Goal: Task Accomplishment & Management: Use online tool/utility

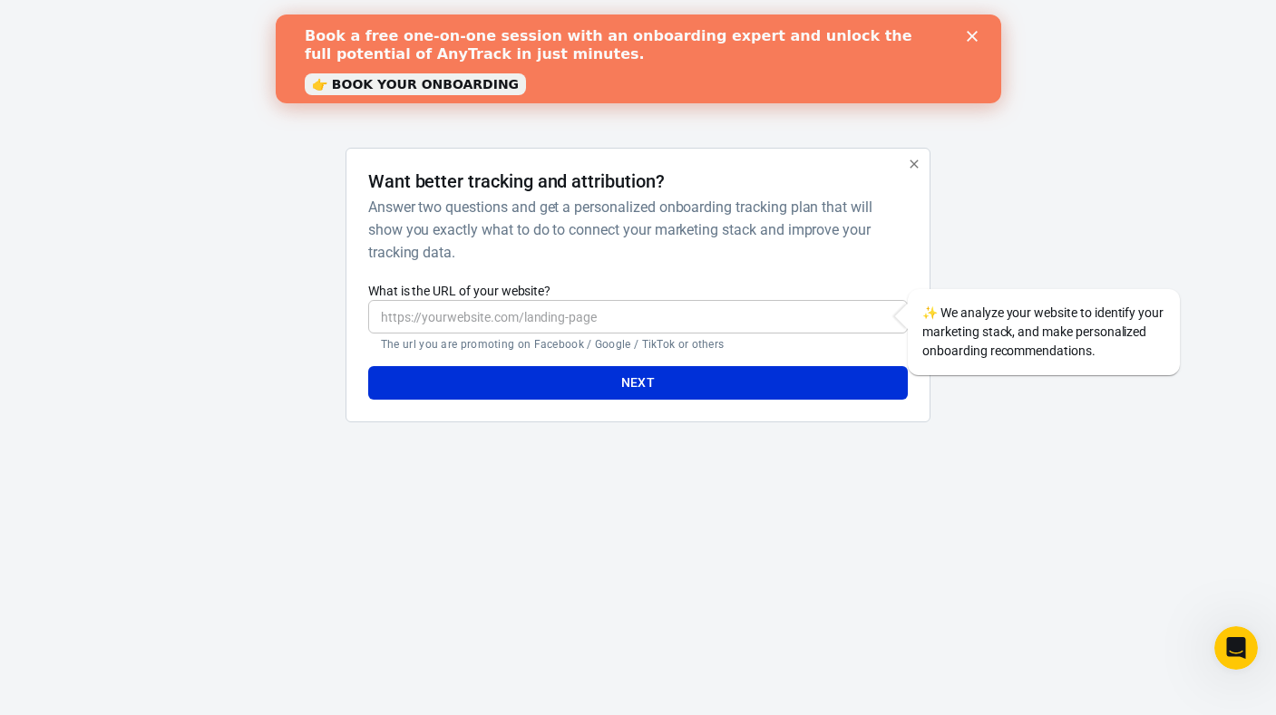
click at [970, 38] on polygon "Close" at bounding box center [971, 36] width 11 height 11
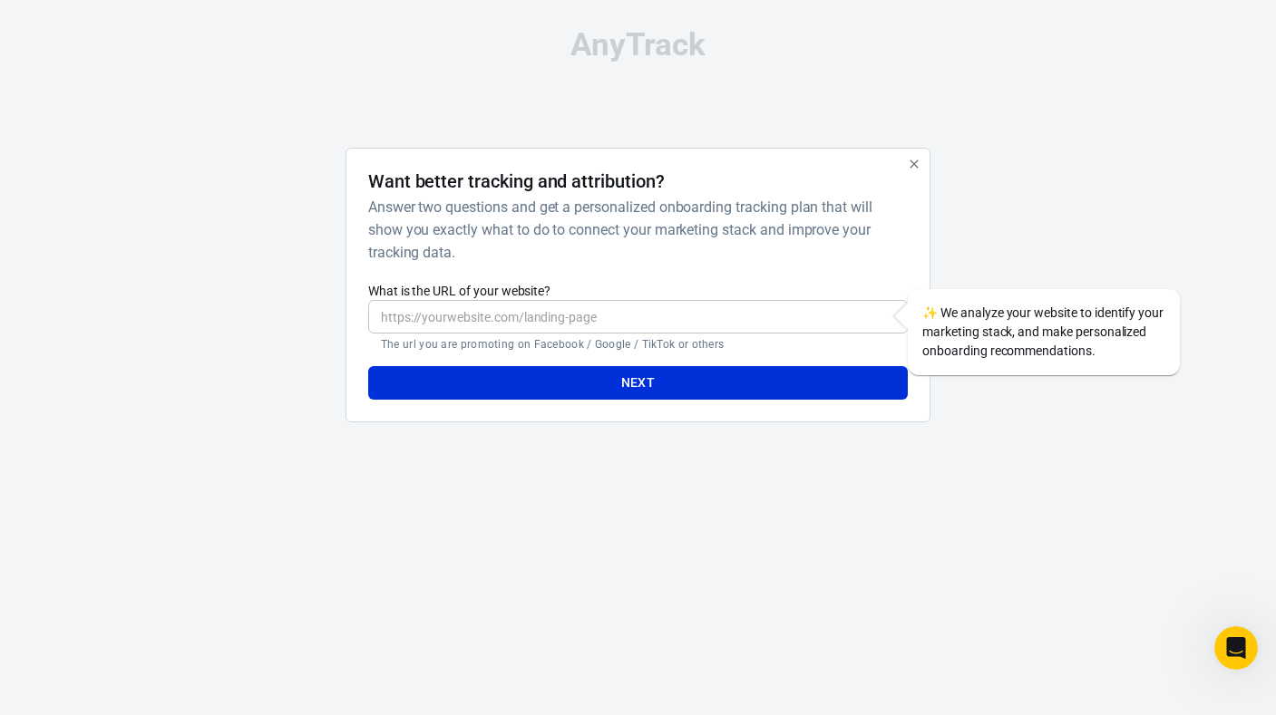
click at [444, 321] on input "What is the URL of your website?" at bounding box center [637, 317] width 539 height 34
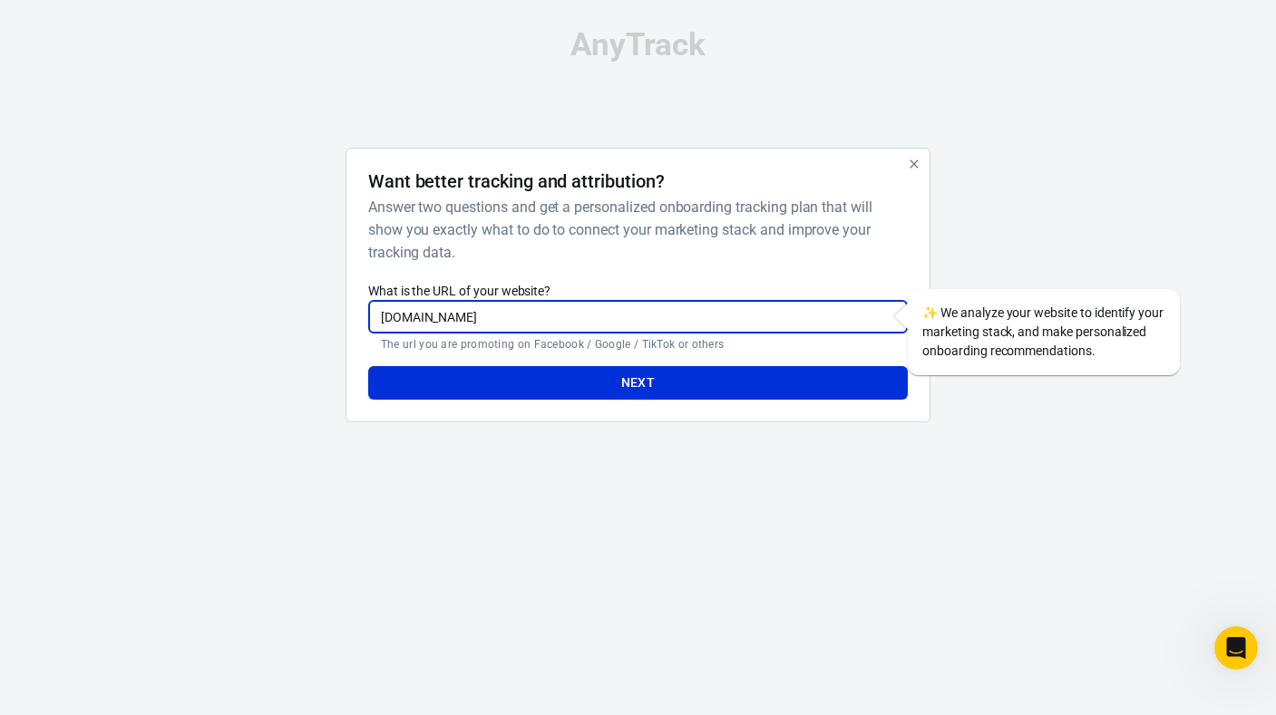
click at [378, 318] on input "courses.chealseaw.com" at bounding box center [637, 317] width 539 height 34
paste input "https://chealseaw.samcart.com/products/level-up-without-burnout-v2"
type input "https://chealseaw.samcart.com/products/level-up-without-burnout-v2?atclid=p8qkM…"
click at [638, 390] on button "Next" at bounding box center [637, 383] width 539 height 34
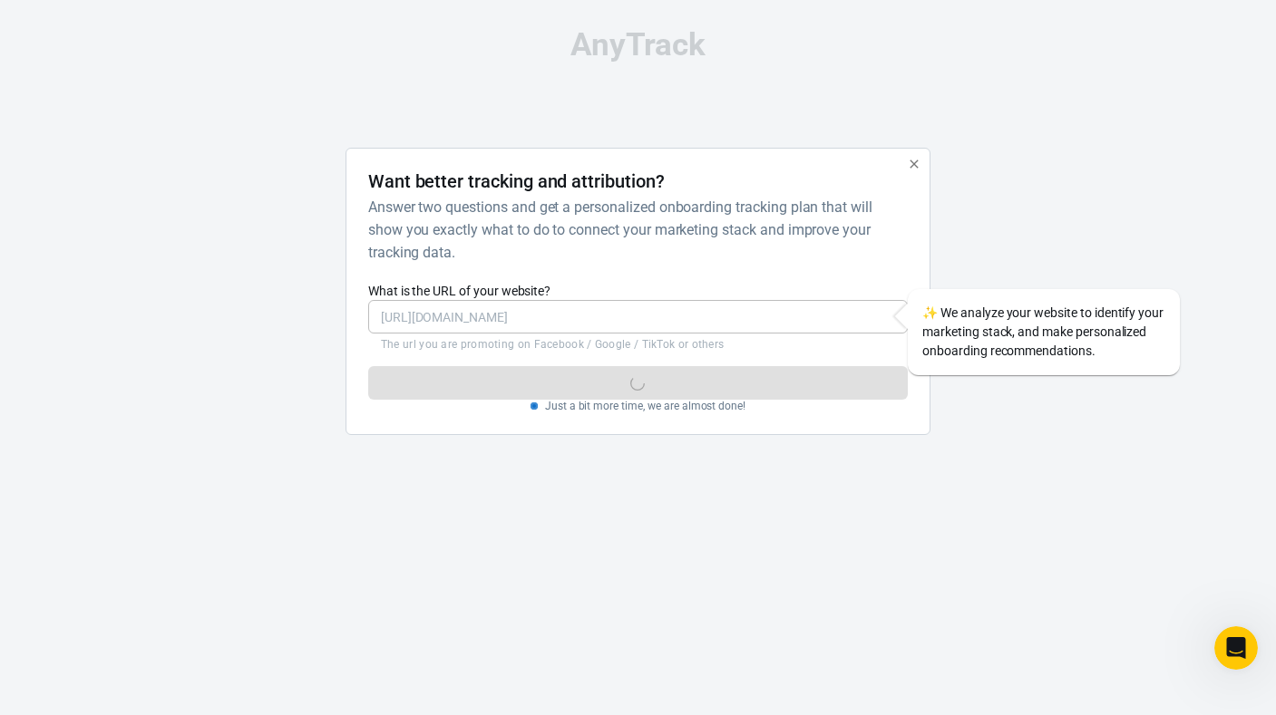
click at [1092, 438] on div "AnyTrack Want better tracking and attribution? Answer two questions and get a p…" at bounding box center [638, 239] width 1276 height 479
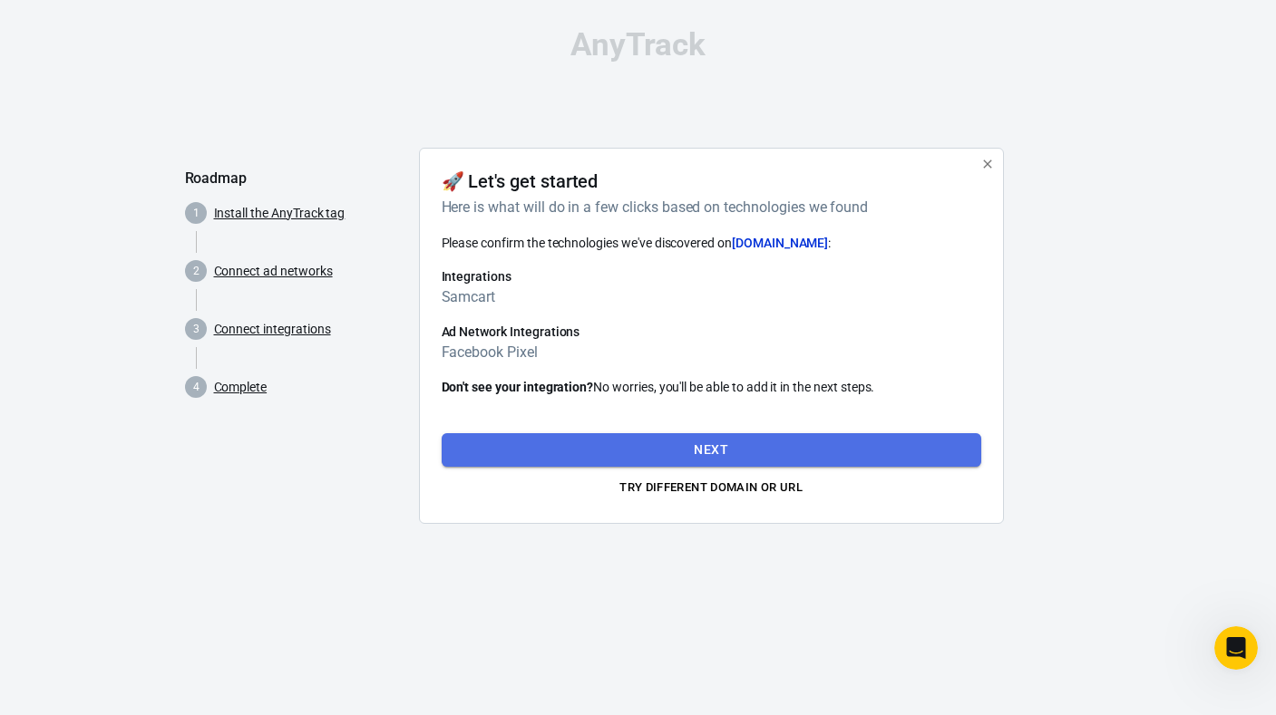
click at [686, 455] on button "Next" at bounding box center [711, 450] width 539 height 34
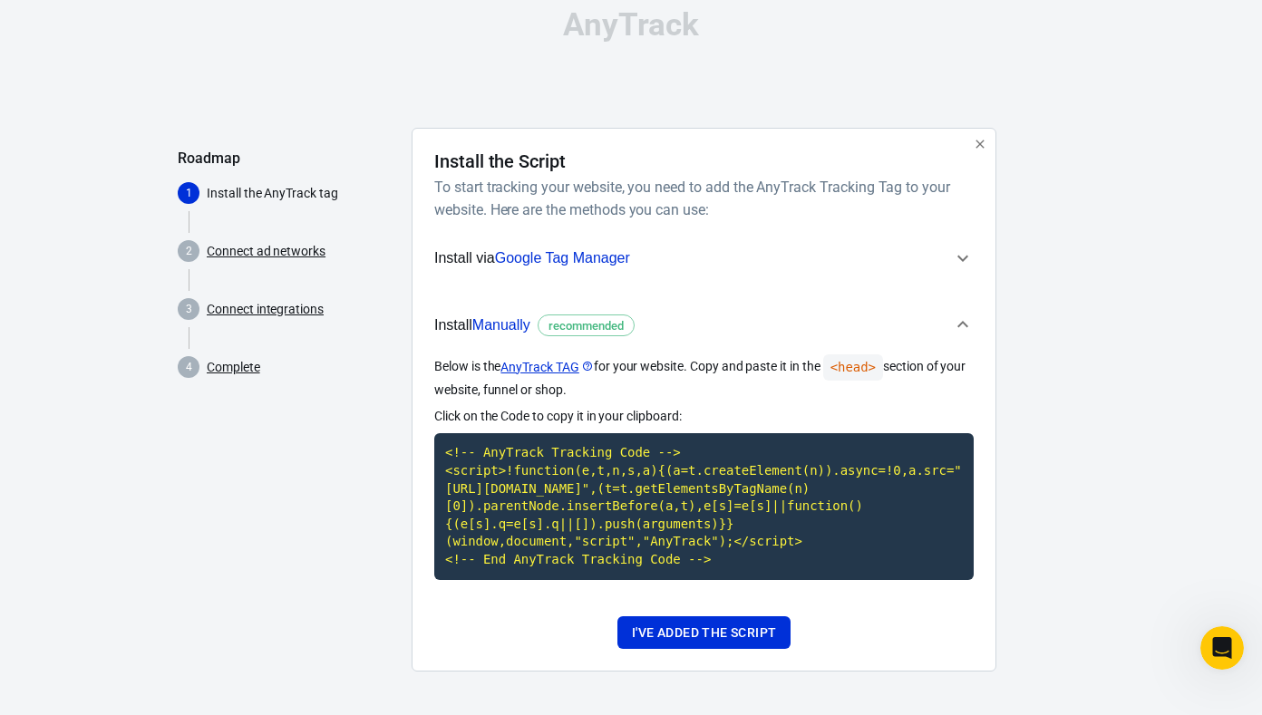
scroll to position [38, 0]
click at [646, 481] on code "<!-- AnyTrack Tracking Code --> <script>!function(e,t,n,s,a){(a=t.createElement…" at bounding box center [703, 506] width 539 height 146
click at [727, 631] on button "I've added the script" at bounding box center [703, 633] width 173 height 34
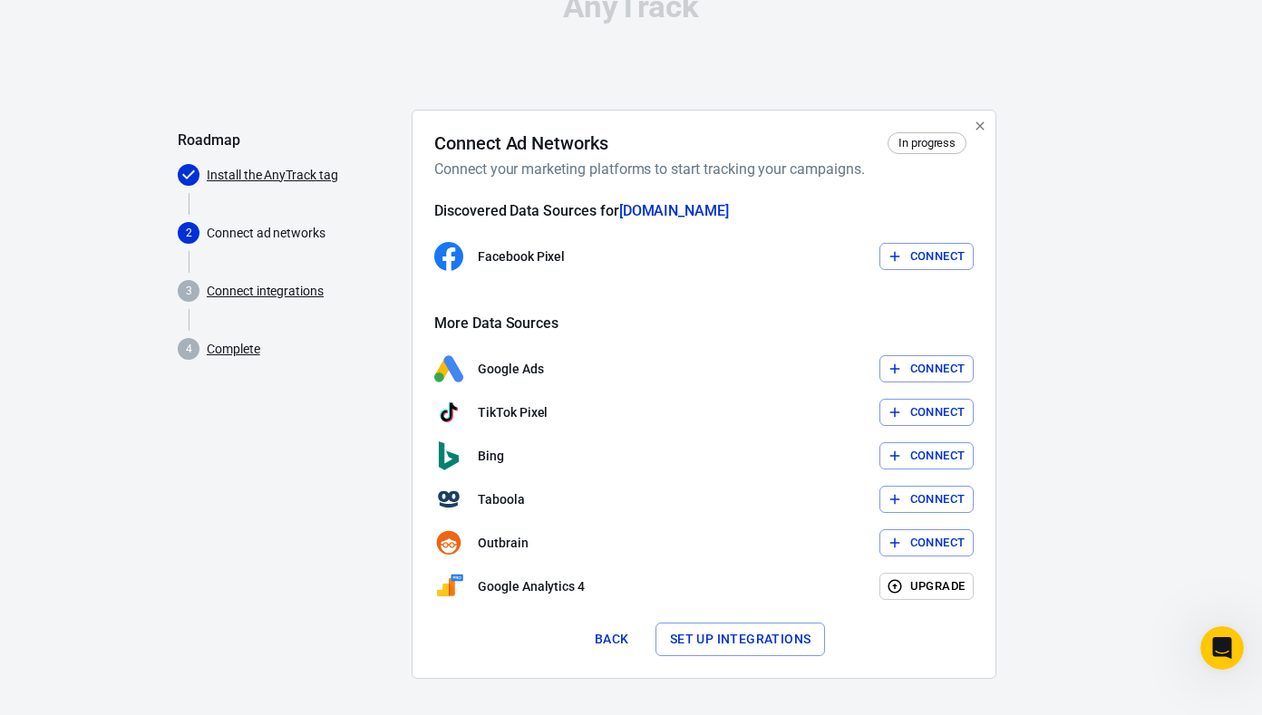
click at [923, 262] on button "Connect" at bounding box center [926, 257] width 95 height 28
click at [607, 637] on button "Back" at bounding box center [612, 640] width 58 height 34
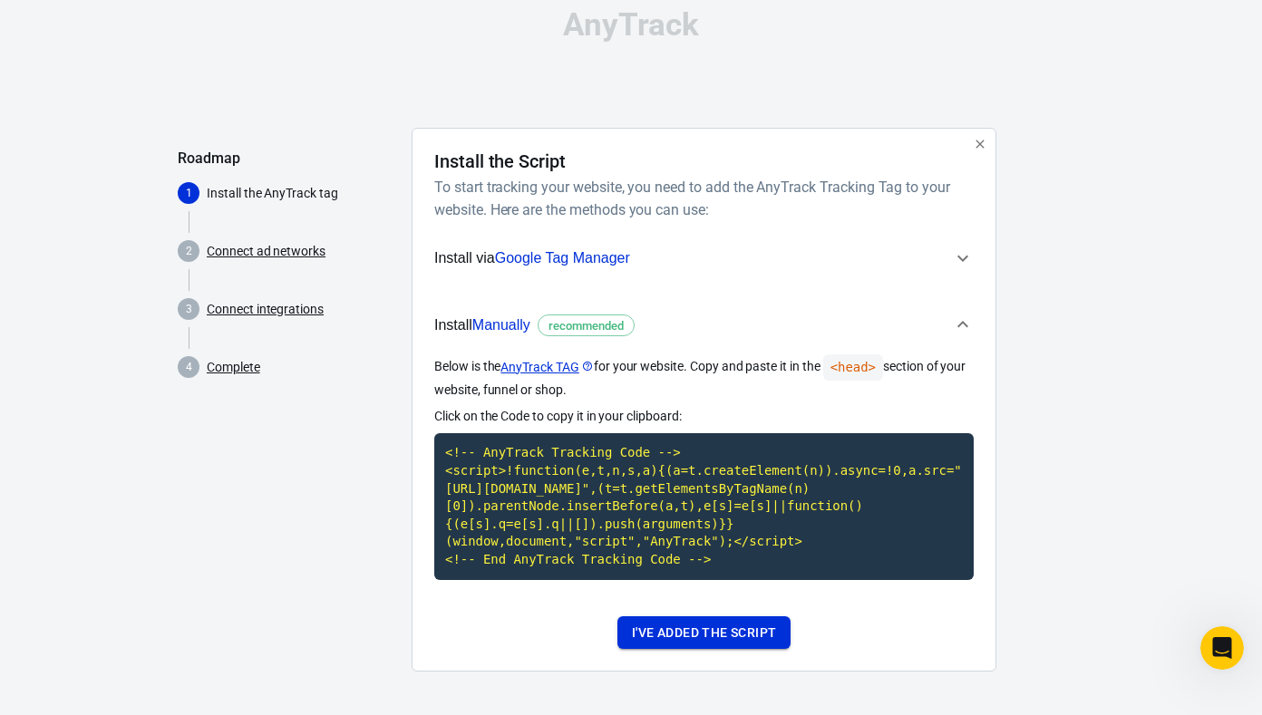
click at [655, 630] on button "I've added the script" at bounding box center [703, 633] width 173 height 34
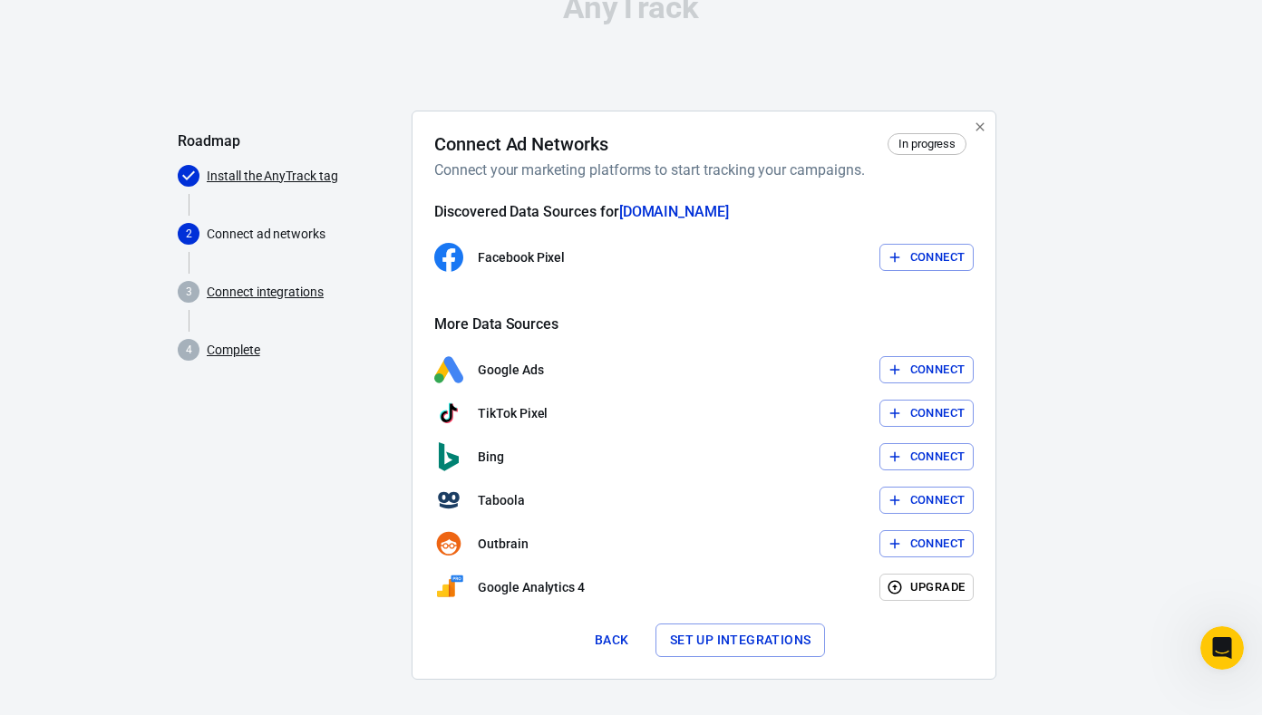
click at [915, 259] on button "Connect" at bounding box center [926, 258] width 95 height 28
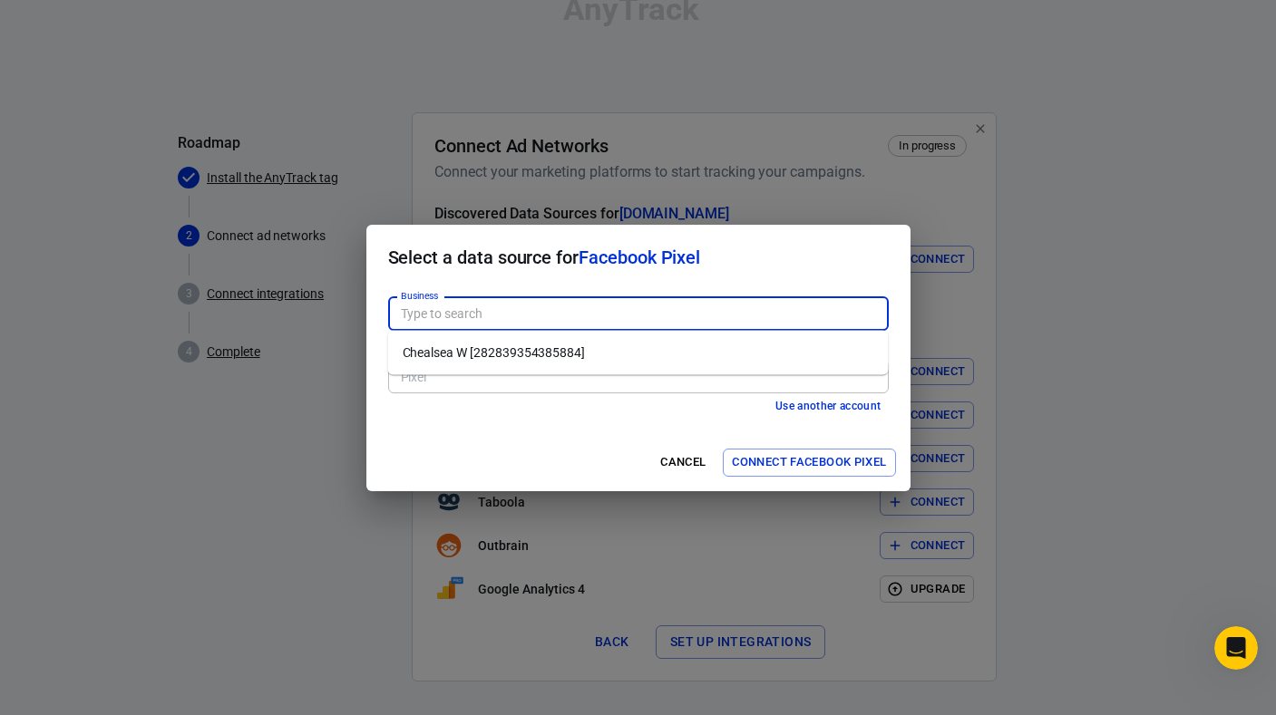
click at [438, 306] on input "Business" at bounding box center [636, 314] width 487 height 23
click at [448, 353] on li "Chealsea W [282839354385884]" at bounding box center [638, 353] width 500 height 30
type input "Chealsea W [282839354385884]"
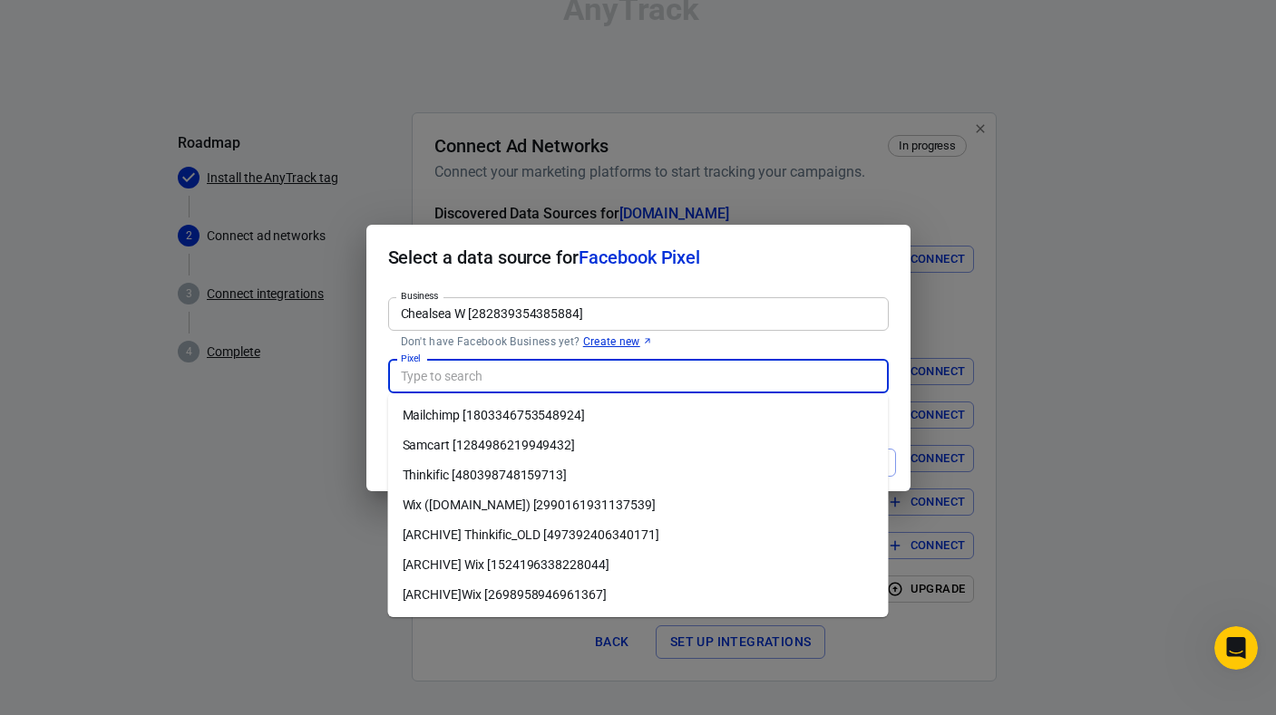
click at [622, 378] on input "Pixel" at bounding box center [636, 376] width 487 height 23
click at [592, 441] on li "Samcart [1284986219949432]" at bounding box center [638, 446] width 500 height 30
type input "Samcart [1284986219949432]"
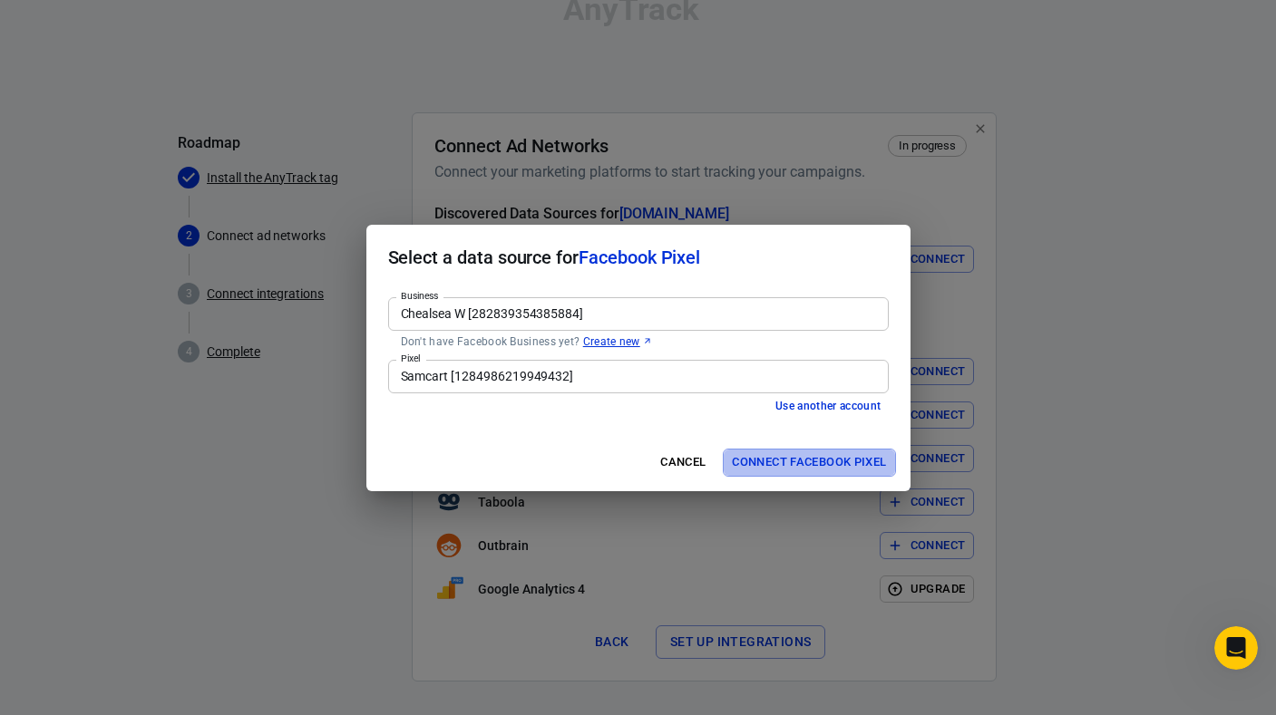
click at [838, 459] on button "Connect Facebook Pixel" at bounding box center [809, 463] width 172 height 28
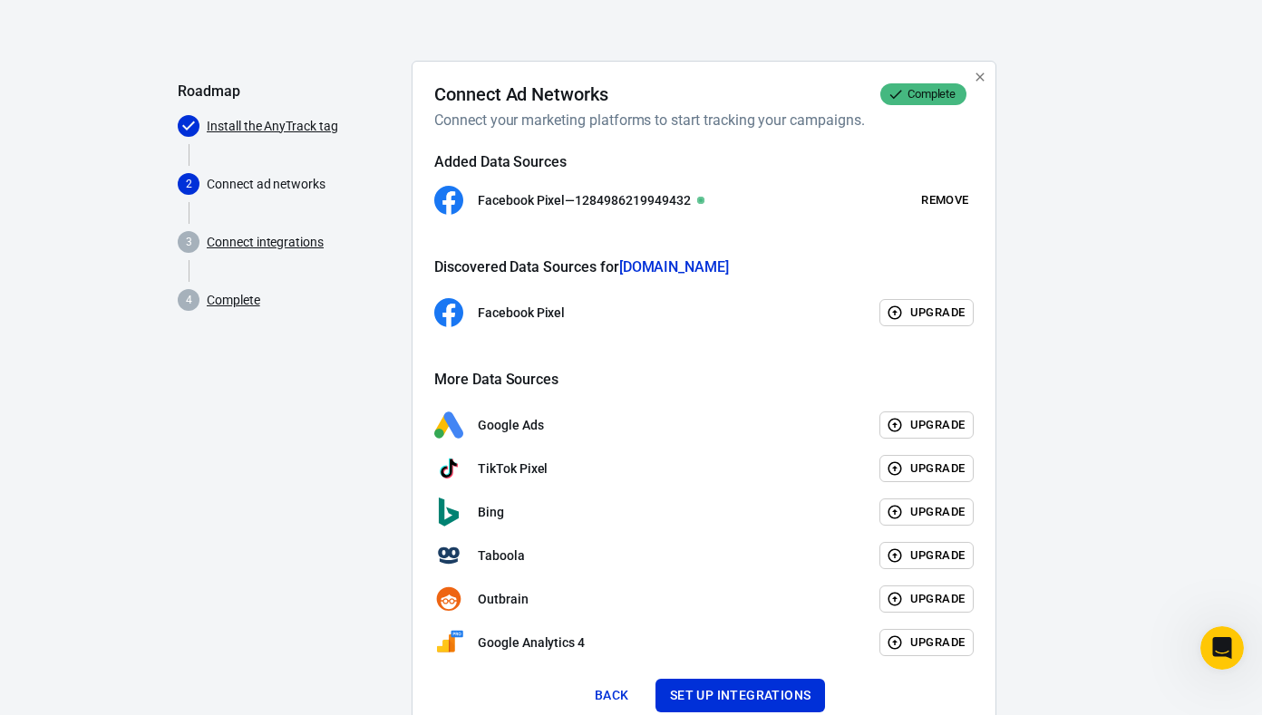
scroll to position [89, 0]
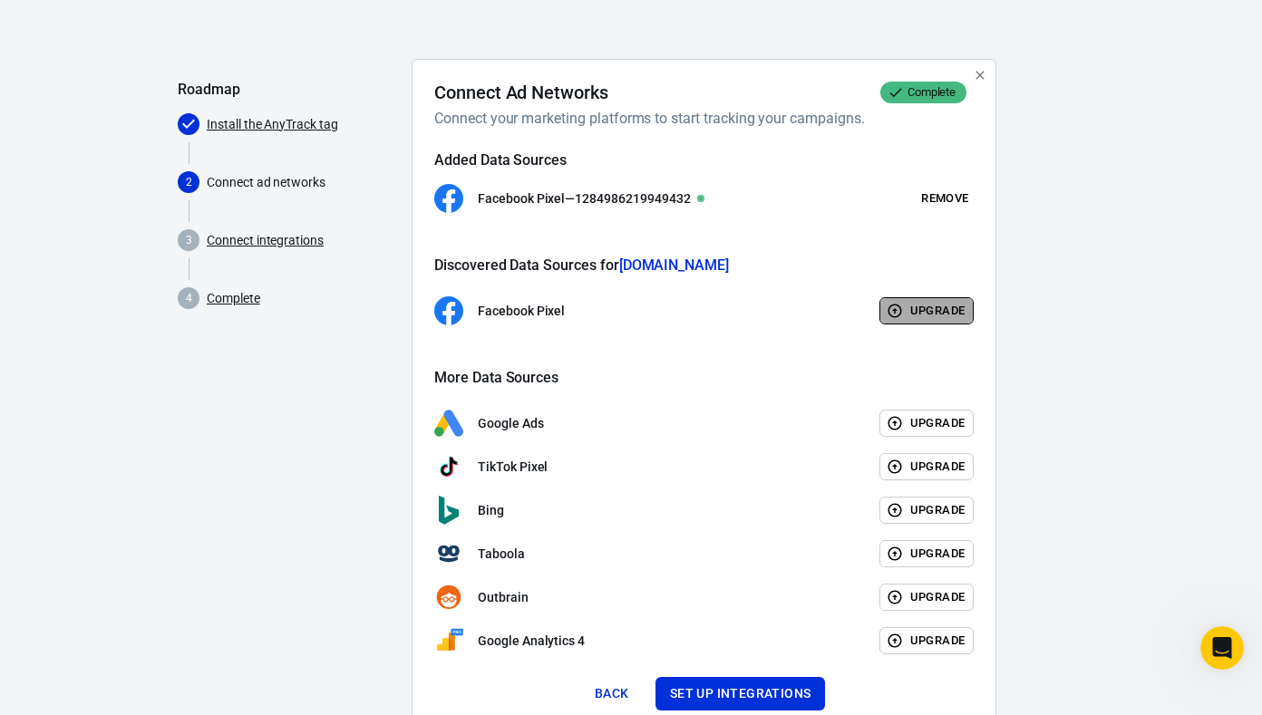
click at [898, 312] on icon "button" at bounding box center [895, 311] width 16 height 16
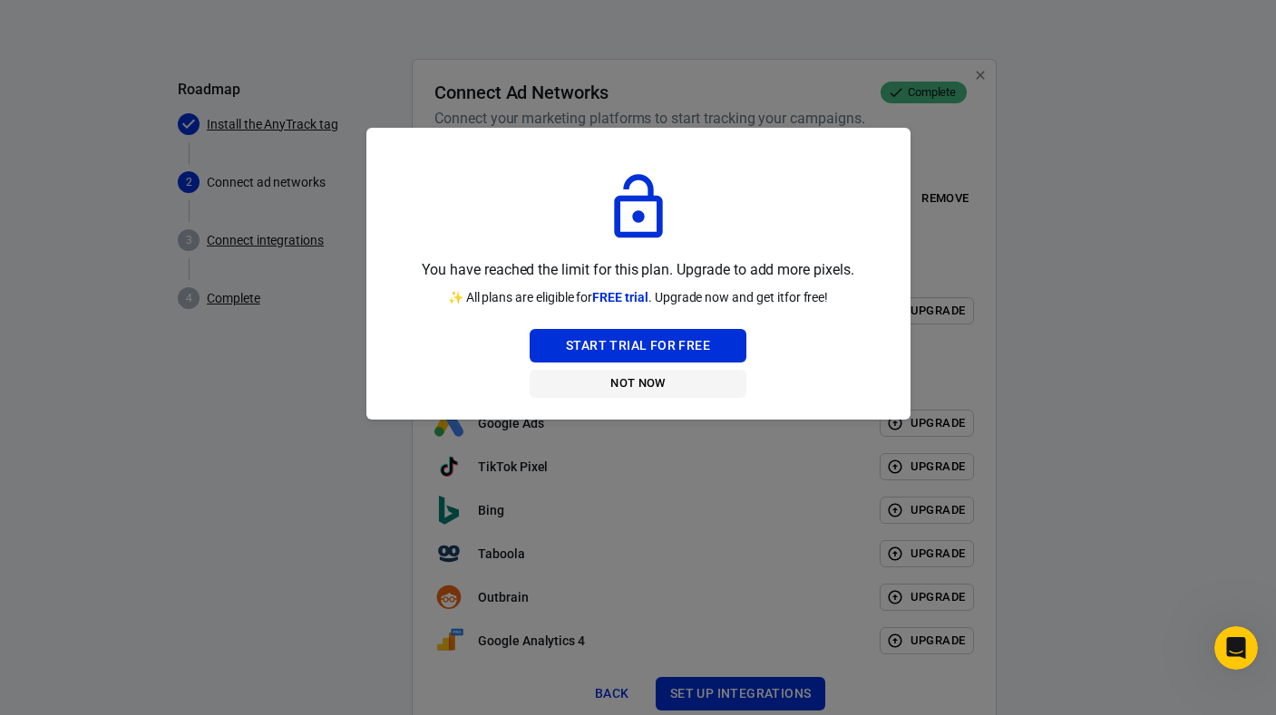
click at [626, 384] on button "Not Now" at bounding box center [637, 384] width 217 height 28
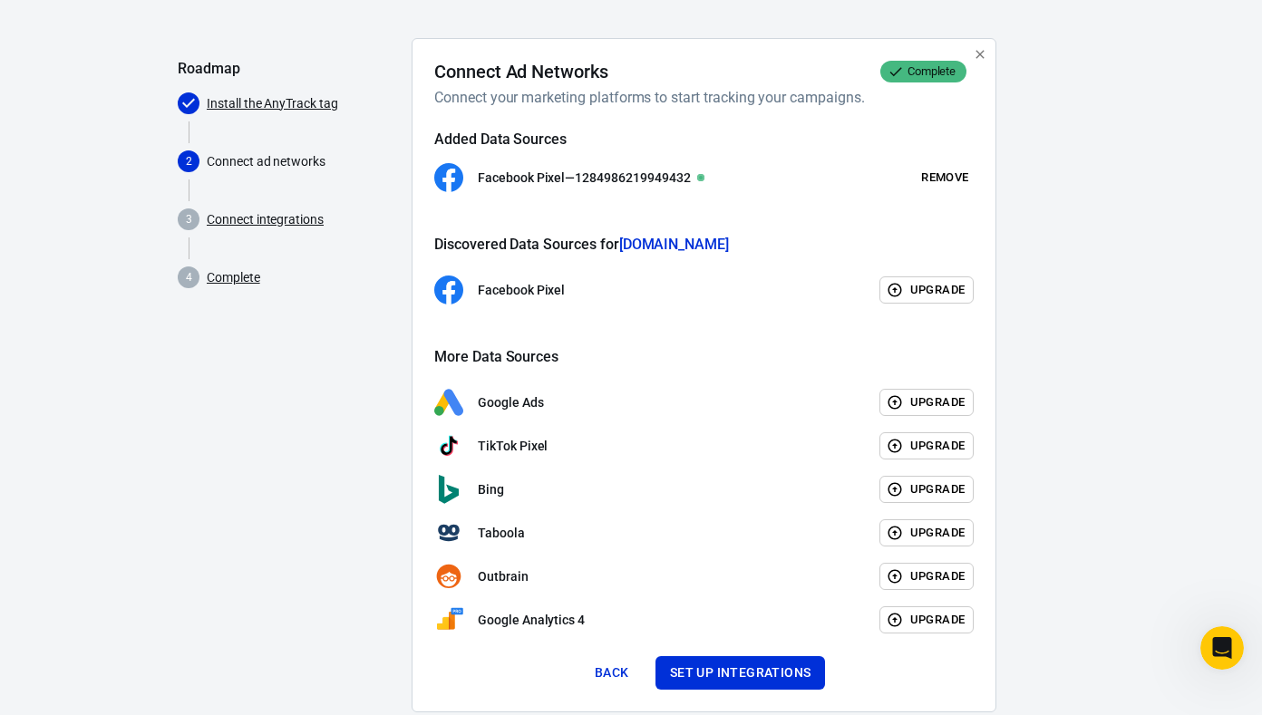
scroll to position [150, 0]
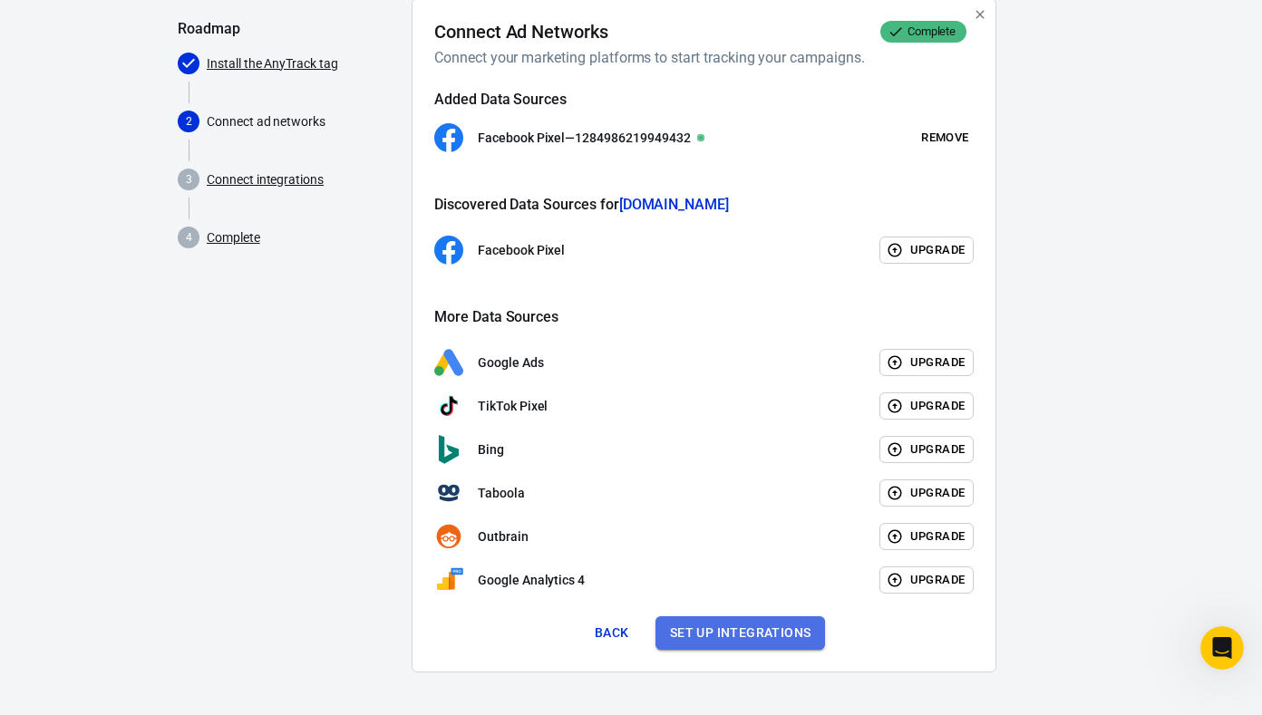
click at [712, 630] on button "Set up integrations" at bounding box center [740, 633] width 170 height 34
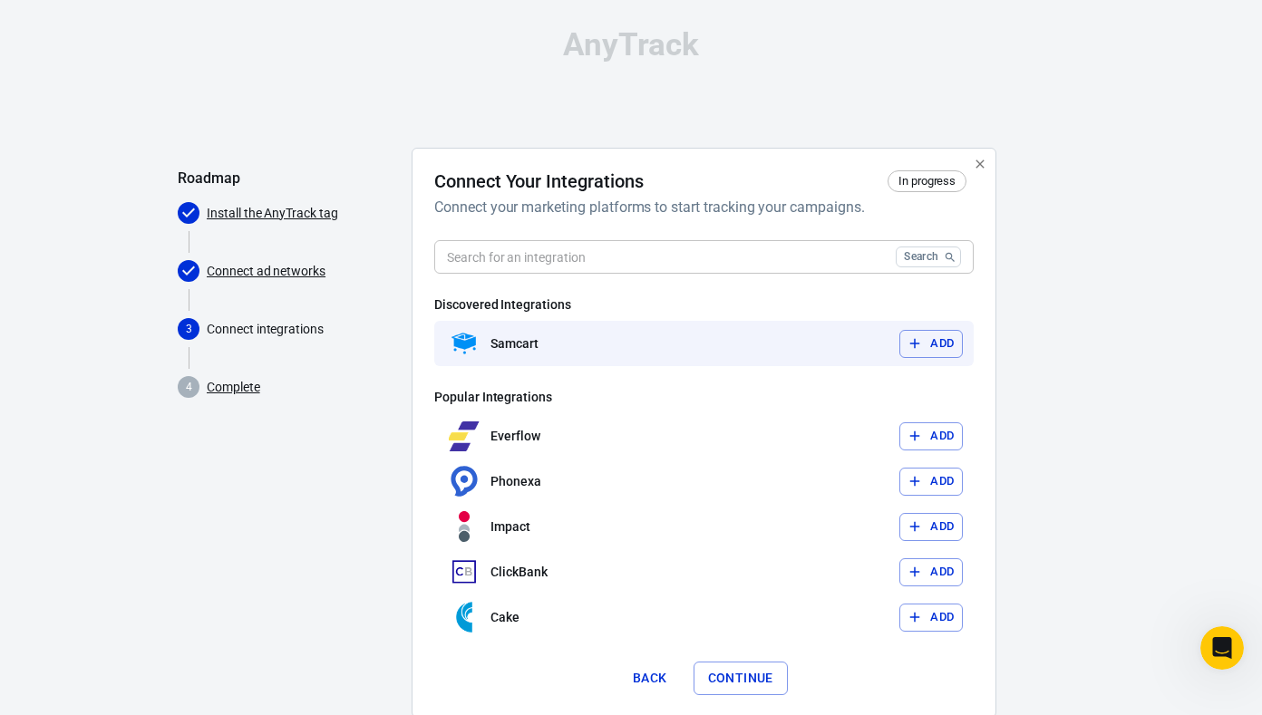
click at [953, 336] on button "Add" at bounding box center [930, 344] width 63 height 28
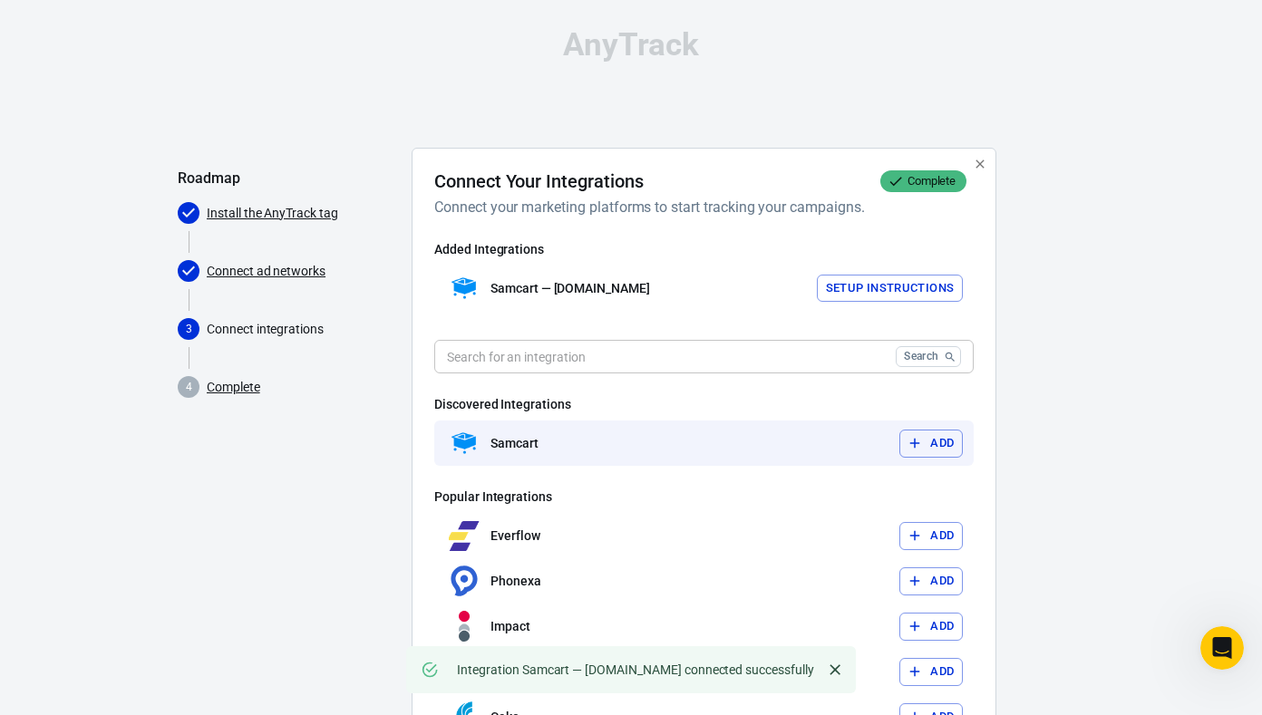
scroll to position [1, 0]
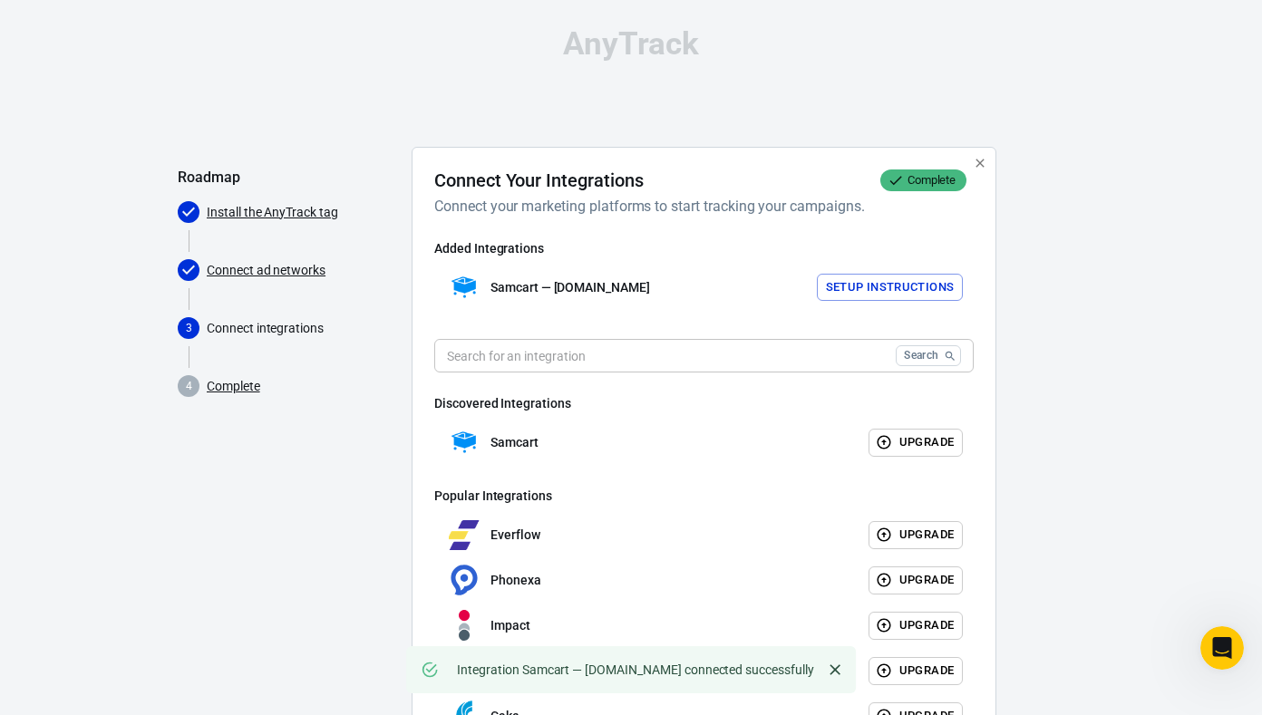
click at [859, 290] on button "Setup Instructions" at bounding box center [890, 288] width 147 height 28
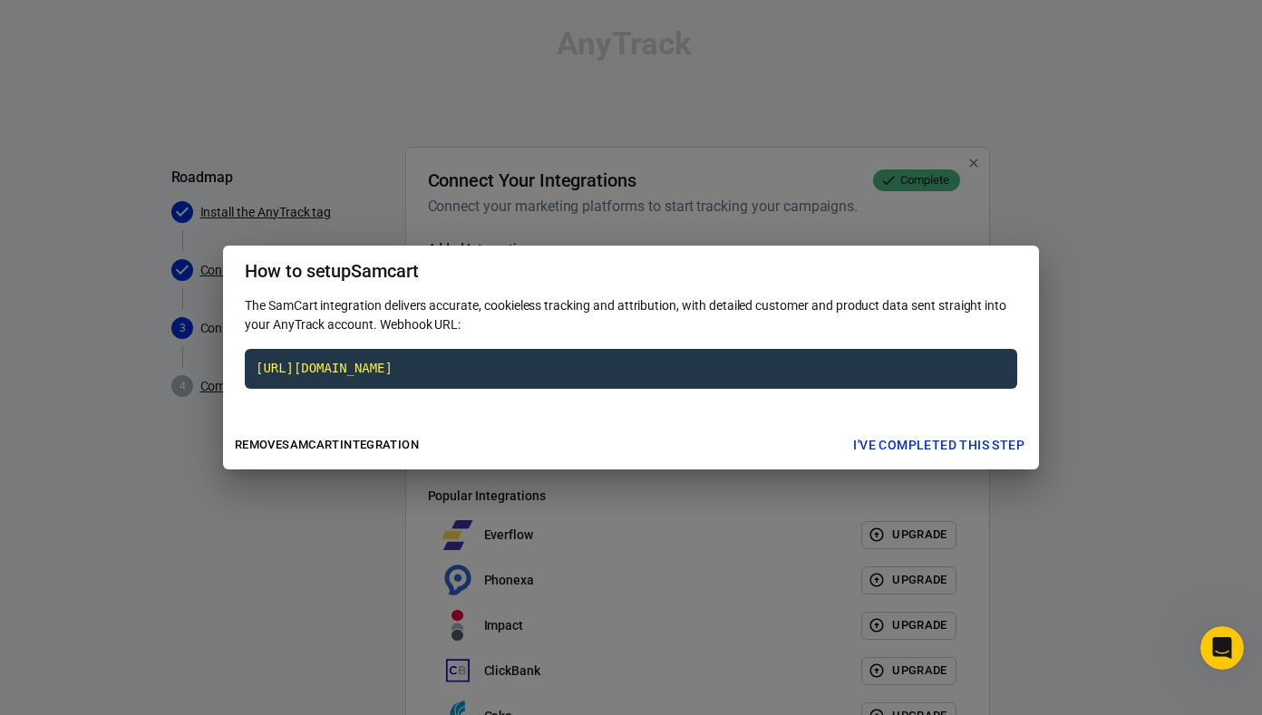
scroll to position [0, 0]
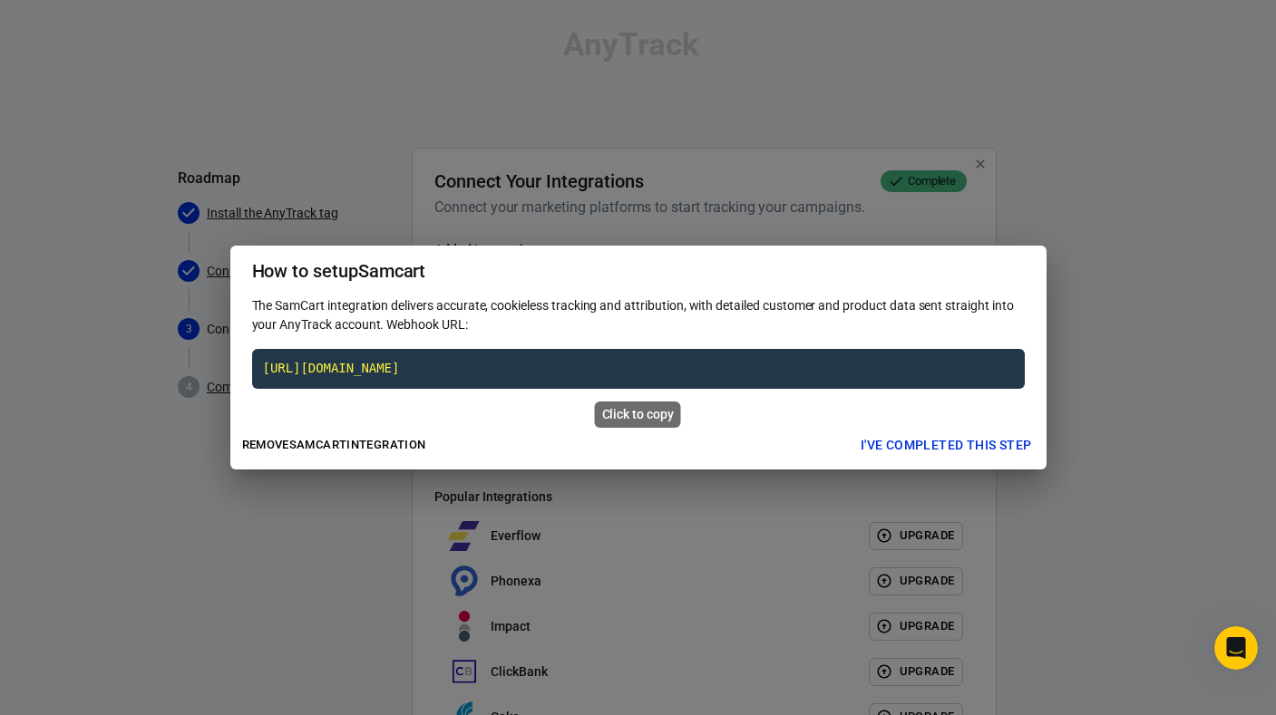
click at [547, 370] on code "[URL][DOMAIN_NAME]" at bounding box center [638, 369] width 772 height 40
click at [622, 186] on div "How to setup Samcart The SamCart integration delivers accurate, cookieless trac…" at bounding box center [638, 357] width 1276 height 715
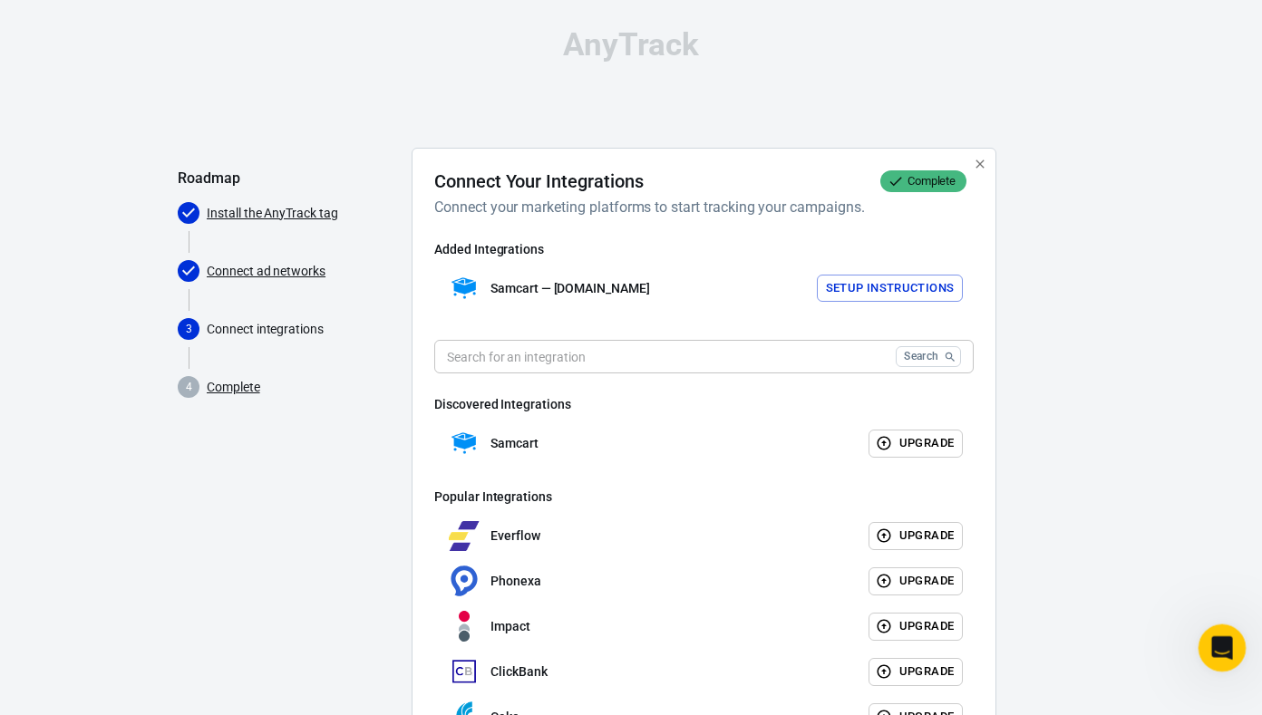
click at [1216, 640] on icon "Open Intercom Messenger" at bounding box center [1220, 646] width 30 height 30
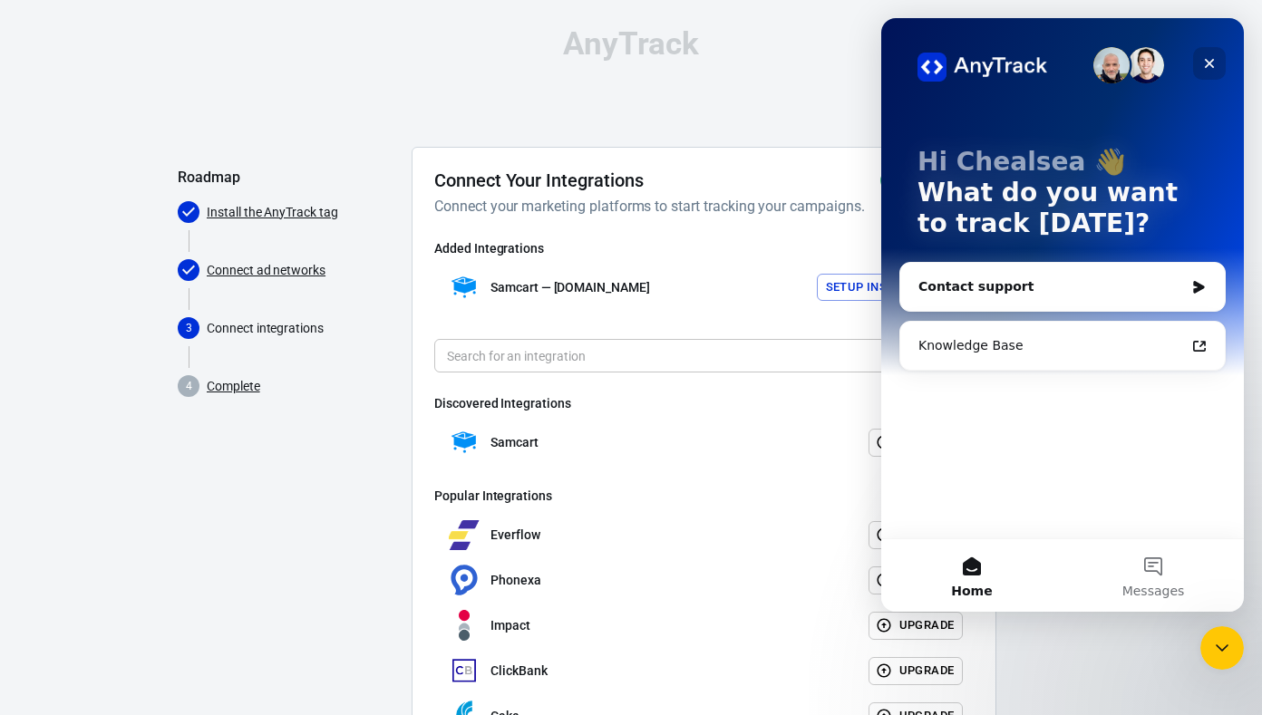
click at [1208, 61] on icon "Close" at bounding box center [1209, 63] width 15 height 15
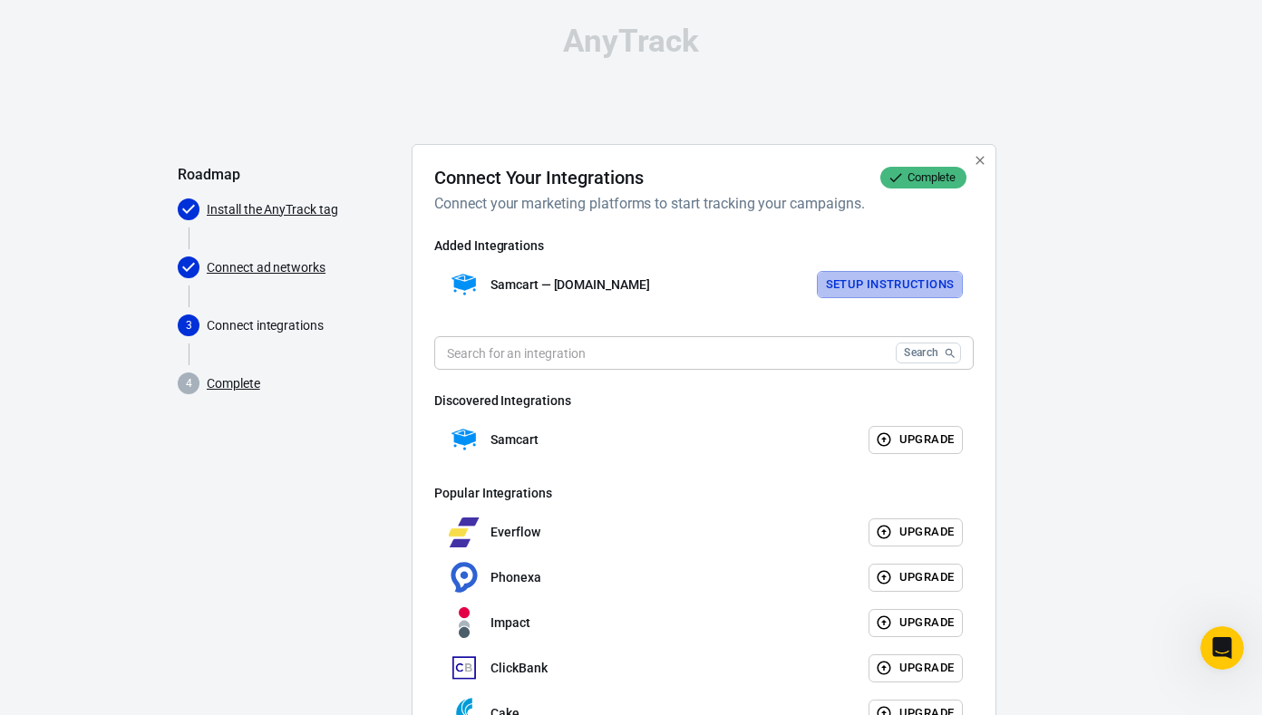
click at [852, 292] on button "Setup Instructions" at bounding box center [890, 285] width 147 height 28
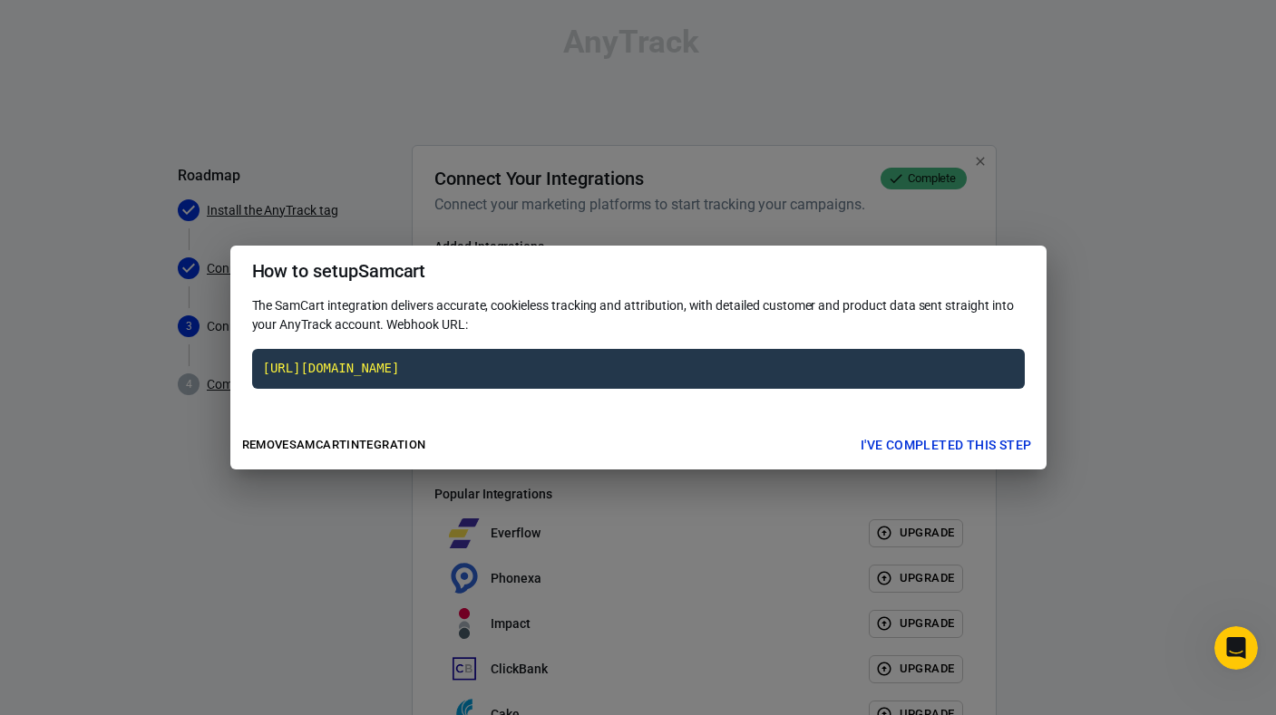
click at [966, 447] on button "I've completed this step" at bounding box center [946, 446] width 186 height 34
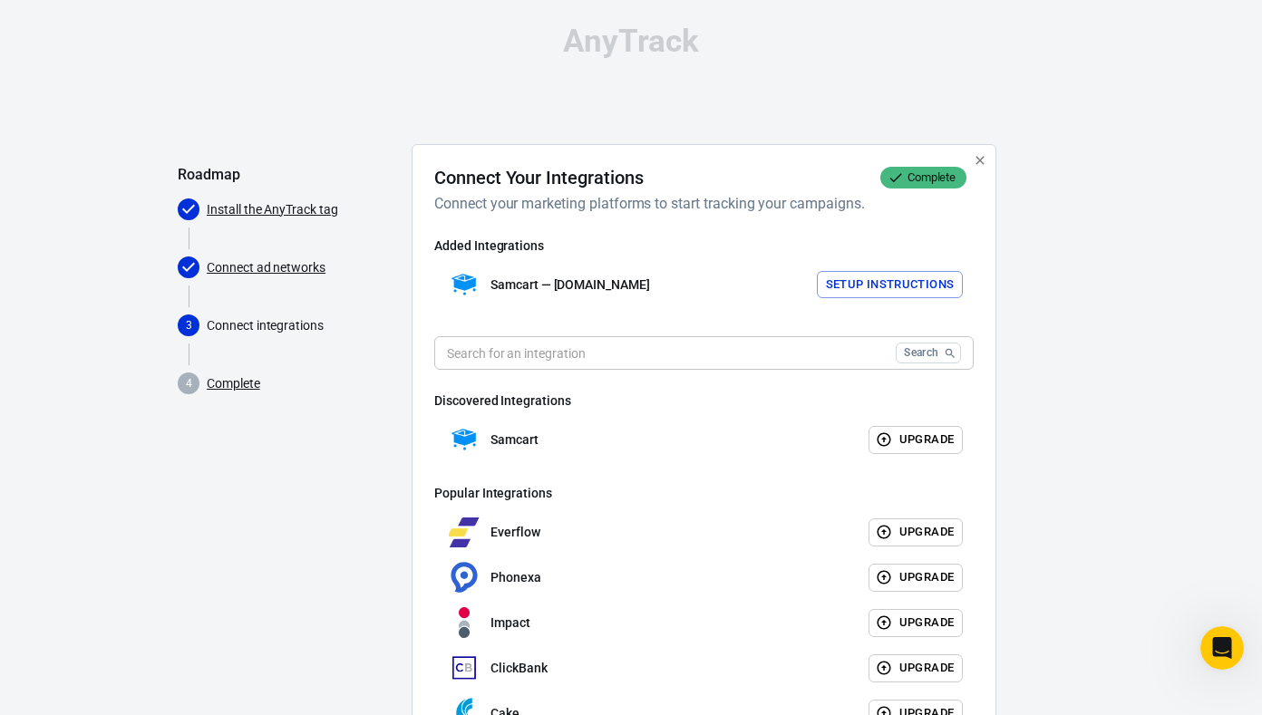
scroll to position [145, 0]
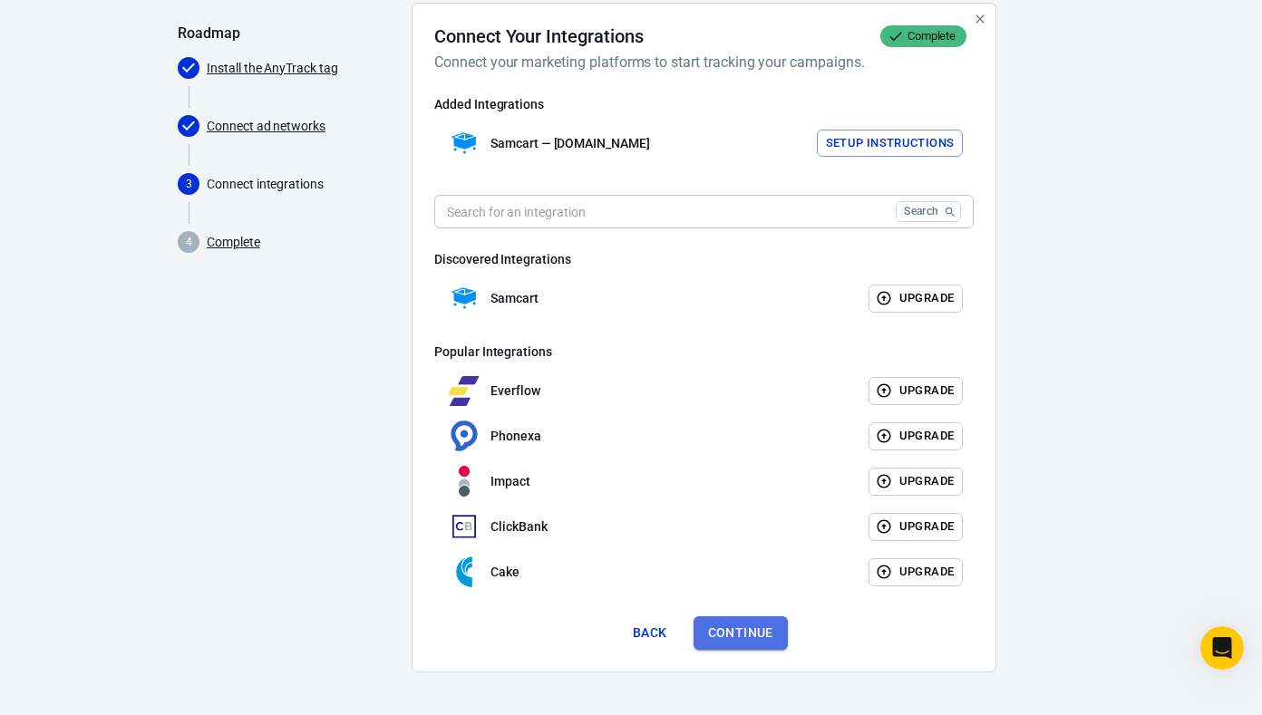
click at [730, 632] on button "Continue" at bounding box center [741, 633] width 94 height 34
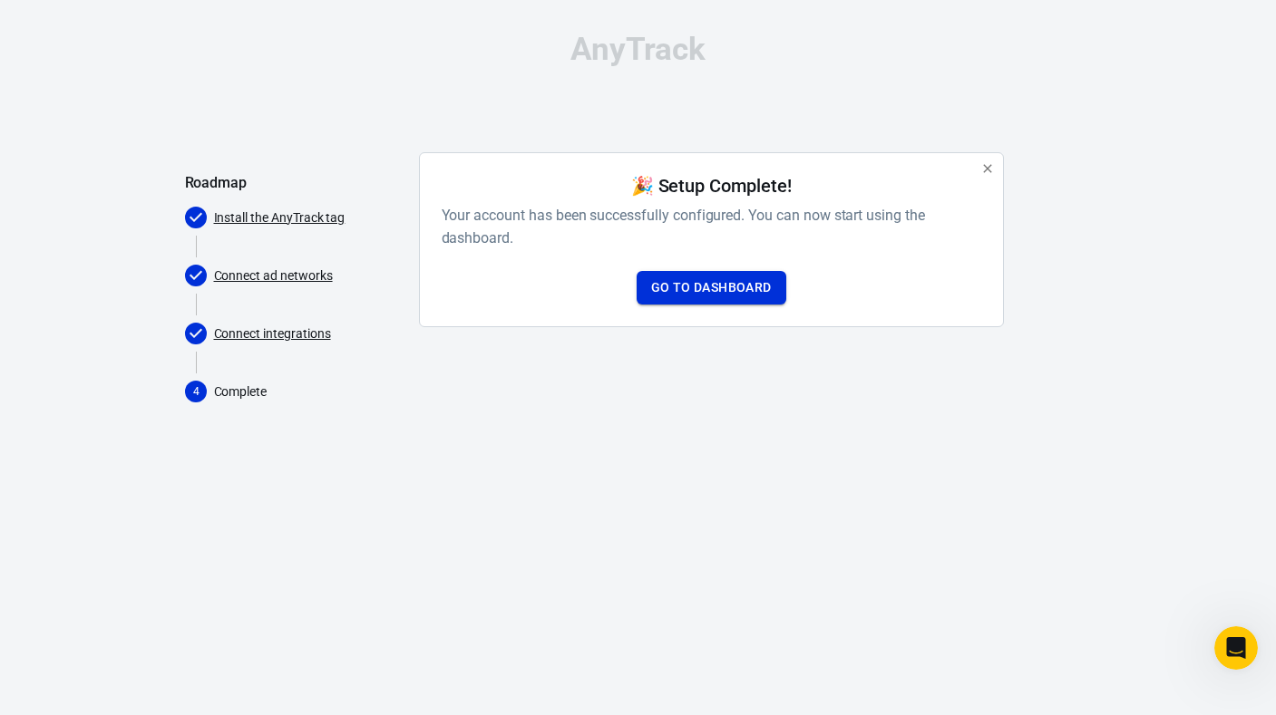
click at [729, 286] on link "Go to Dashboard" at bounding box center [711, 288] width 150 height 34
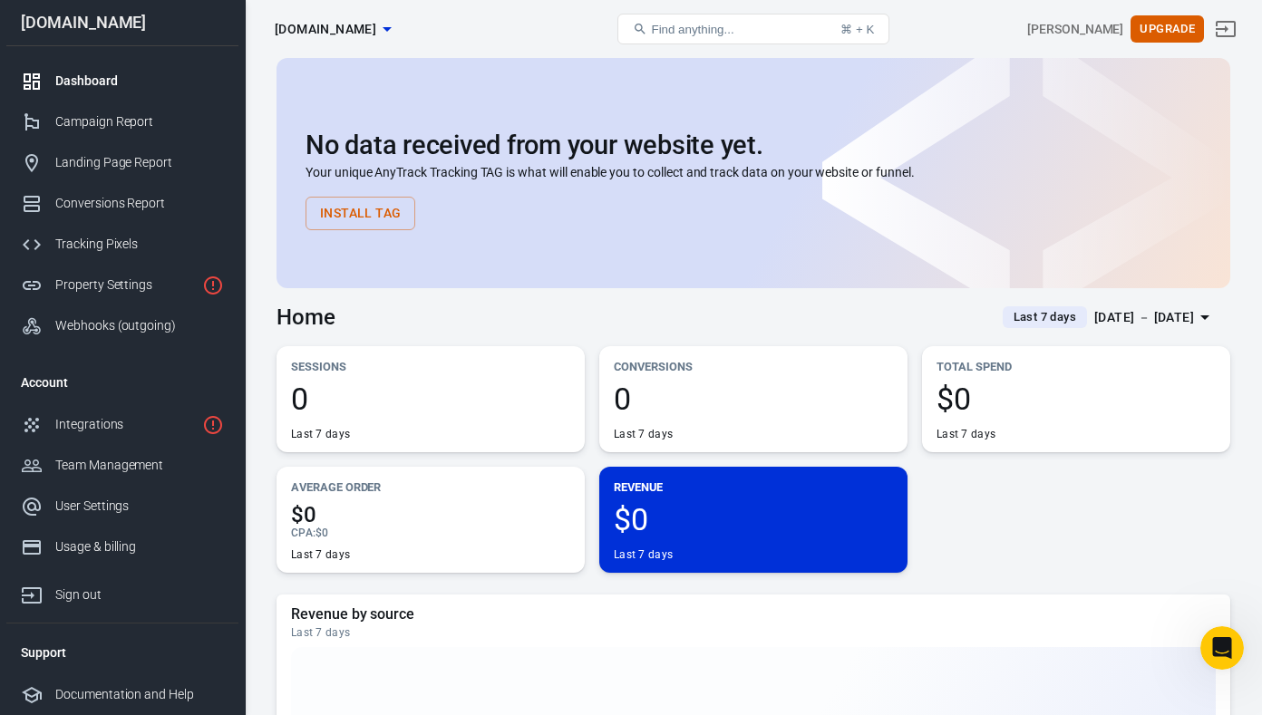
click at [360, 212] on button "Install Tag" at bounding box center [361, 214] width 110 height 34
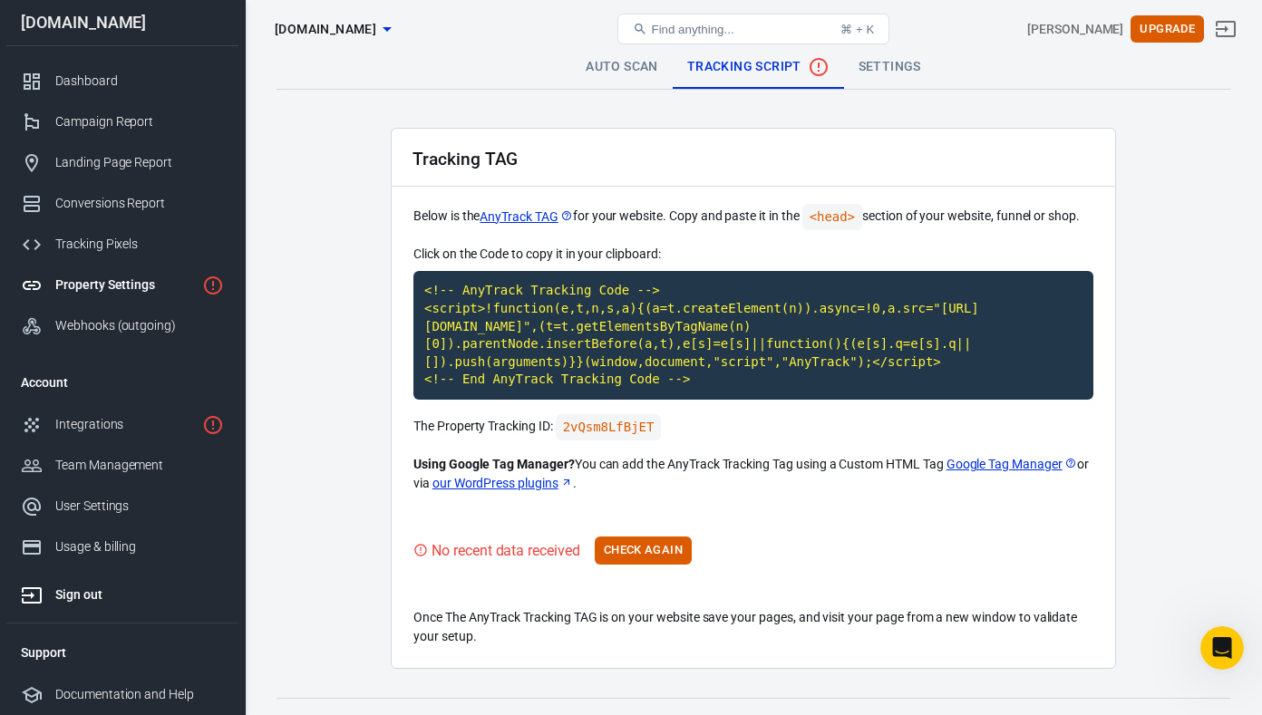
scroll to position [32, 0]
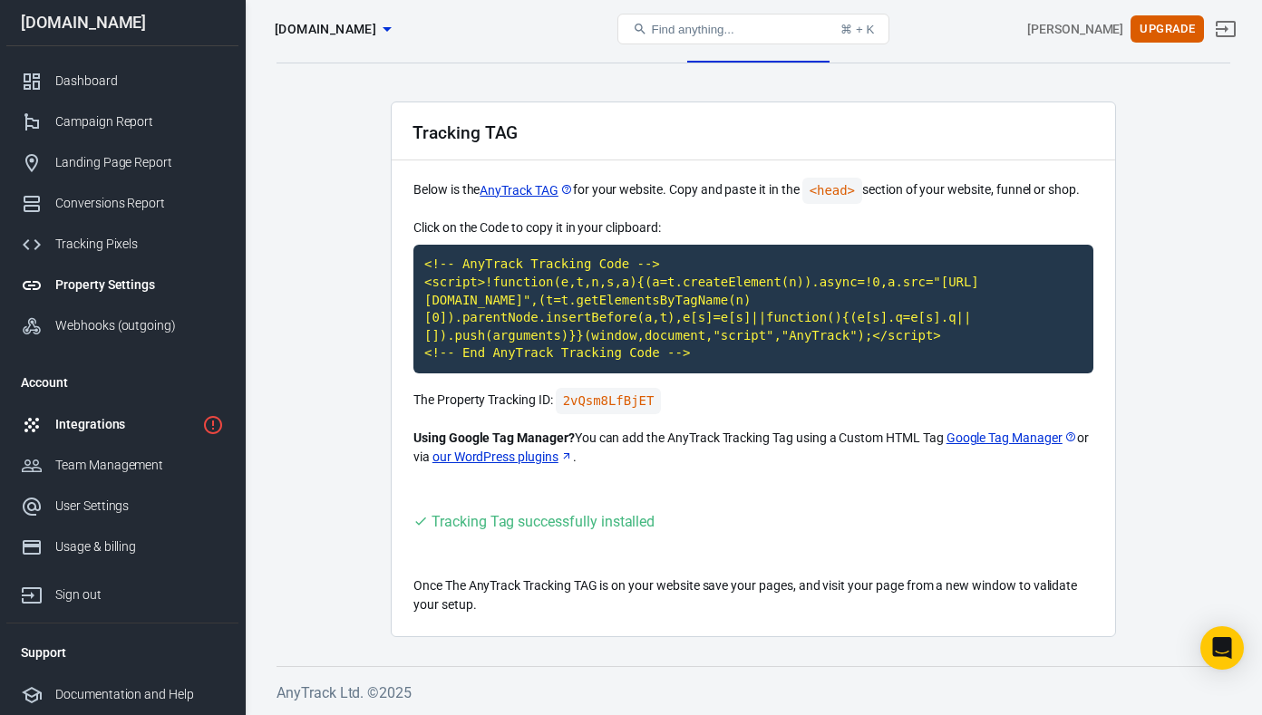
click at [100, 419] on div "Integrations" at bounding box center [125, 424] width 140 height 19
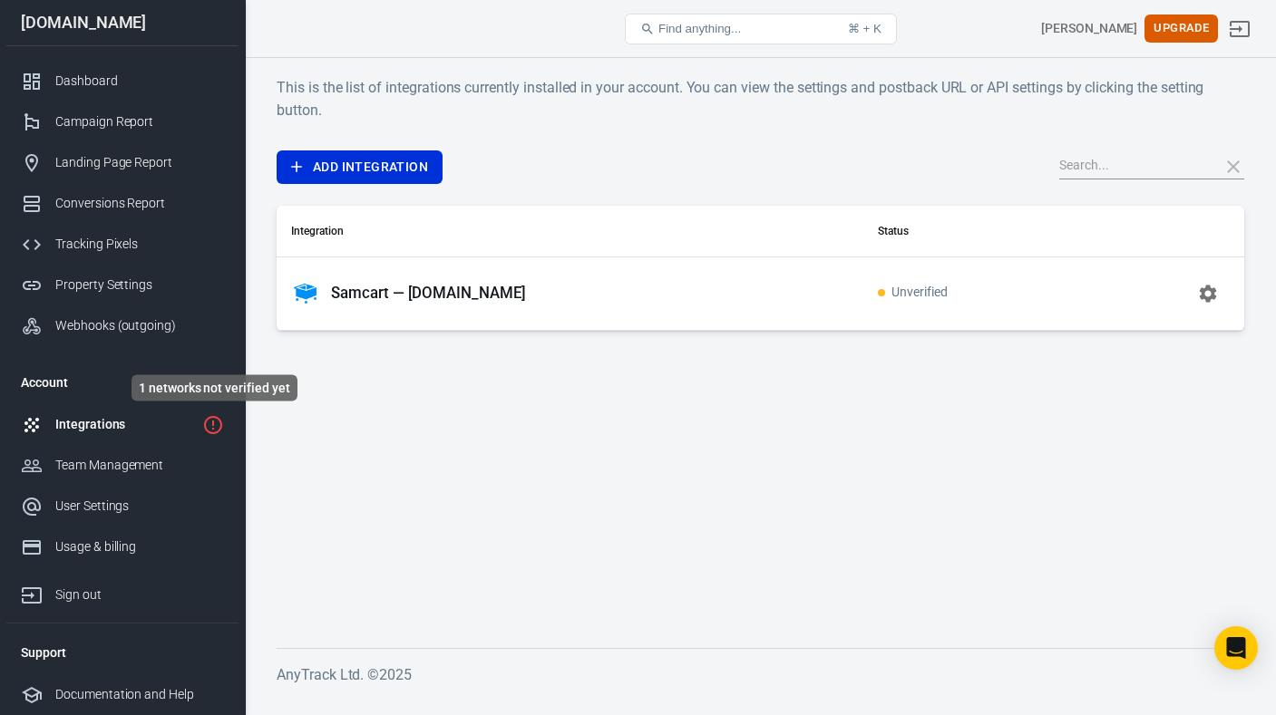
click at [215, 425] on icon "1 networks not verified yet" at bounding box center [213, 425] width 22 height 22
click at [1209, 294] on icon "button" at bounding box center [1208, 294] width 22 height 22
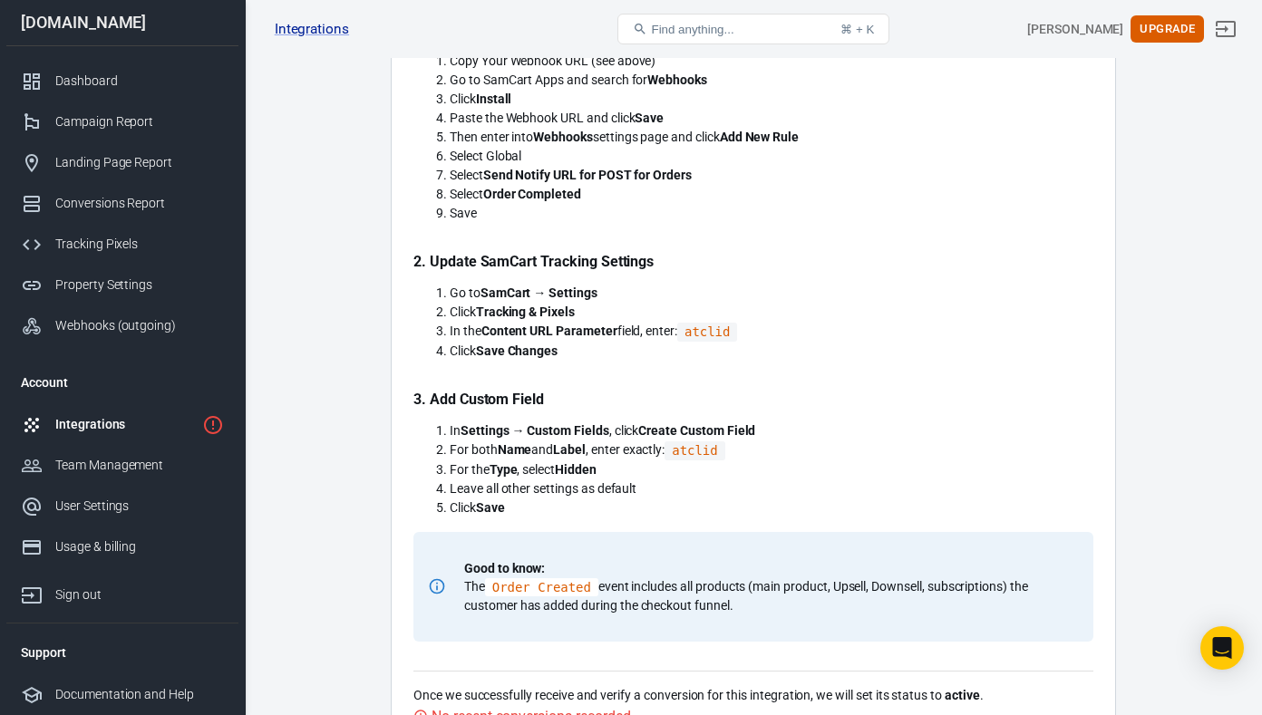
scroll to position [595, 0]
click at [697, 332] on code "atclid" at bounding box center [707, 331] width 60 height 19
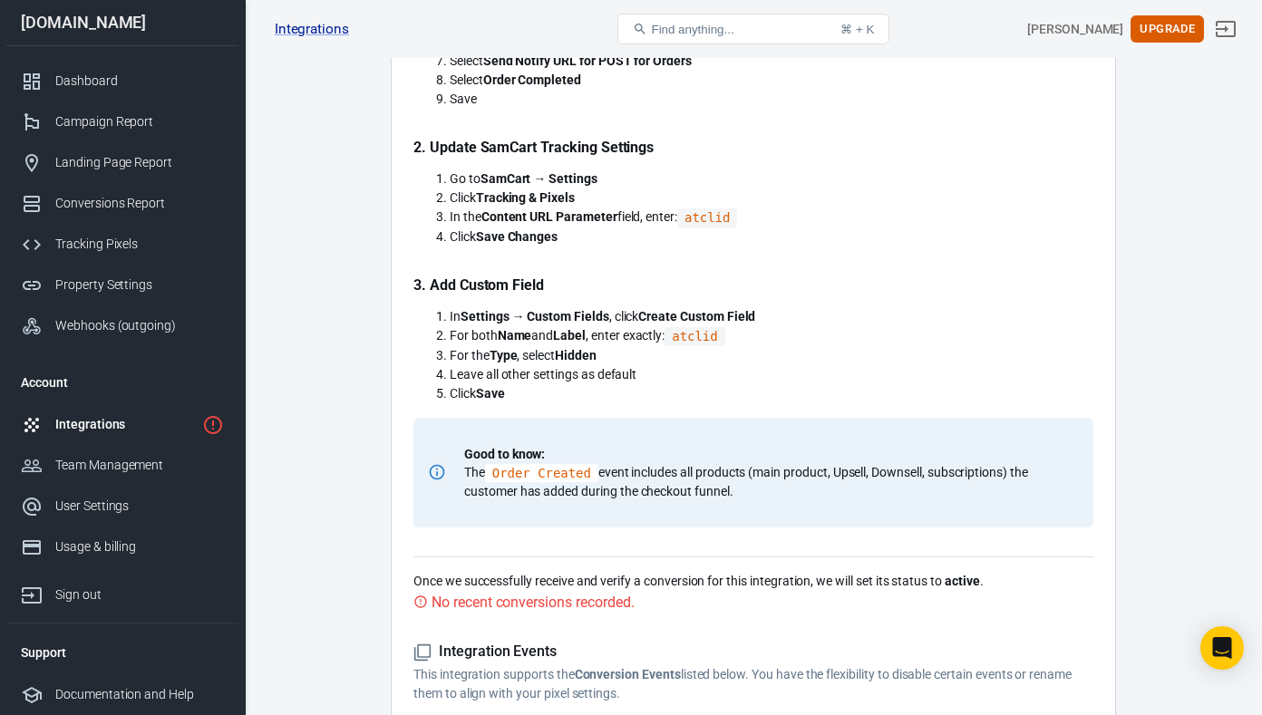
scroll to position [709, 0]
click at [706, 337] on code "atclid" at bounding box center [695, 335] width 60 height 19
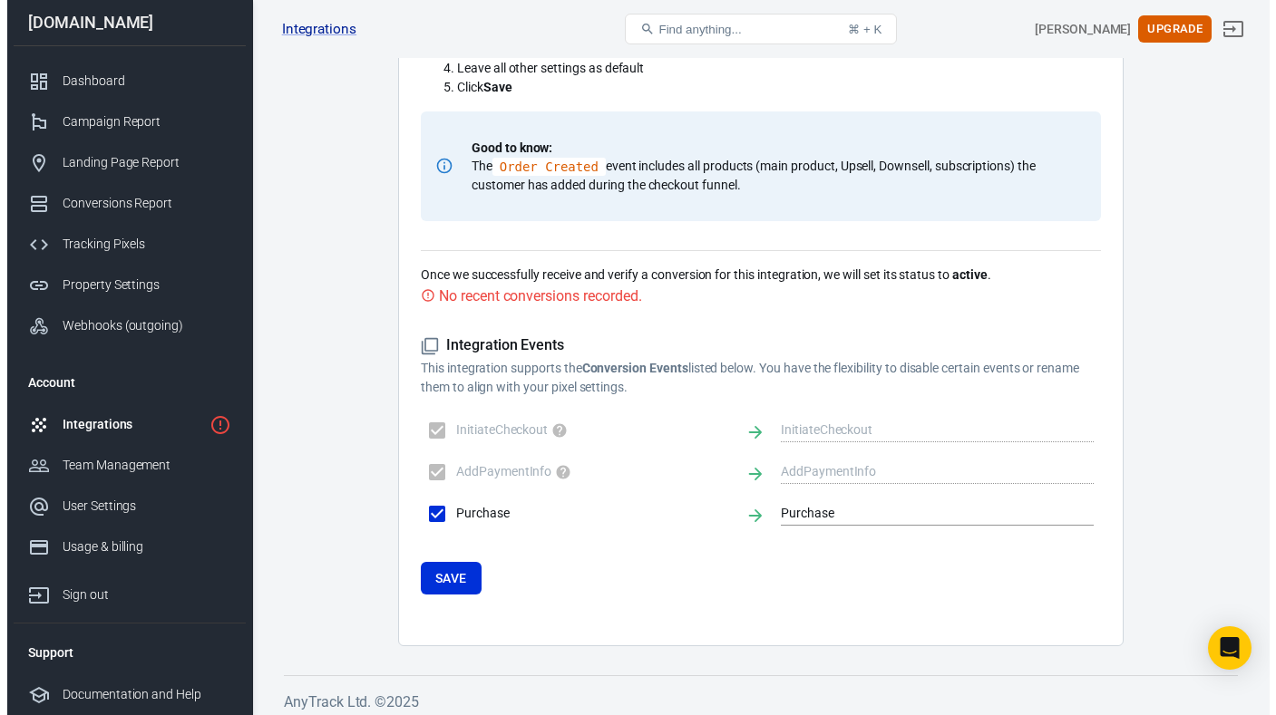
scroll to position [1024, 0]
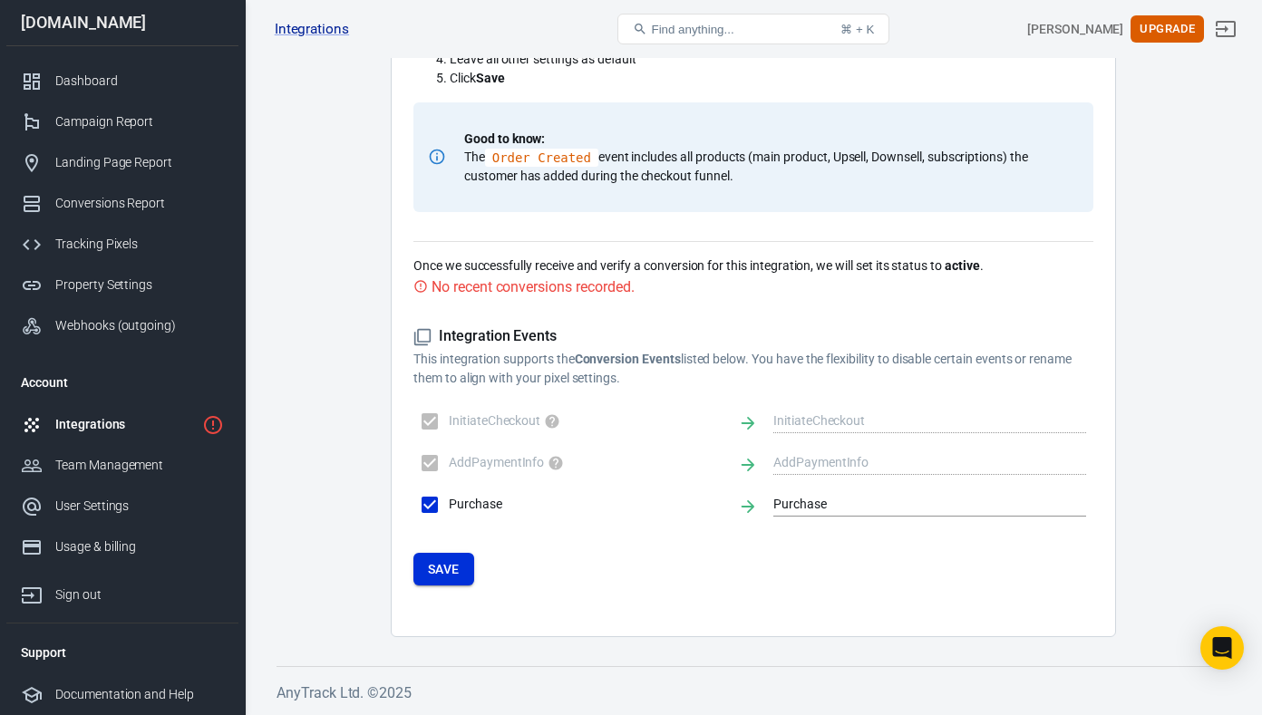
click at [438, 574] on button "Save" at bounding box center [443, 570] width 61 height 34
click at [1185, 40] on button "Upgrade" at bounding box center [1167, 29] width 73 height 28
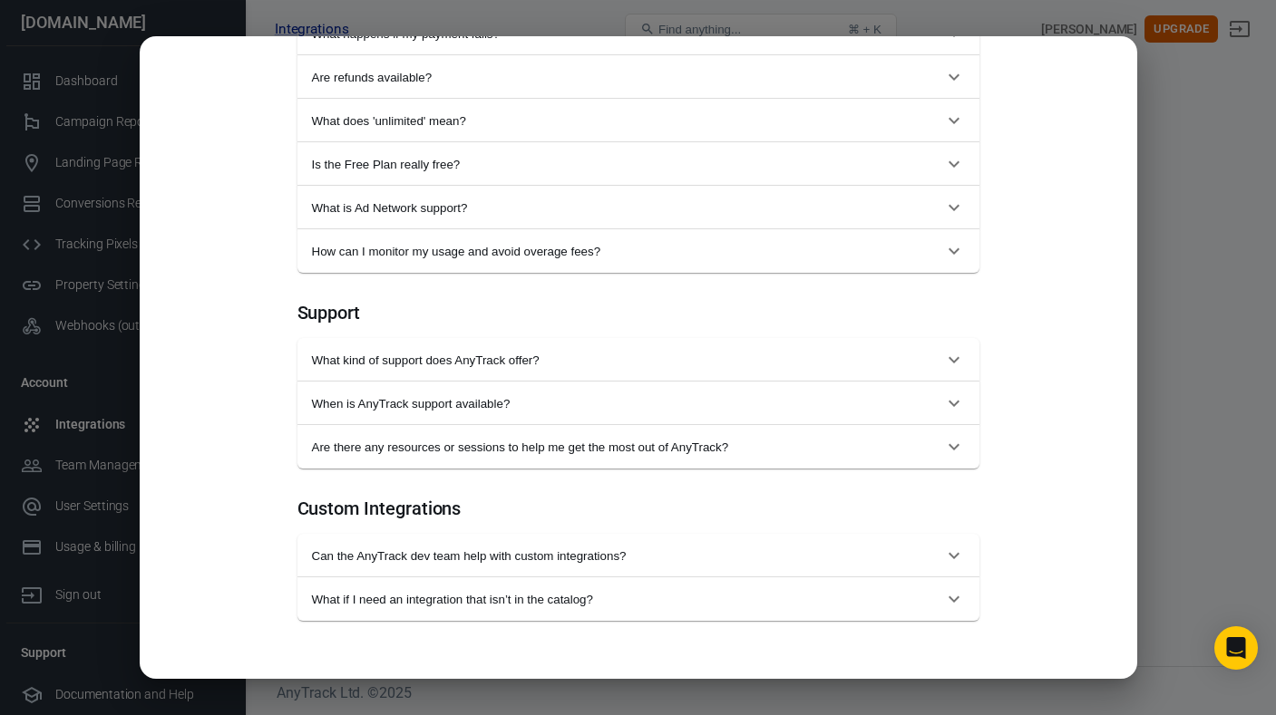
scroll to position [0, 0]
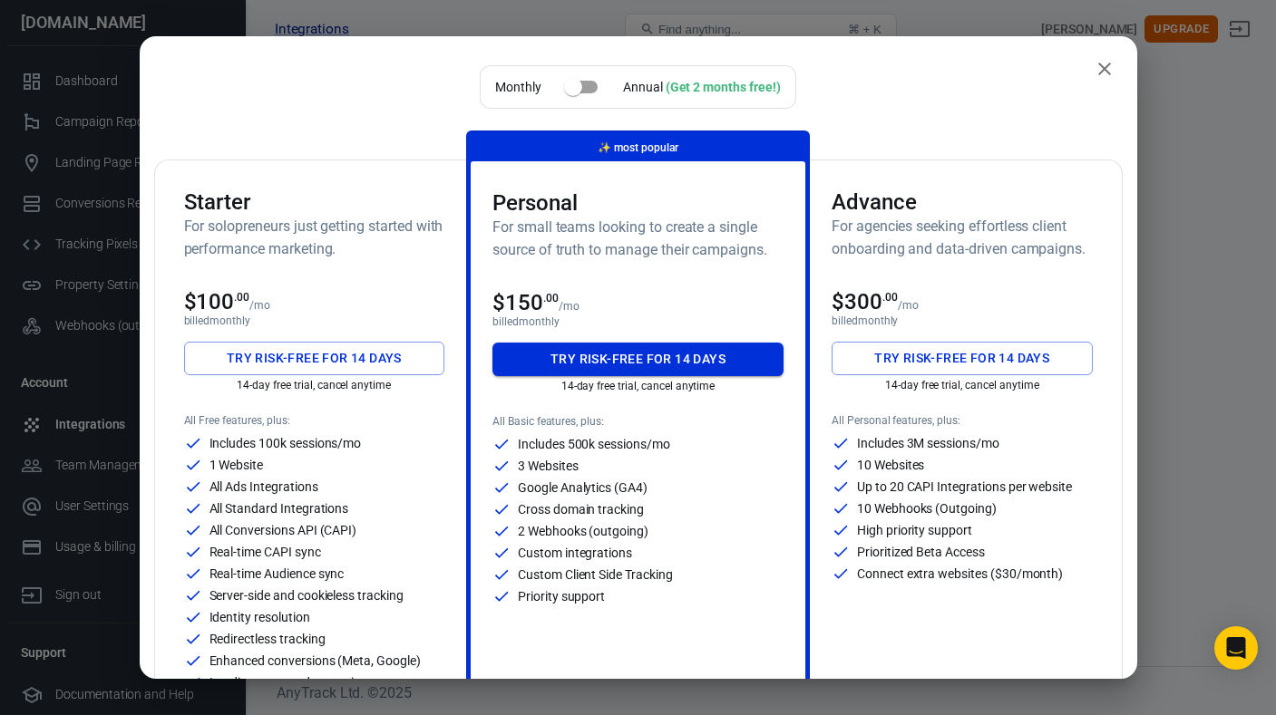
click at [597, 360] on button "Try risk-free for 14 days" at bounding box center [637, 360] width 291 height 34
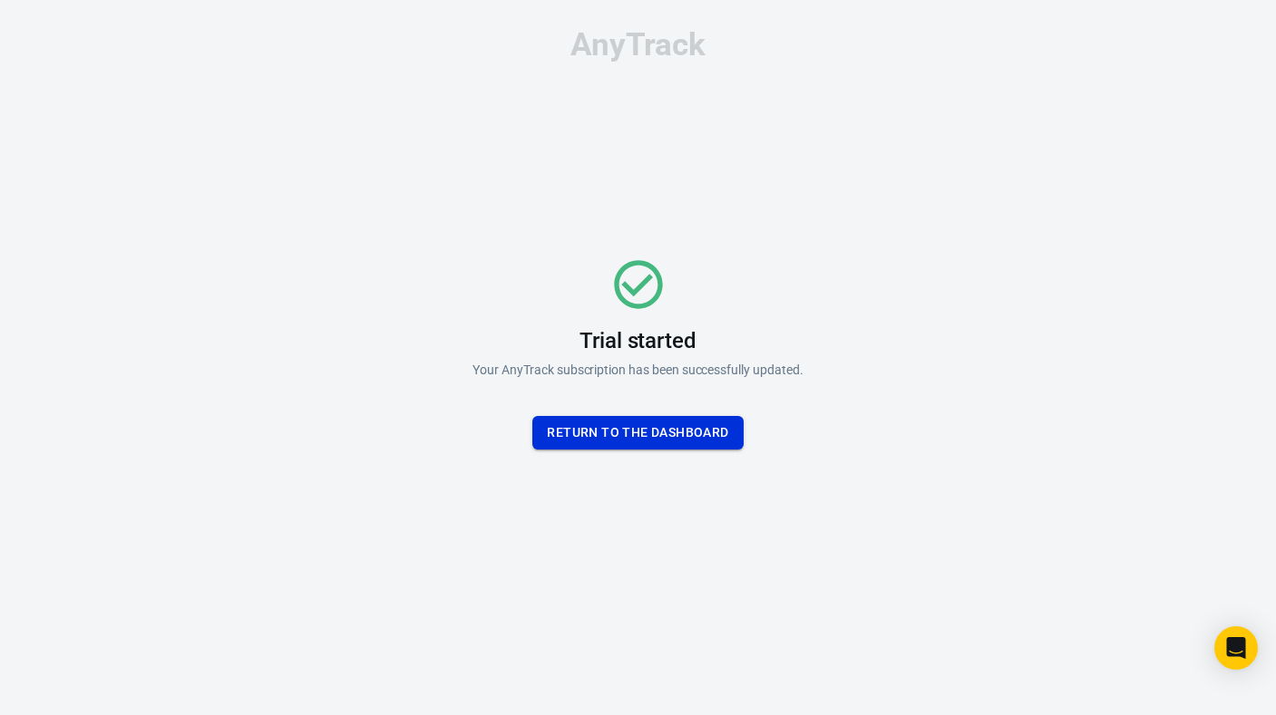
click at [645, 428] on button "Return To the dashboard" at bounding box center [637, 433] width 210 height 34
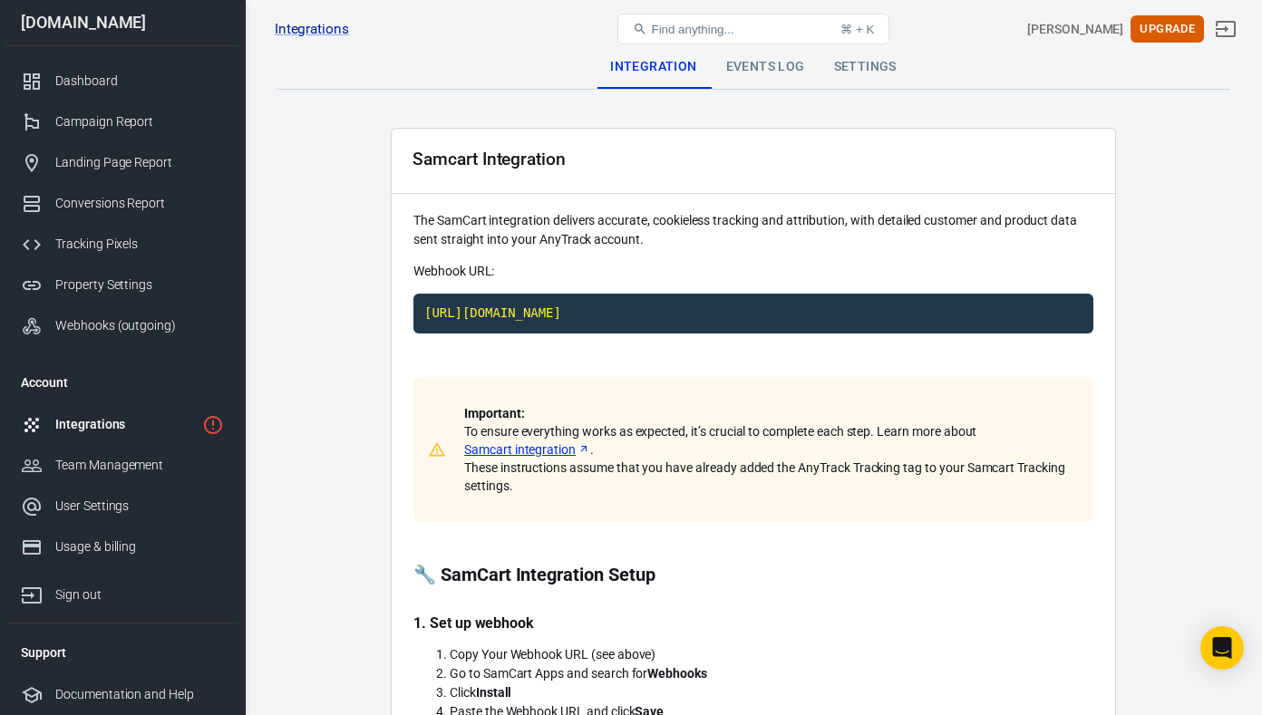
click at [123, 430] on div "Integrations" at bounding box center [125, 424] width 140 height 19
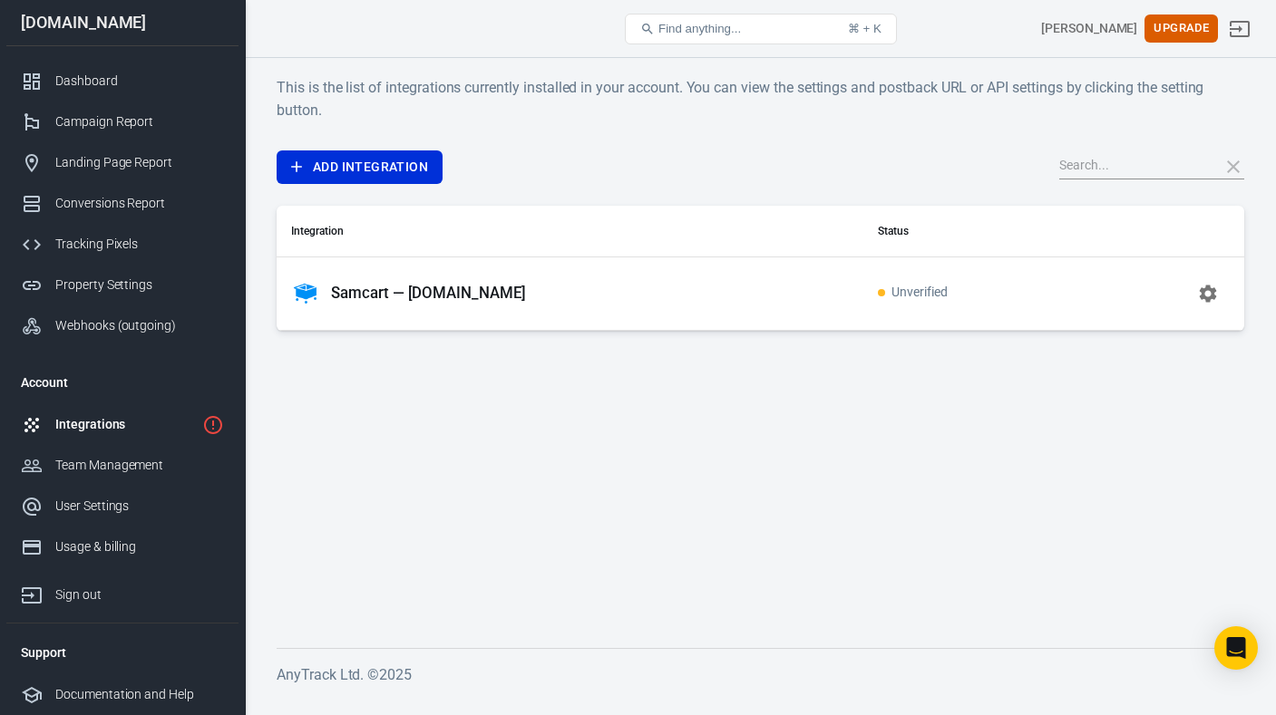
click at [616, 286] on div "Samcart — [DOMAIN_NAME]" at bounding box center [570, 293] width 558 height 29
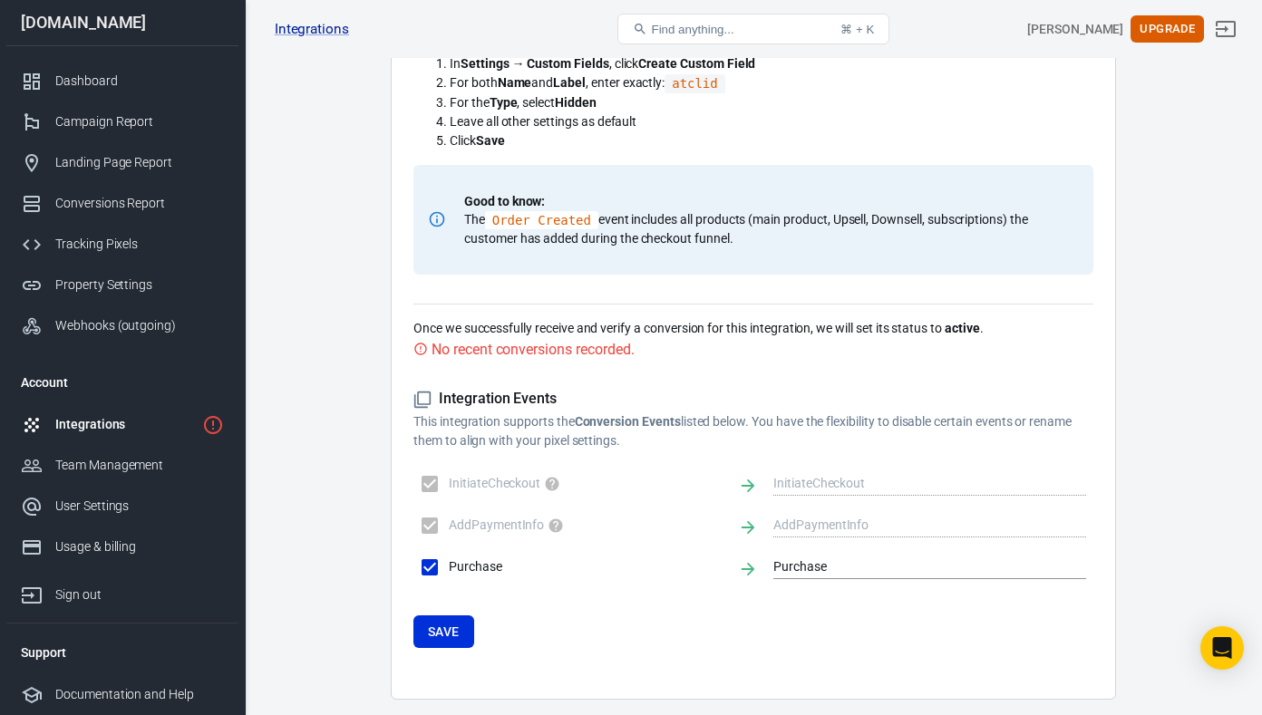
scroll to position [1024, 0]
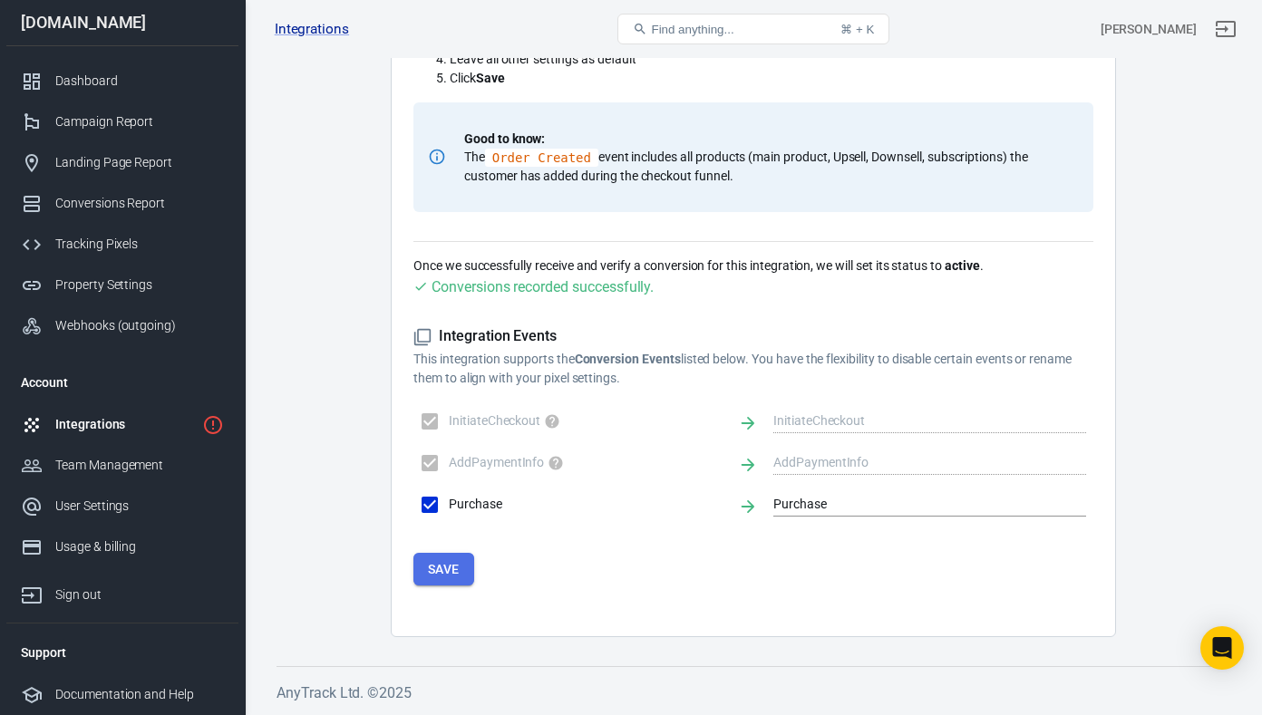
click at [442, 571] on button "Save" at bounding box center [443, 570] width 61 height 34
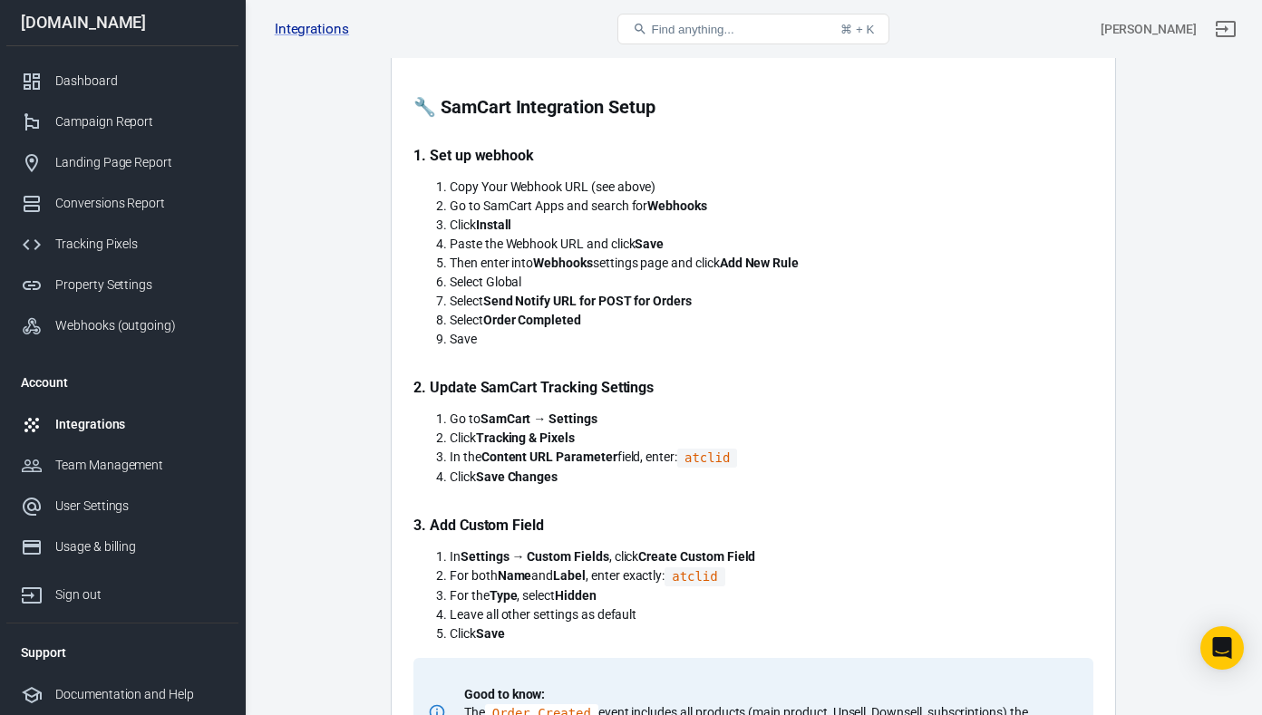
scroll to position [465, 0]
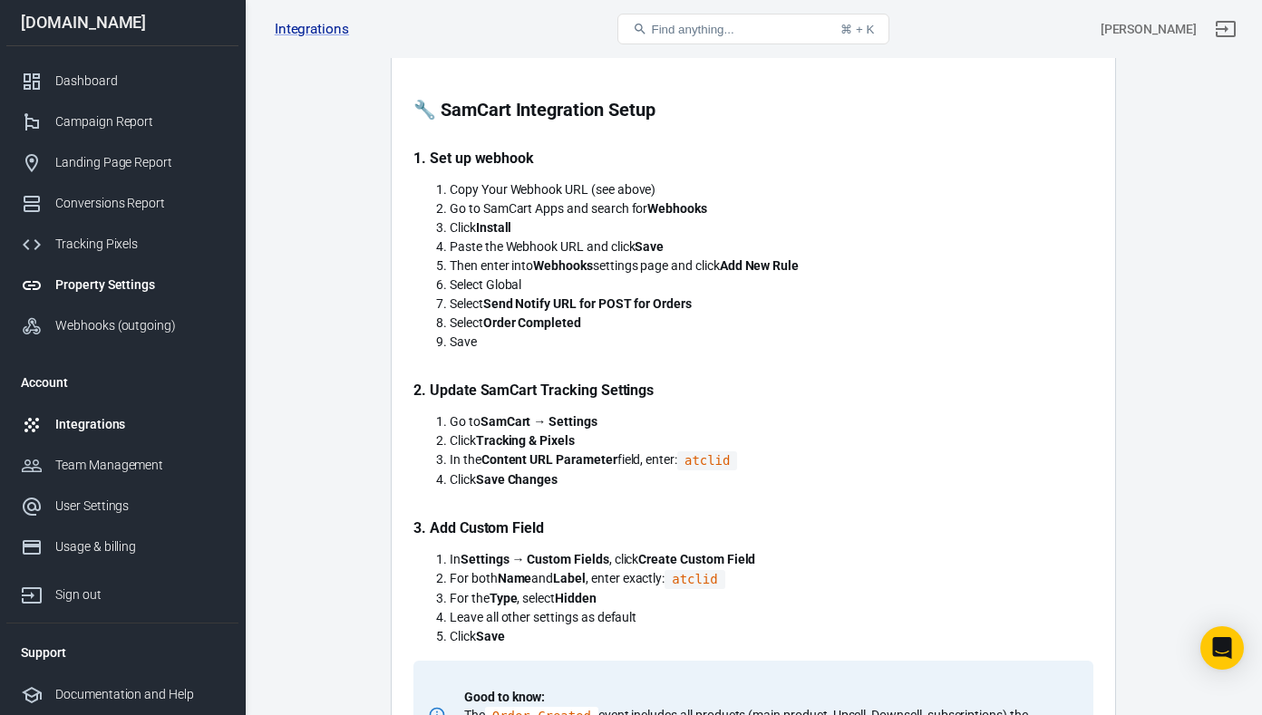
click at [138, 280] on div "Property Settings" at bounding box center [139, 285] width 169 height 19
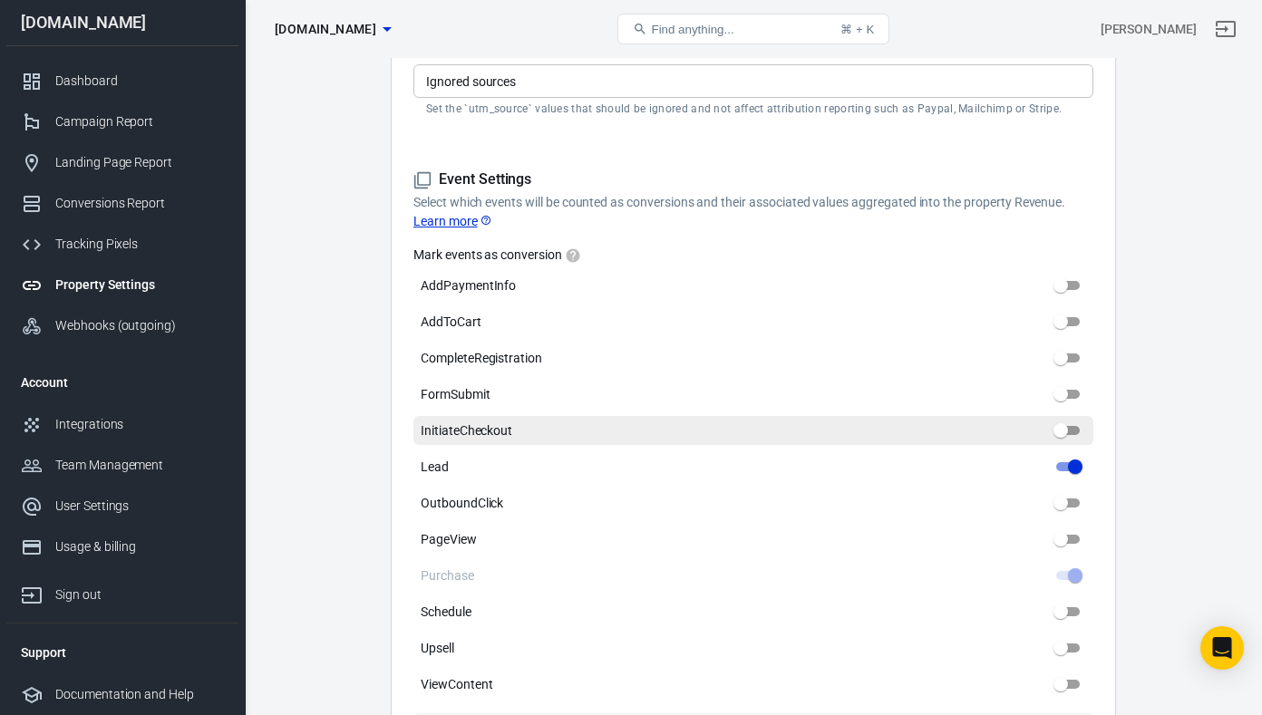
scroll to position [731, 0]
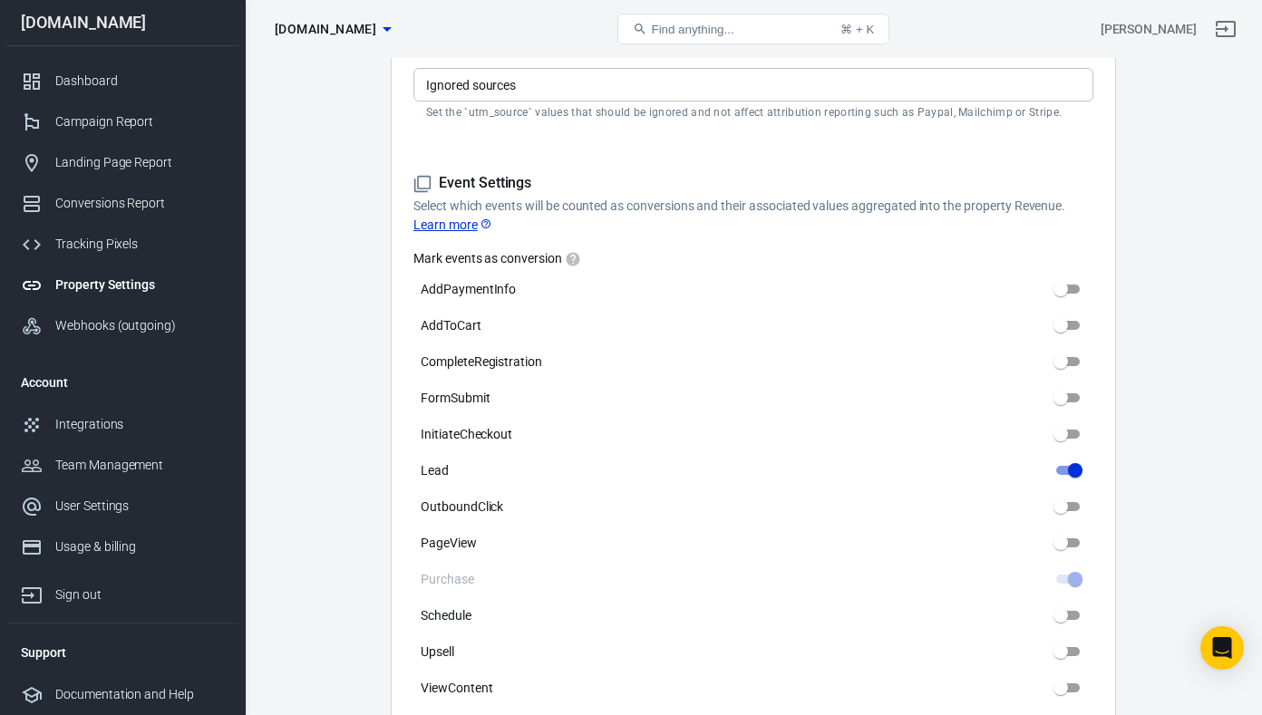
click at [451, 226] on link "Learn more" at bounding box center [452, 225] width 79 height 19
click at [105, 416] on div "Integrations" at bounding box center [139, 424] width 169 height 19
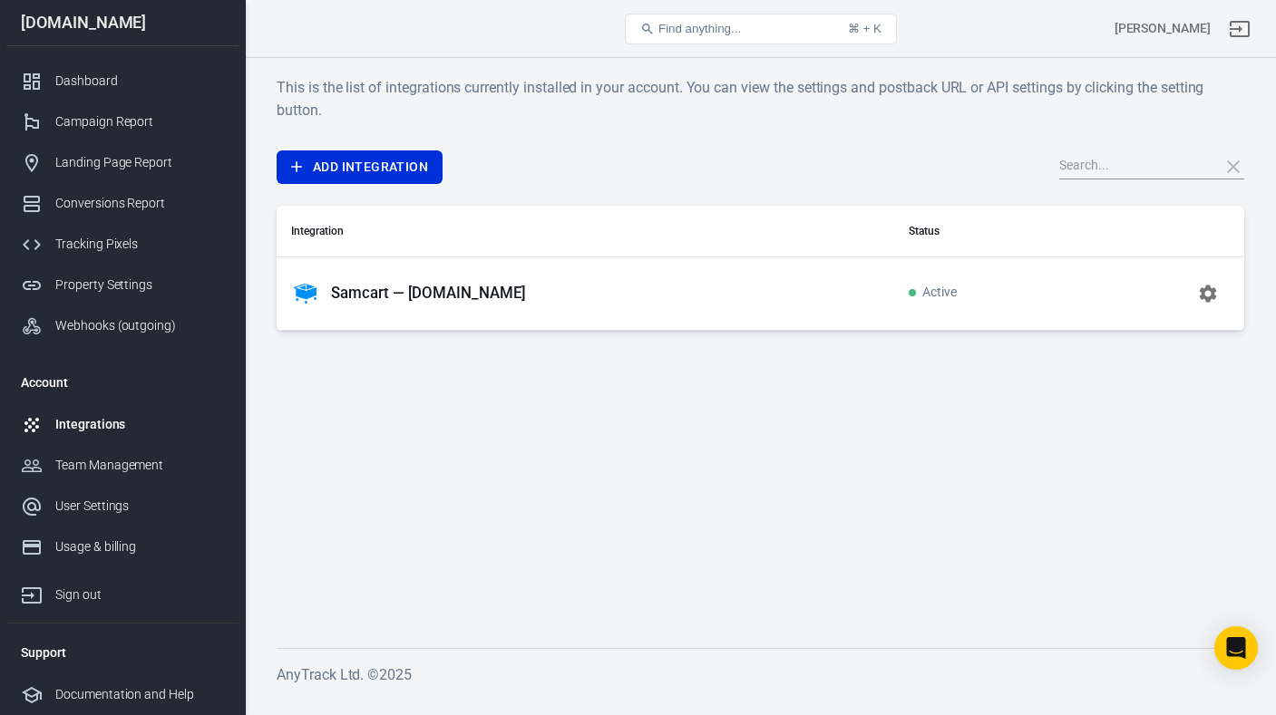
click at [470, 293] on p "Samcart — [DOMAIN_NAME]" at bounding box center [428, 293] width 195 height 19
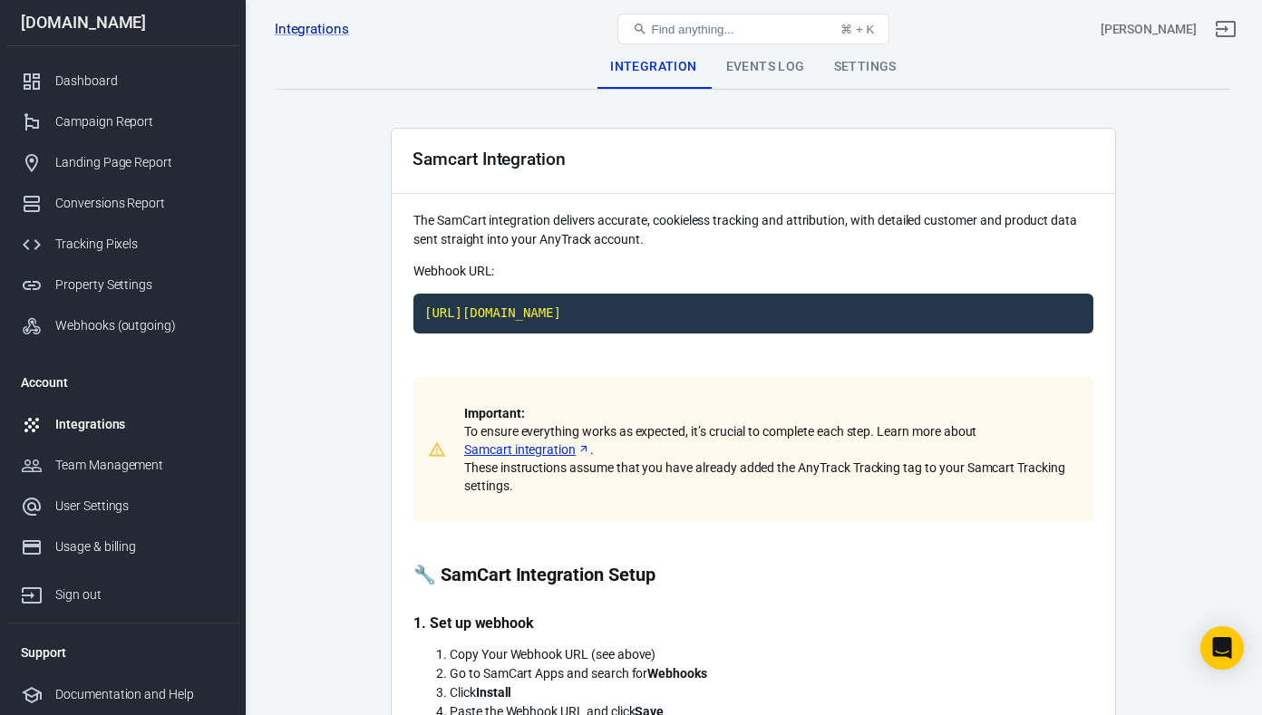
click at [777, 71] on div "Events Log" at bounding box center [766, 67] width 108 height 44
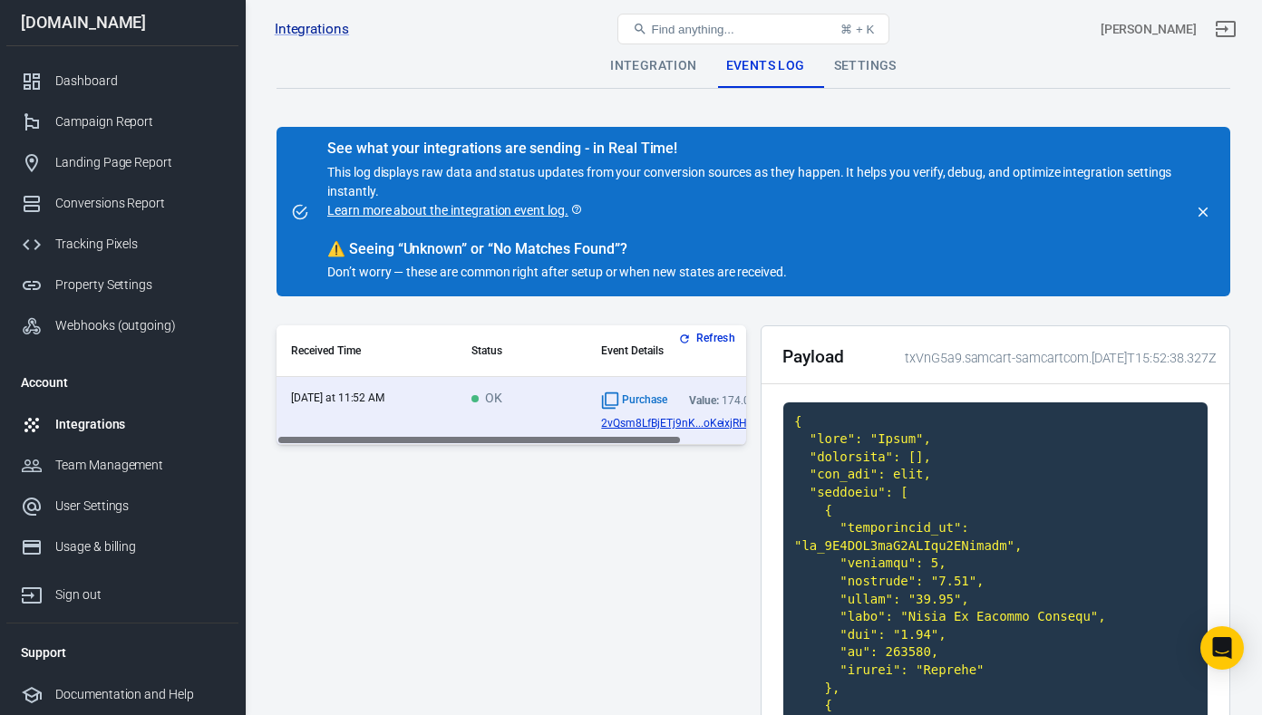
click at [708, 335] on button "Refresh" at bounding box center [709, 338] width 68 height 19
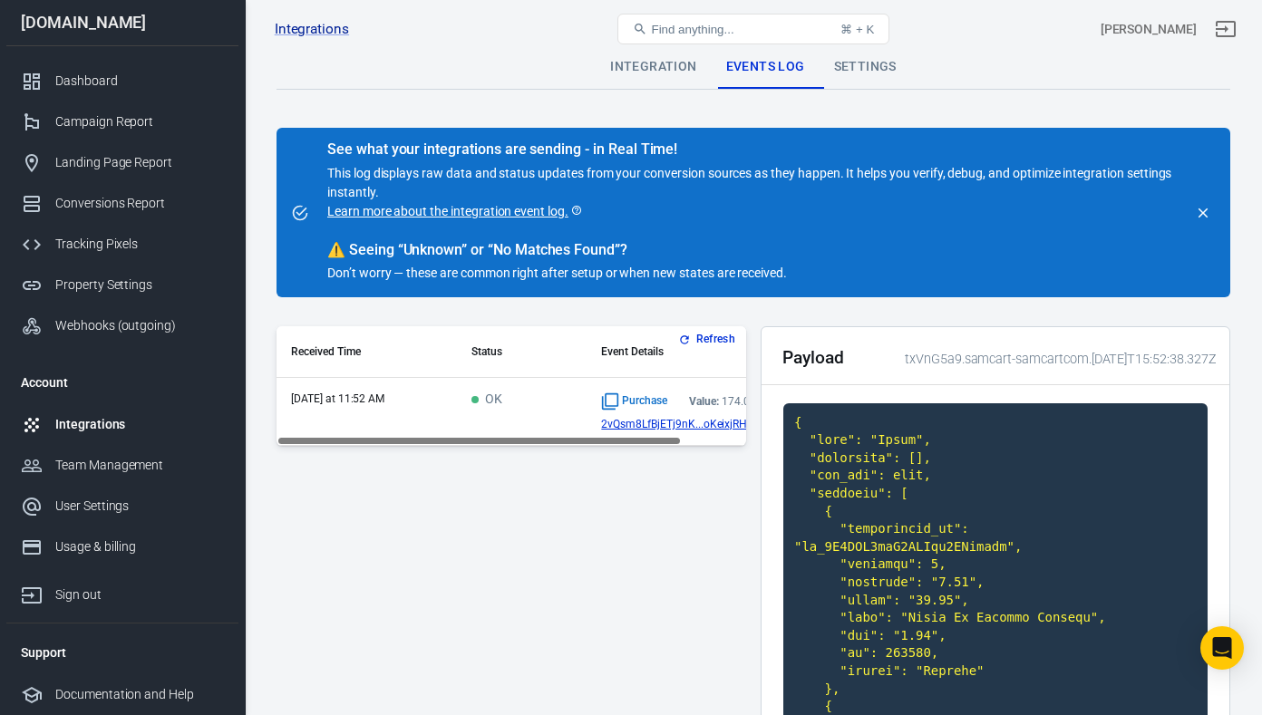
click at [868, 69] on div "Settings" at bounding box center [866, 67] width 92 height 44
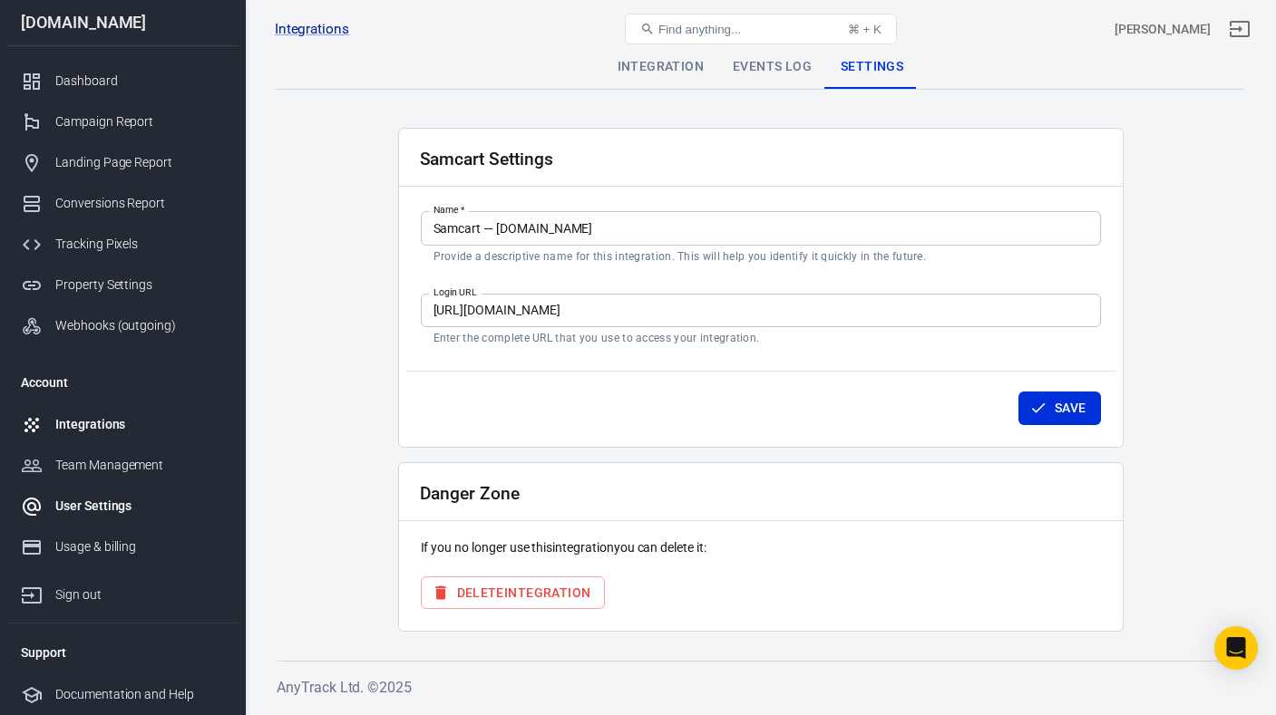
click at [106, 498] on div "User Settings" at bounding box center [139, 506] width 169 height 19
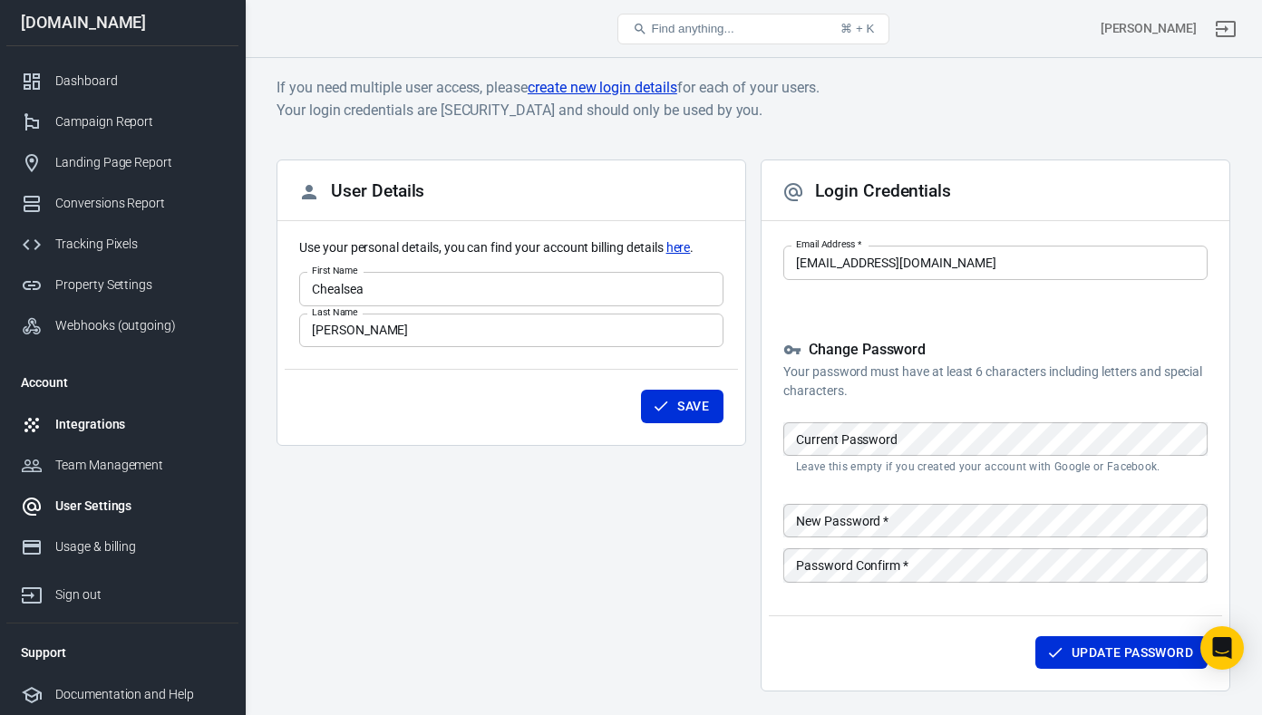
click at [56, 435] on link "Integrations" at bounding box center [122, 424] width 232 height 41
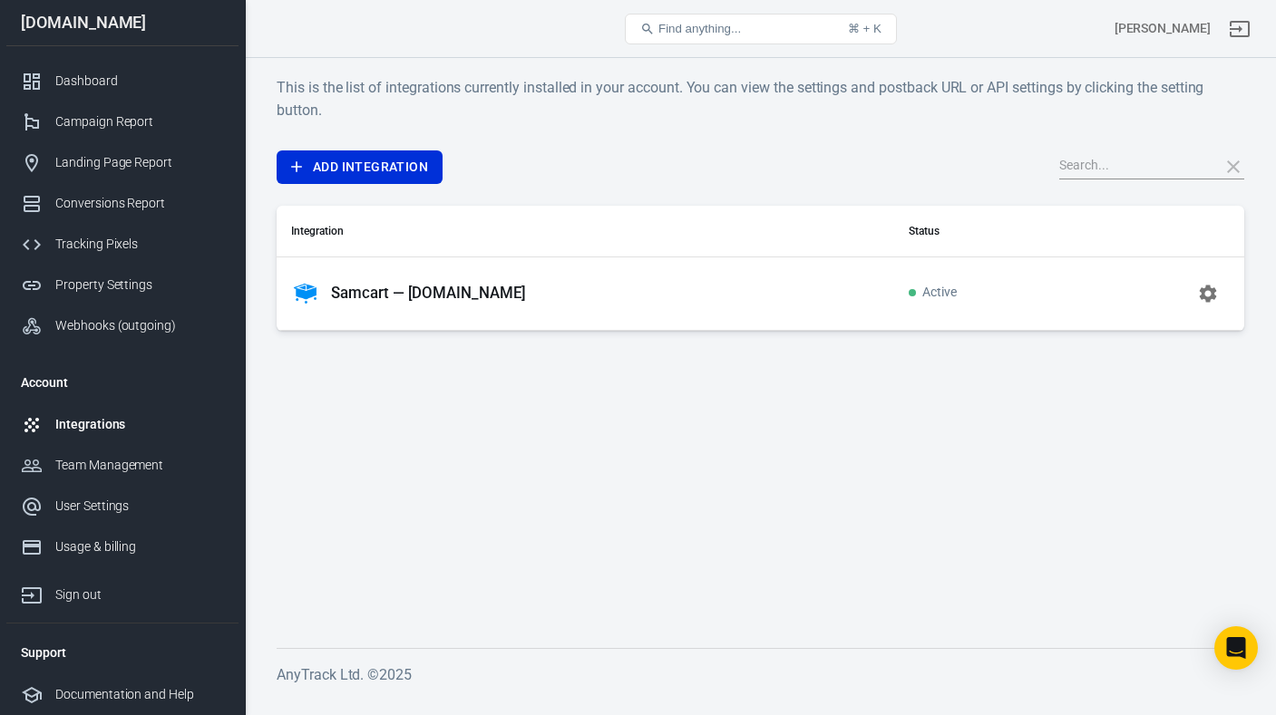
click at [1208, 293] on icon "button" at bounding box center [1208, 294] width 22 height 22
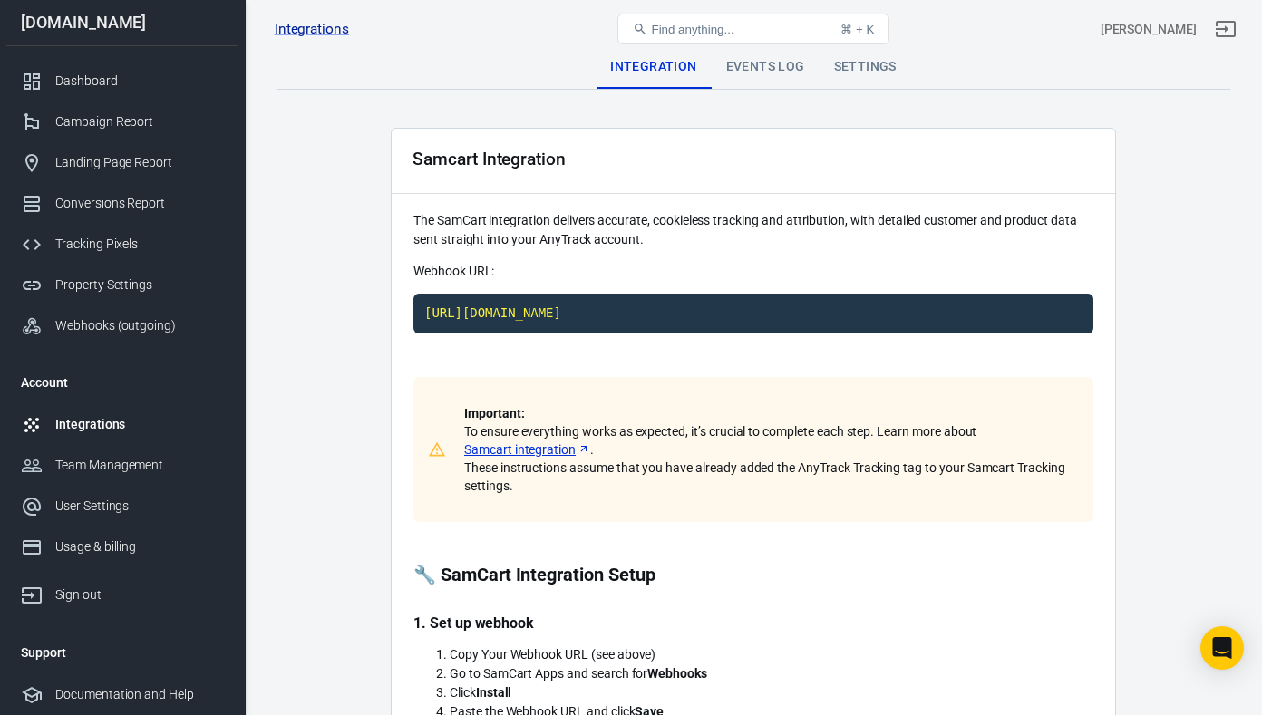
click at [862, 63] on div "Settings" at bounding box center [866, 67] width 92 height 44
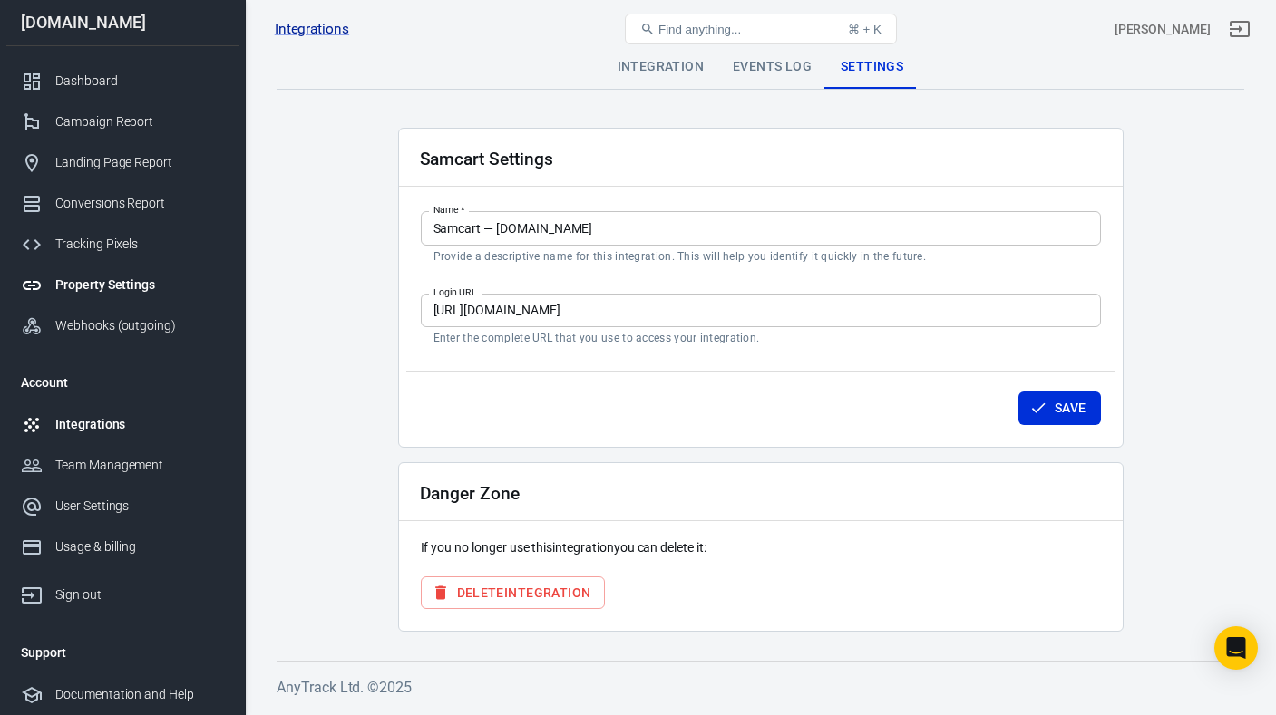
click at [115, 287] on div "Property Settings" at bounding box center [139, 285] width 169 height 19
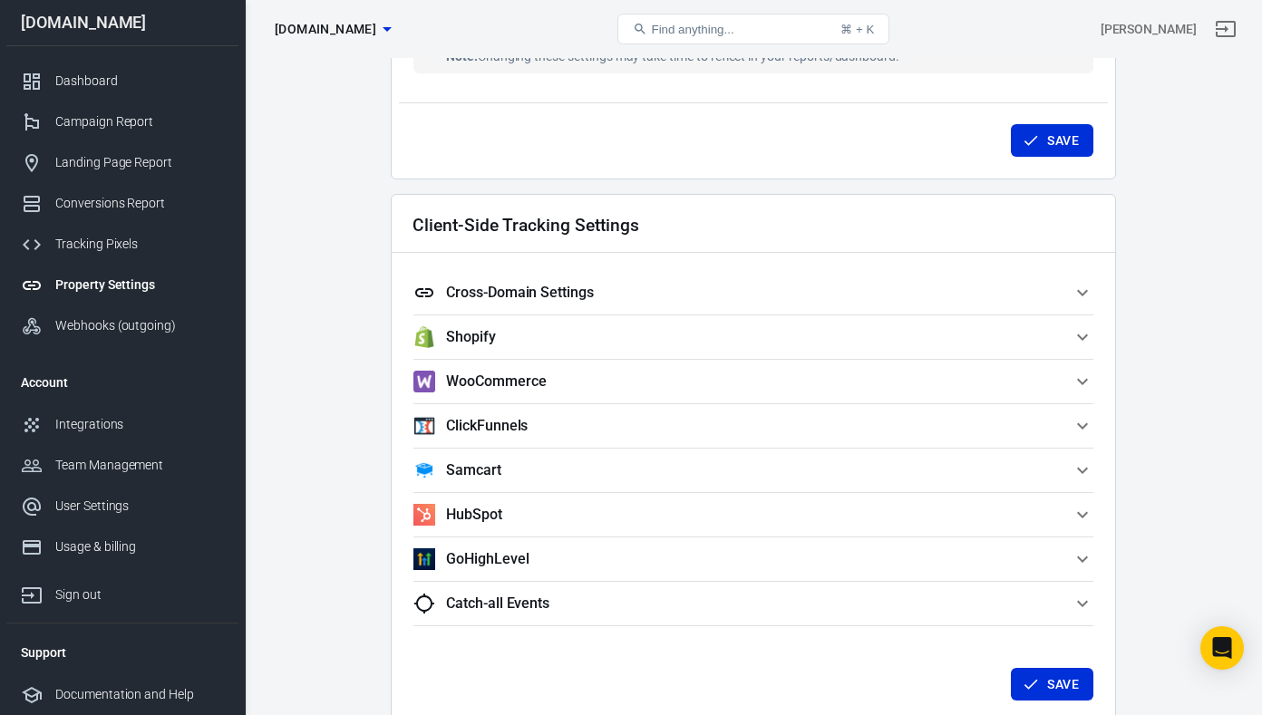
scroll to position [1464, 0]
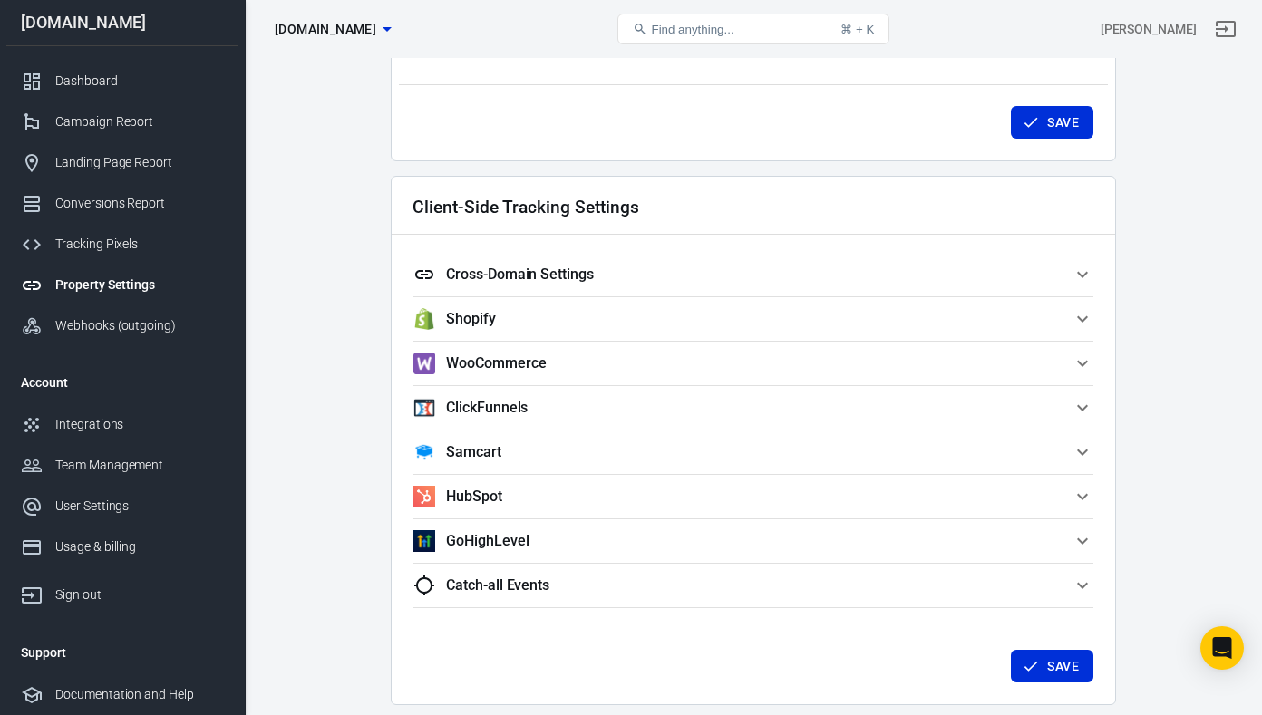
click at [1079, 455] on icon "button" at bounding box center [1083, 453] width 22 height 22
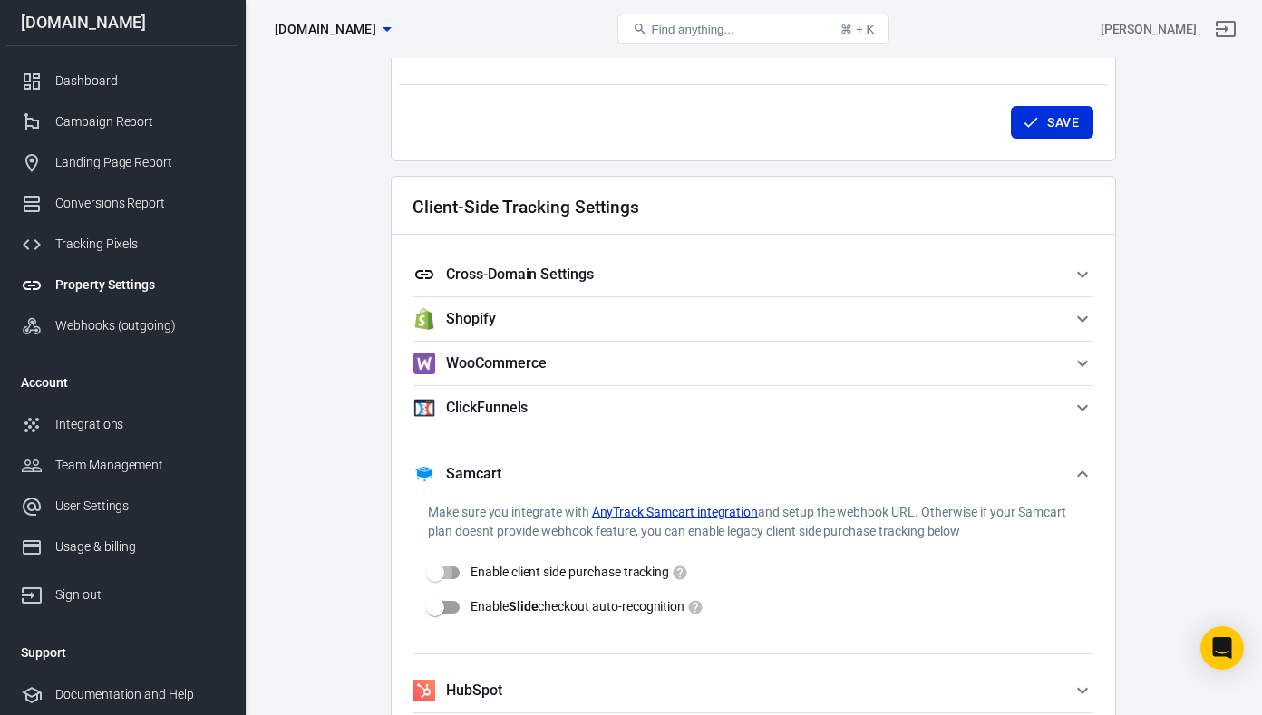
click at [444, 574] on input "Enable client side purchase tracking" at bounding box center [434, 573] width 103 height 34
checkbox input "true"
click at [443, 607] on input "Enable Slide checkout auto-recognition" at bounding box center [434, 607] width 103 height 34
checkbox input "true"
click at [455, 574] on input "Enable client side purchase tracking" at bounding box center [453, 573] width 103 height 34
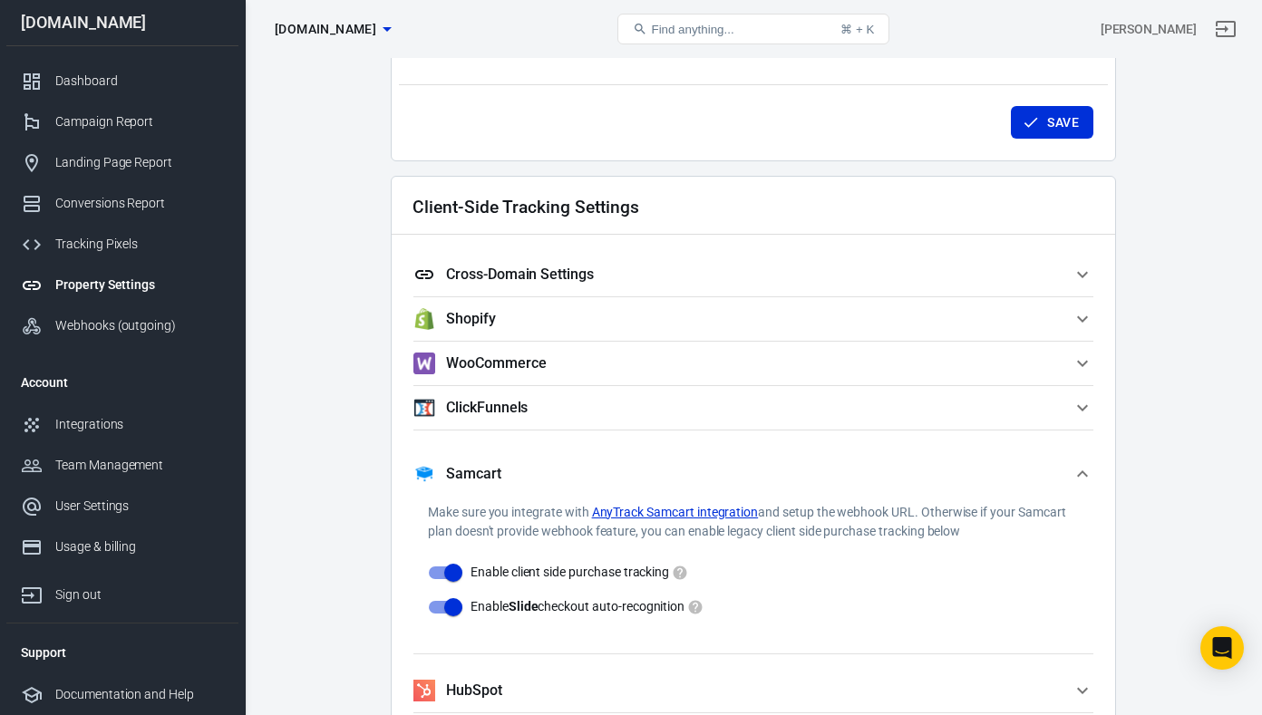
checkbox input "false"
click at [1051, 124] on button "Save" at bounding box center [1052, 123] width 82 height 34
click at [431, 608] on input "Enable Slide checkout auto-recognition" at bounding box center [434, 607] width 103 height 34
checkbox input "true"
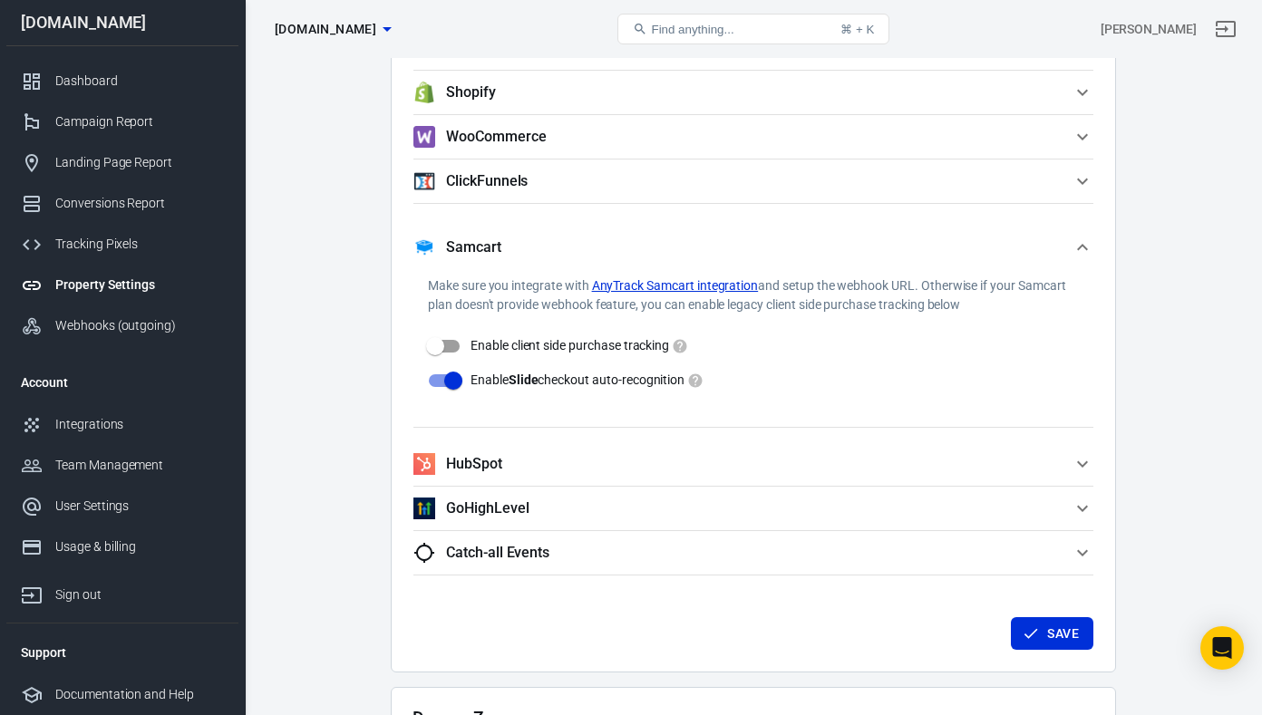
scroll to position [1694, 0]
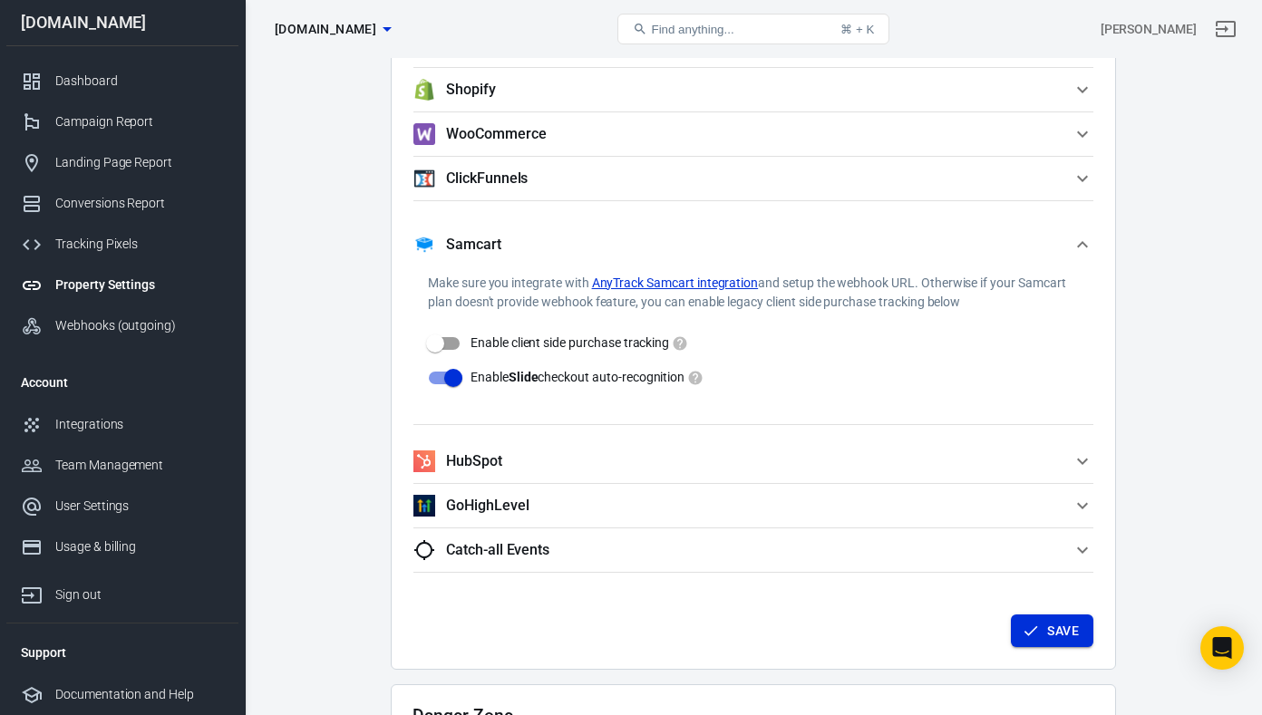
click at [1049, 640] on button "Save" at bounding box center [1052, 632] width 82 height 34
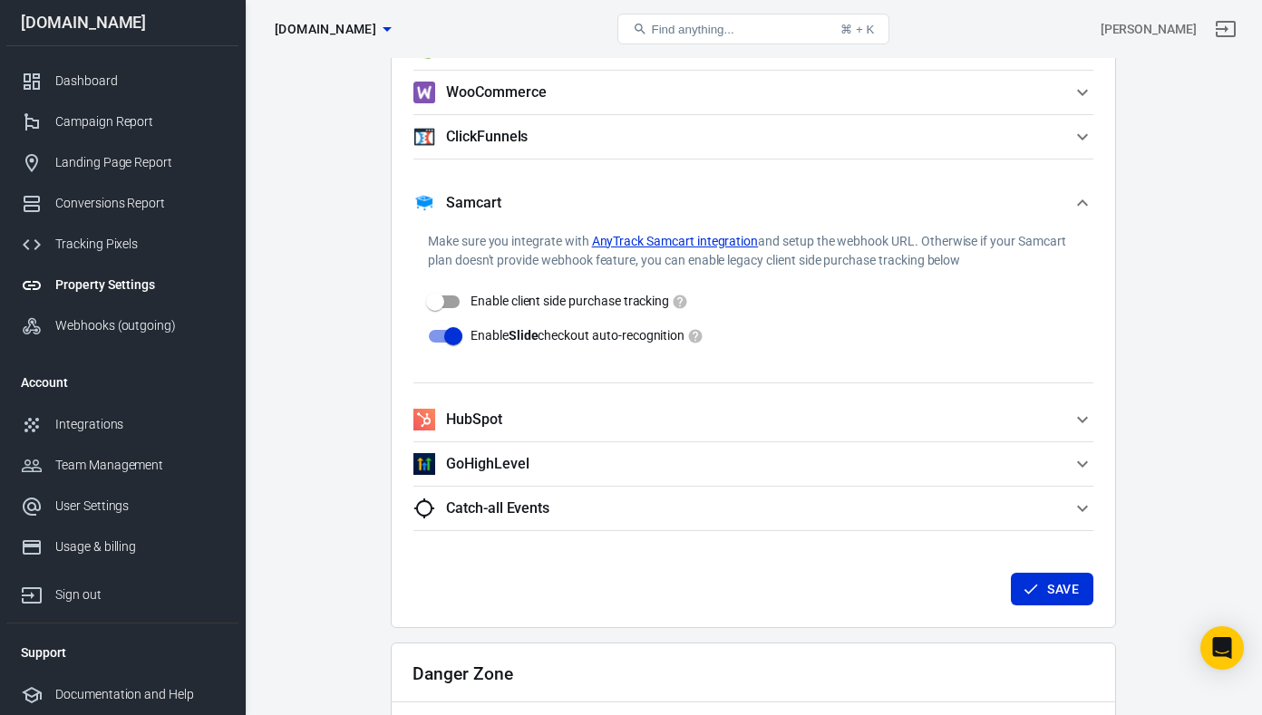
scroll to position [1731, 0]
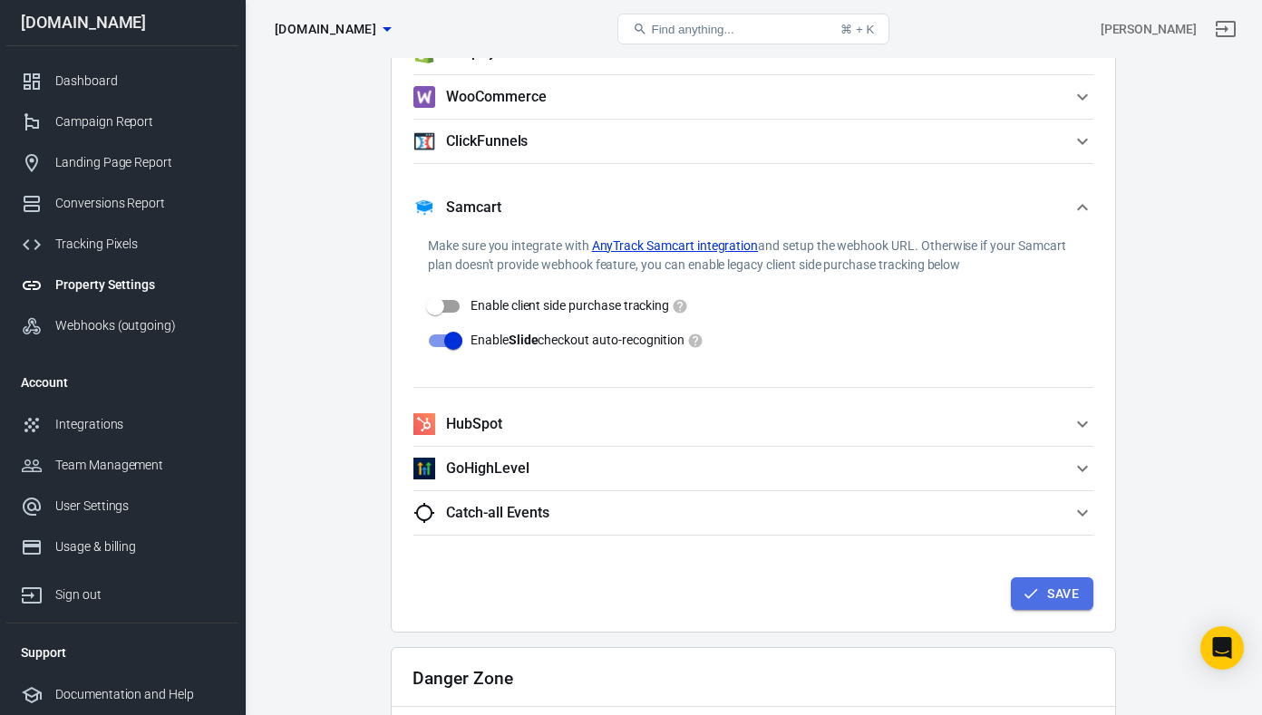
click at [1065, 595] on button "Save" at bounding box center [1052, 594] width 82 height 34
click at [1082, 512] on icon "button" at bounding box center [1083, 513] width 22 height 22
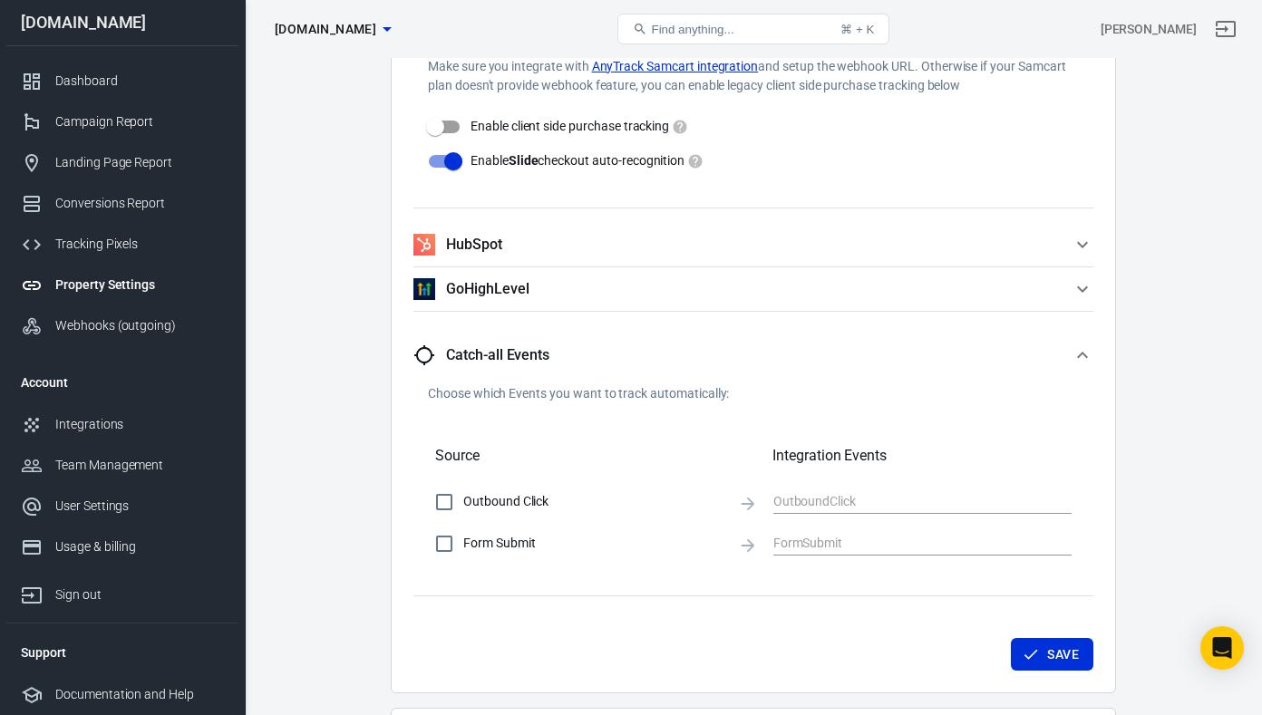
click at [1077, 354] on icon "button" at bounding box center [1083, 356] width 22 height 22
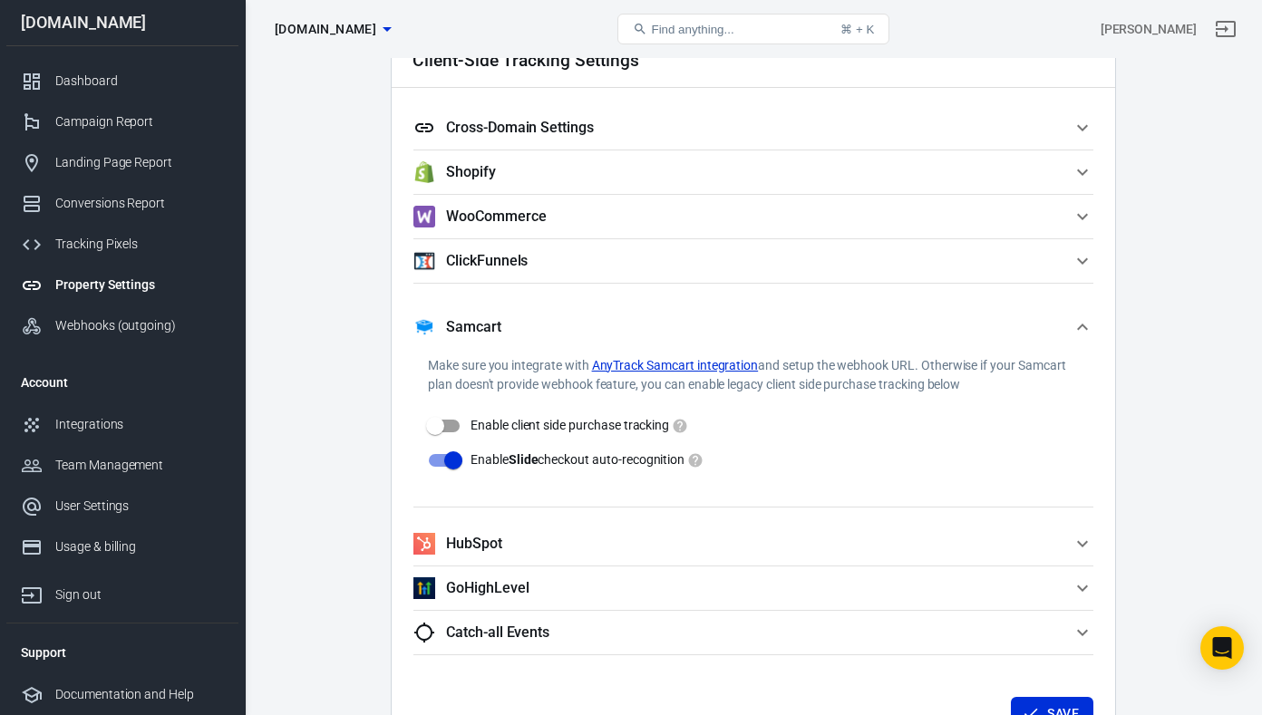
scroll to position [1607, 0]
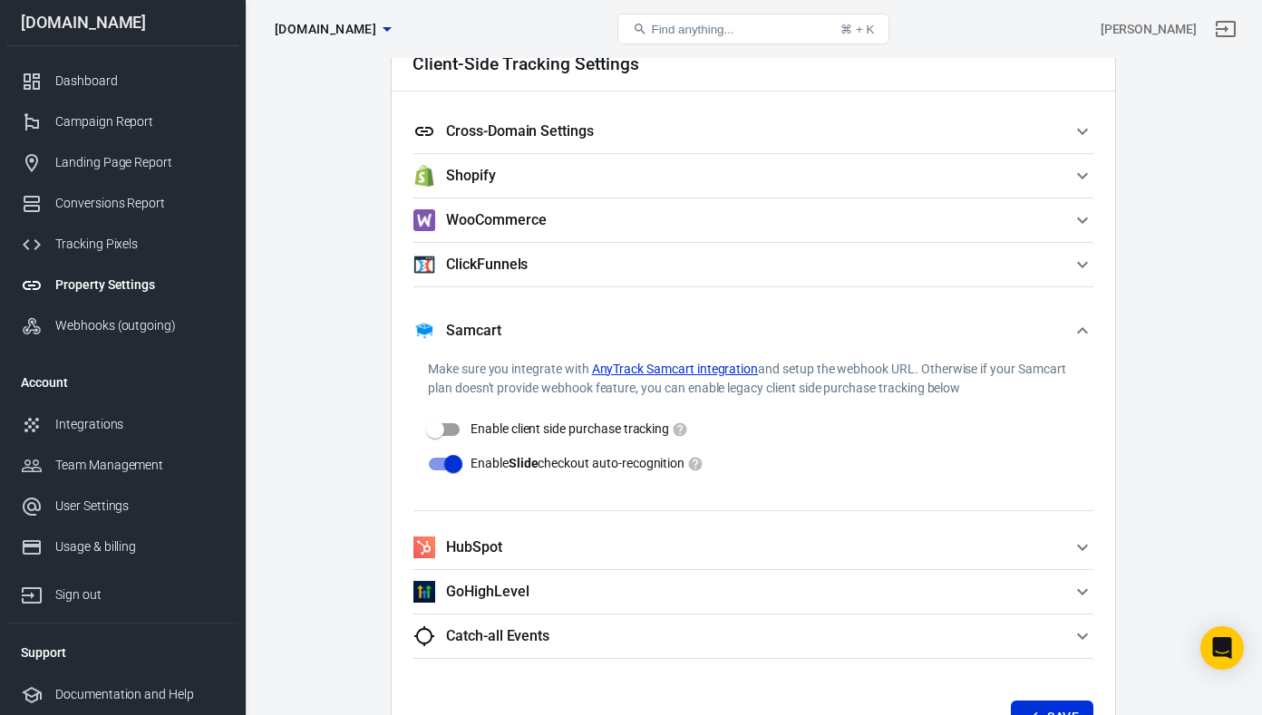
click at [1086, 266] on icon "button" at bounding box center [1083, 265] width 22 height 22
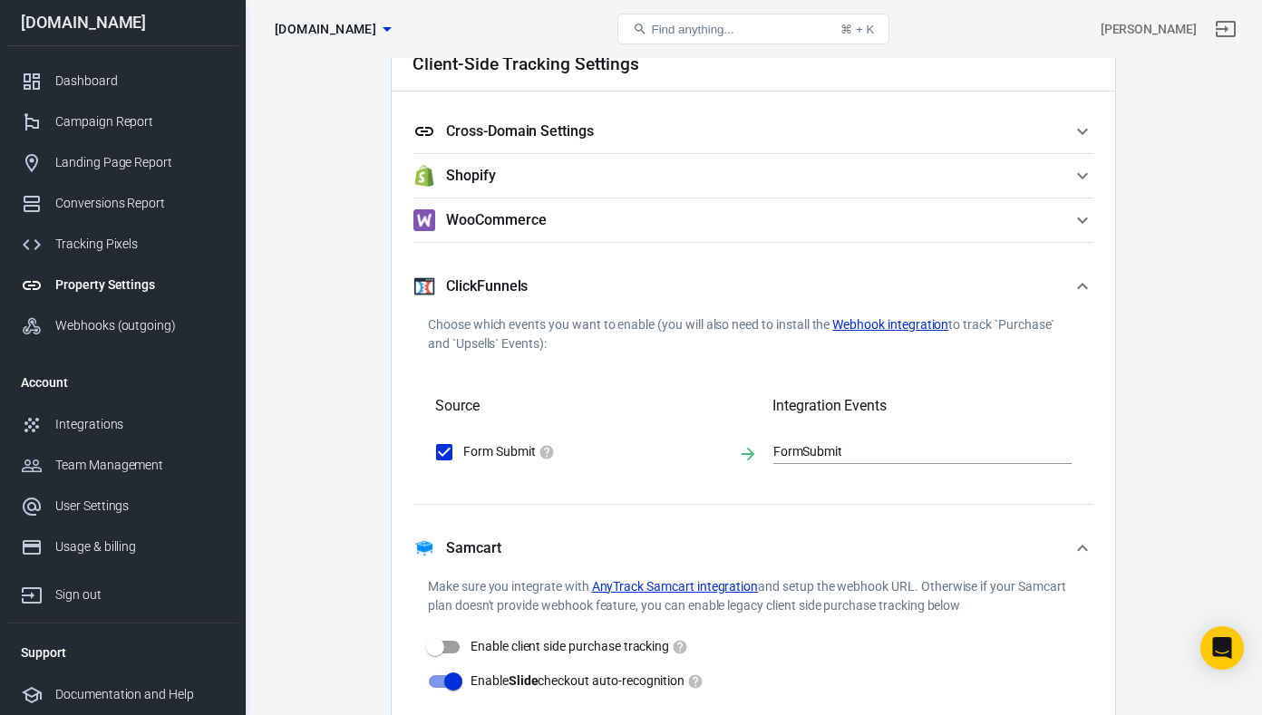
click at [1086, 266] on button "ClickFunnels" at bounding box center [753, 286] width 680 height 58
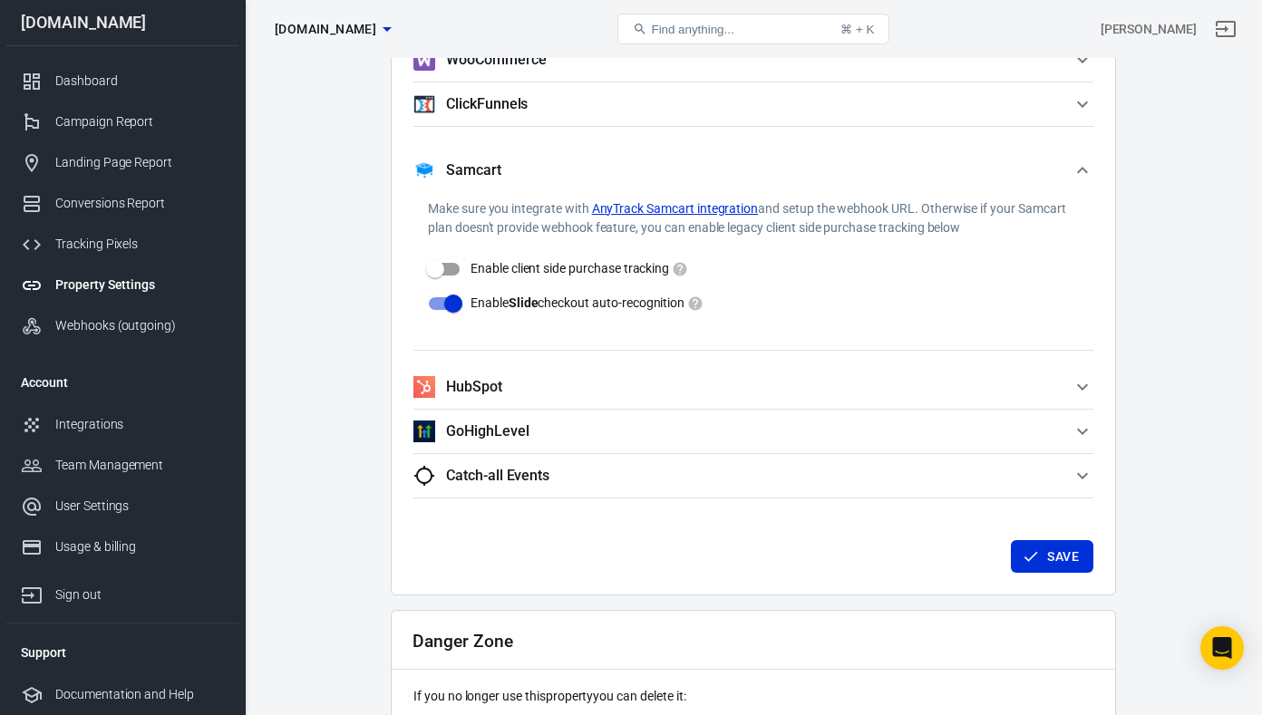
scroll to position [1775, 0]
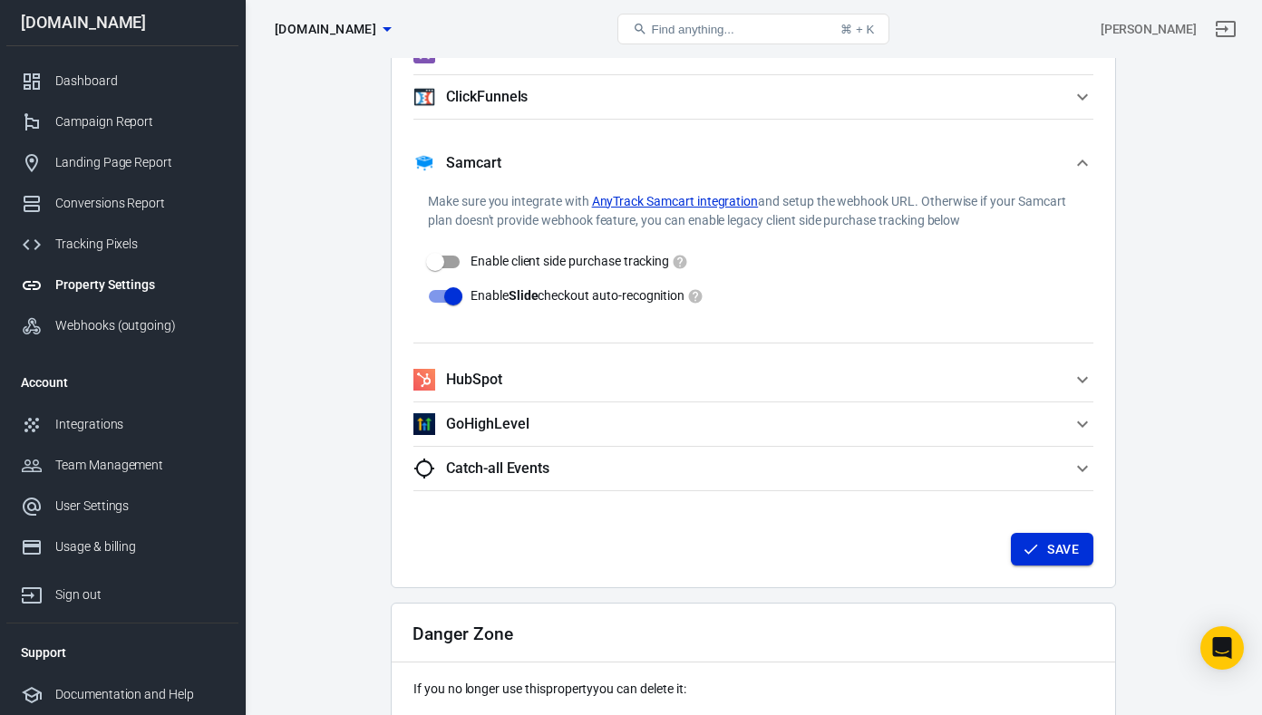
click at [1059, 556] on button "Save" at bounding box center [1052, 550] width 82 height 34
click at [1083, 165] on icon "button" at bounding box center [1083, 163] width 22 height 22
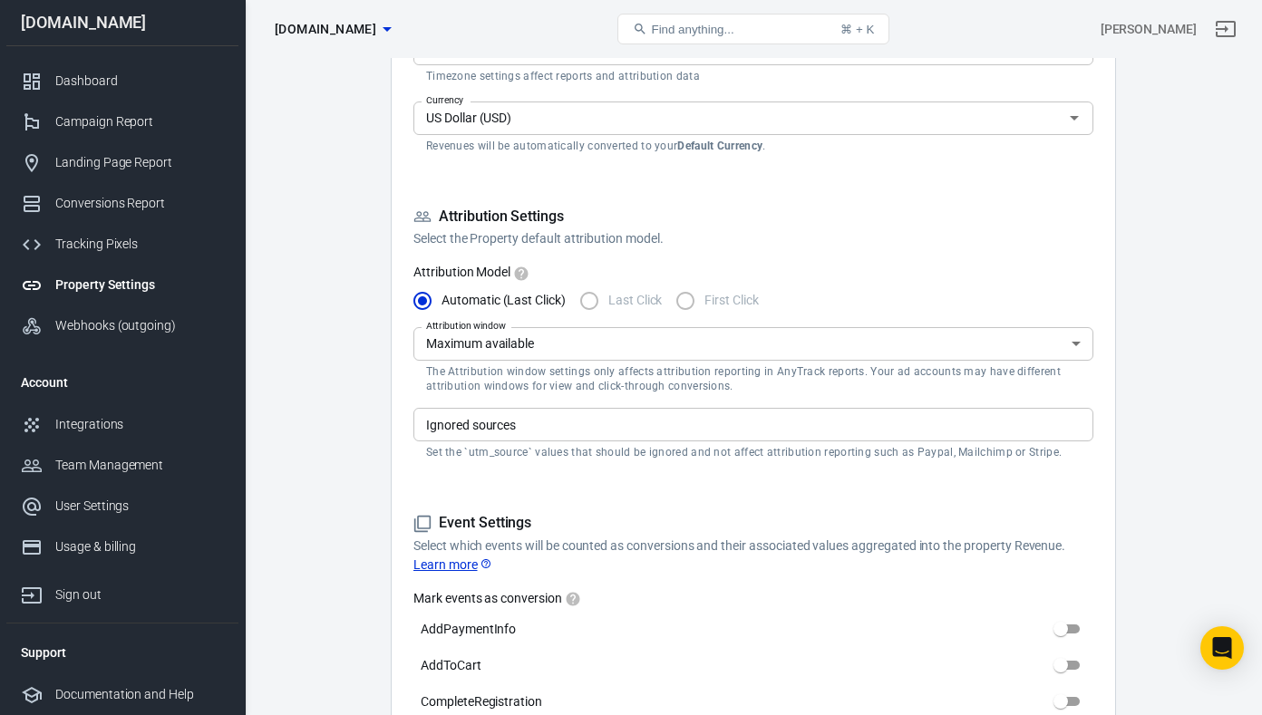
scroll to position [388, 0]
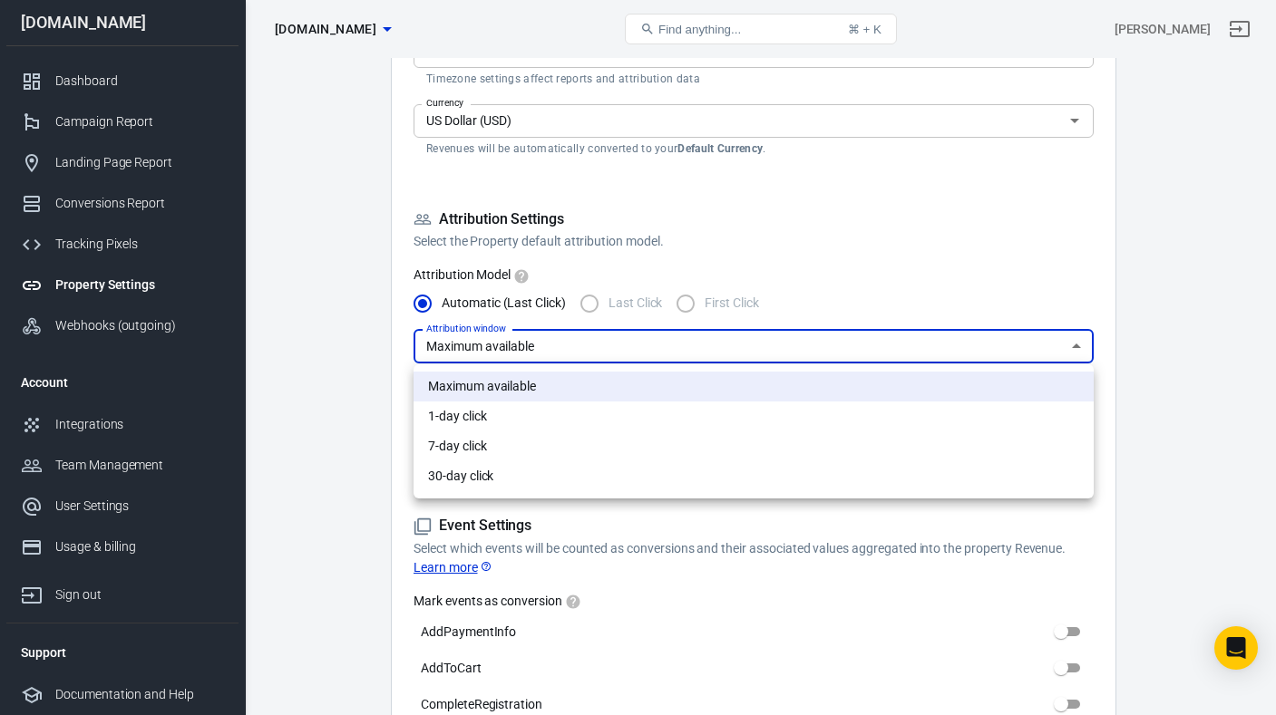
click at [1181, 325] on div at bounding box center [638, 357] width 1276 height 715
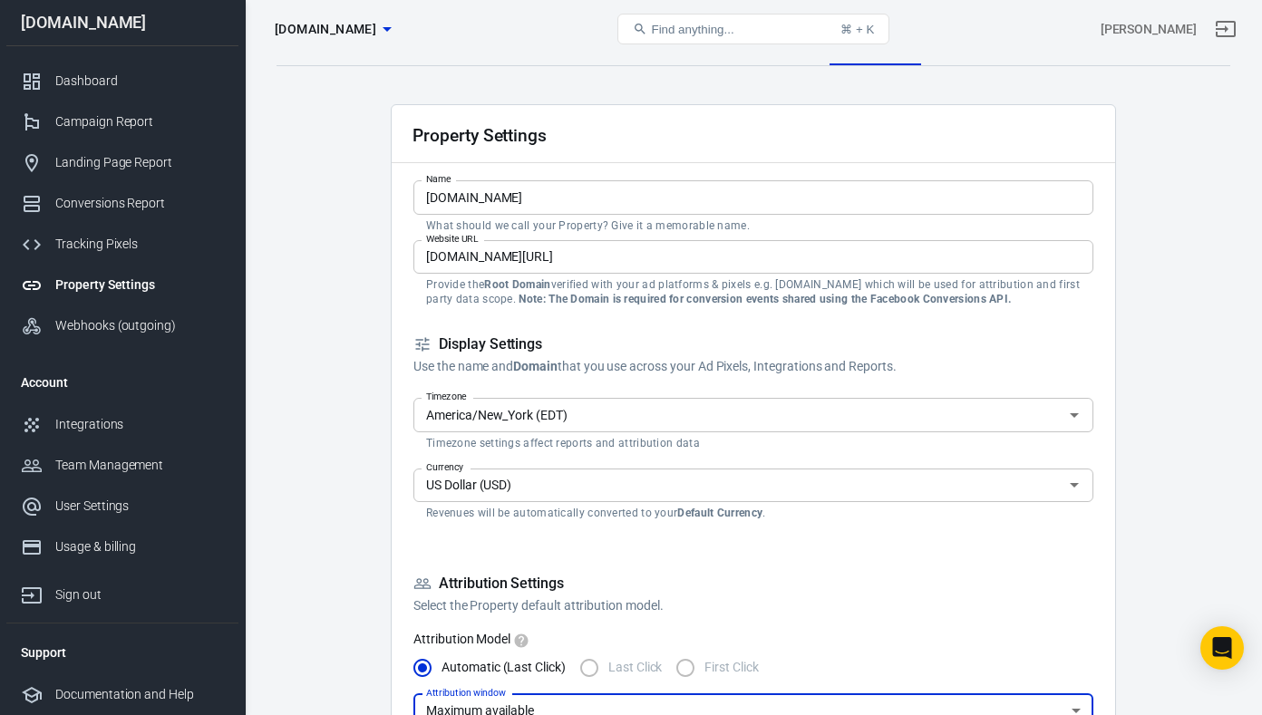
scroll to position [21, 0]
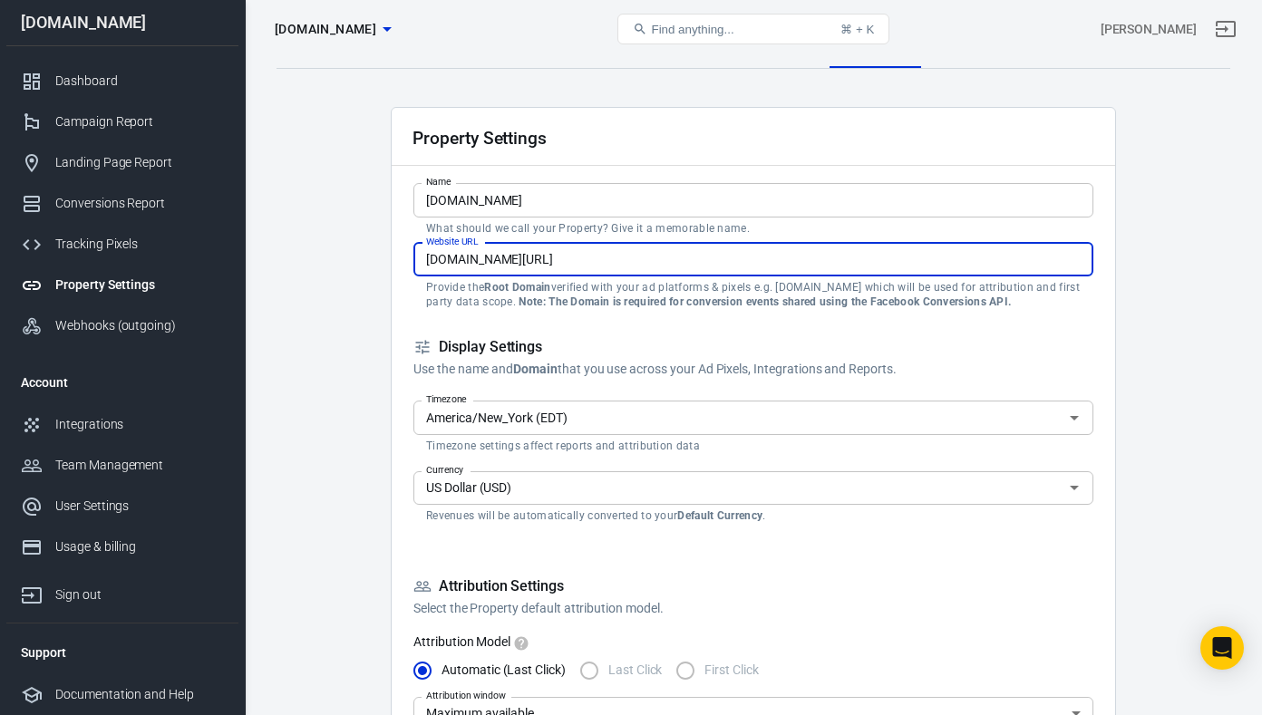
drag, startPoint x: 563, startPoint y: 263, endPoint x: 801, endPoint y: 270, distance: 237.6
click at [800, 270] on input "[DOMAIN_NAME][URL]" at bounding box center [753, 260] width 680 height 34
type input "[DOMAIN_NAME]"
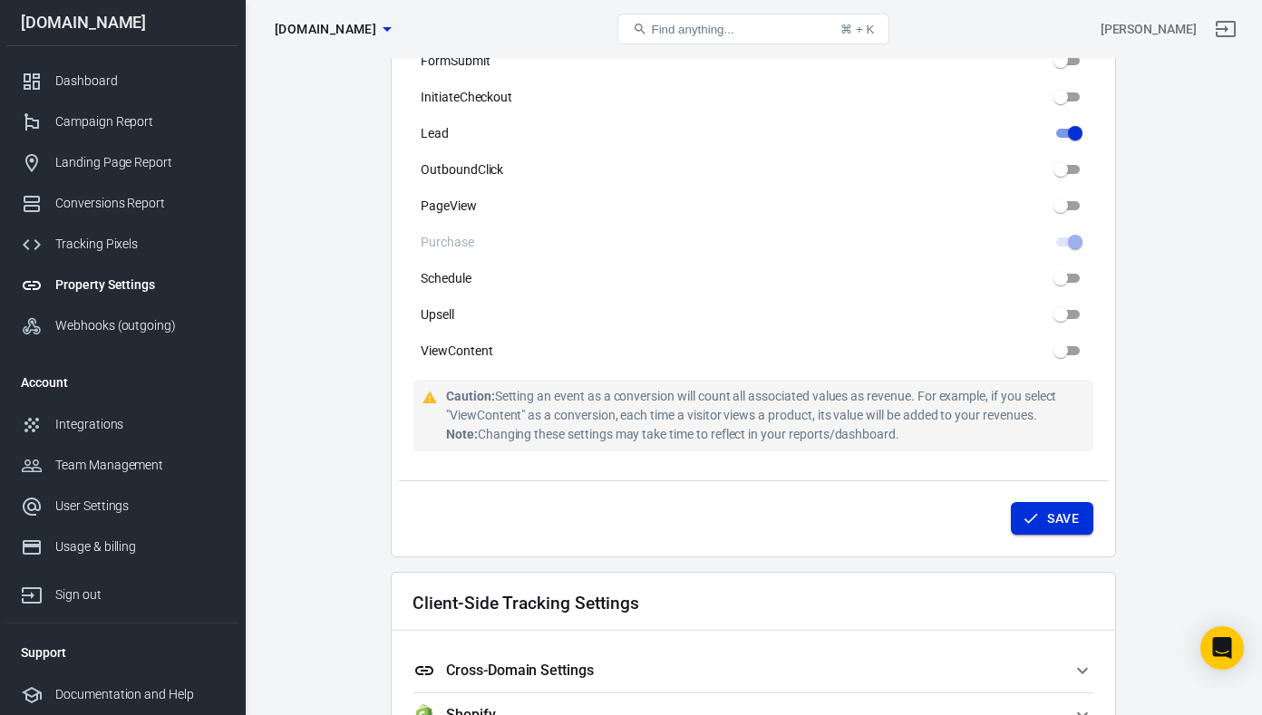
scroll to position [1073, 0]
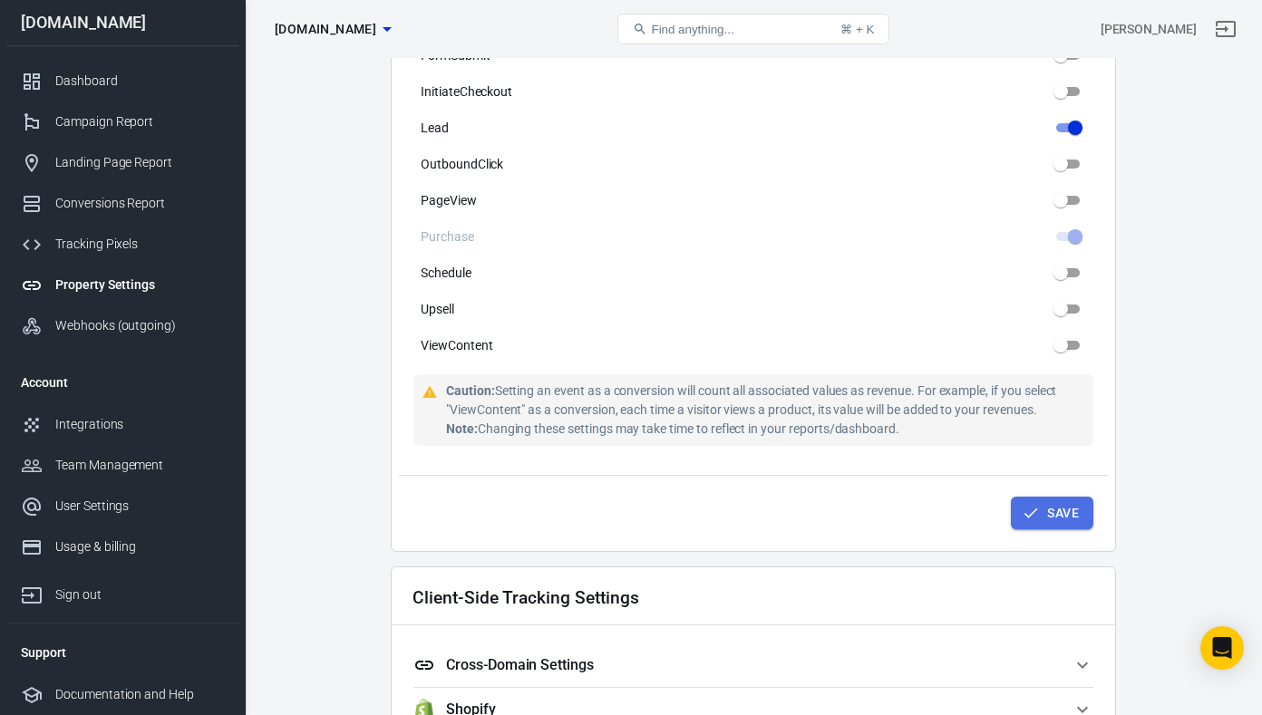
click at [1058, 516] on button "Save" at bounding box center [1052, 514] width 82 height 34
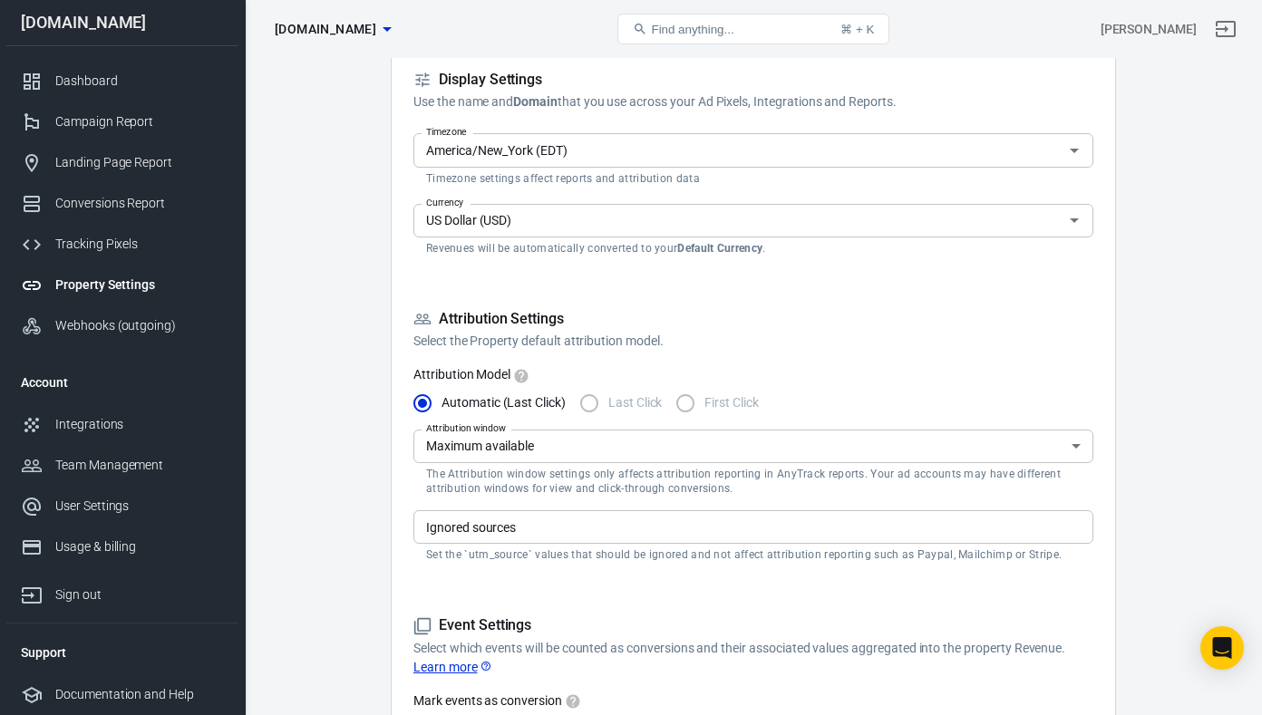
scroll to position [0, 0]
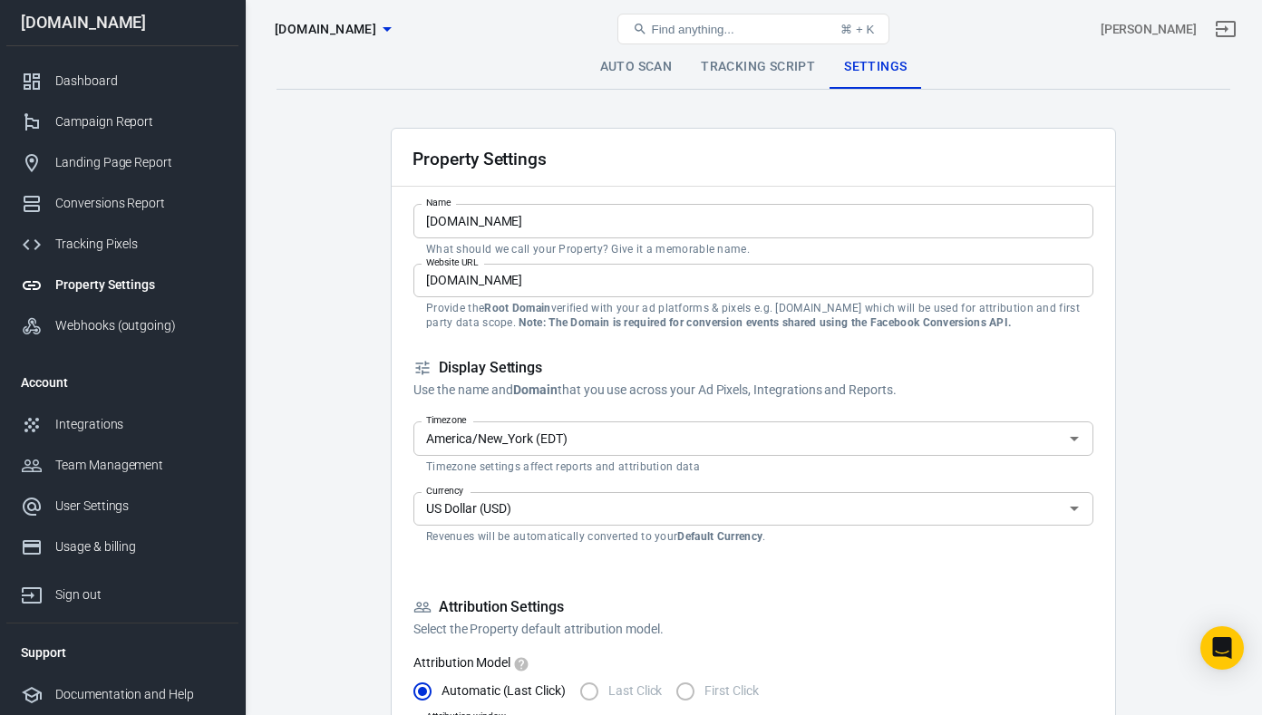
click at [731, 64] on link "Tracking Script" at bounding box center [757, 67] width 143 height 44
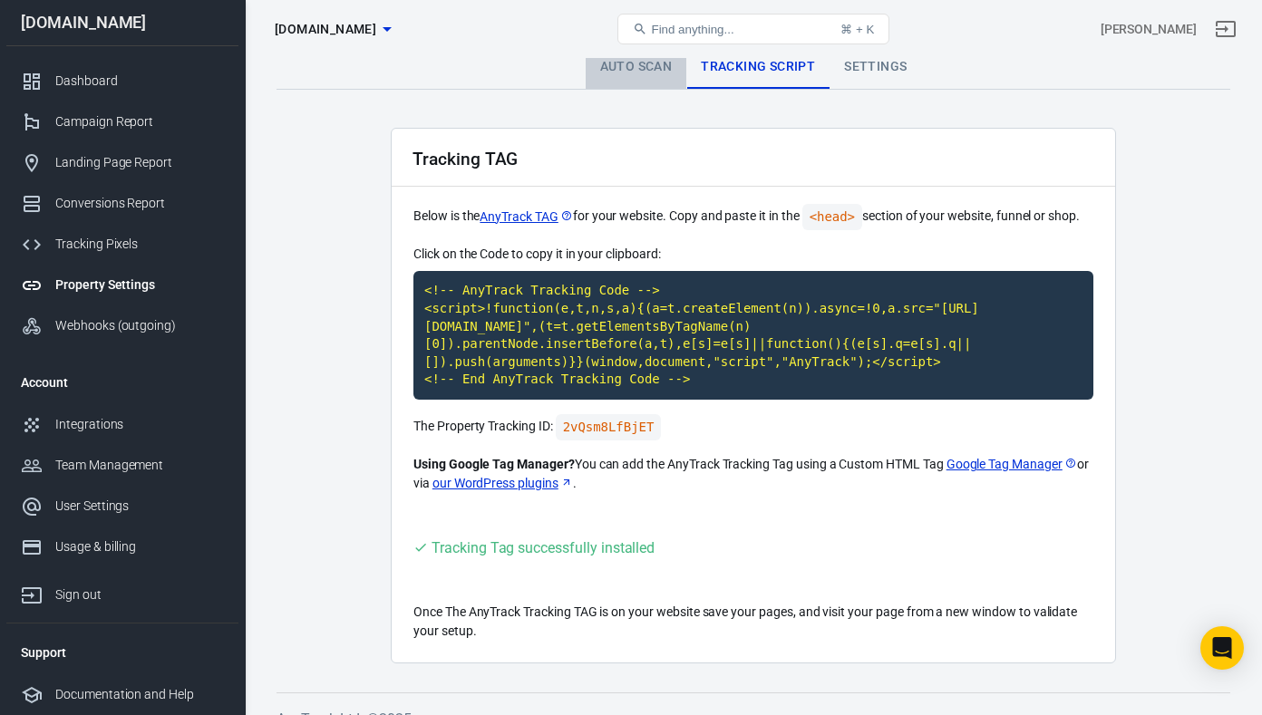
click at [630, 73] on link "Auto Scan" at bounding box center [637, 67] width 102 height 44
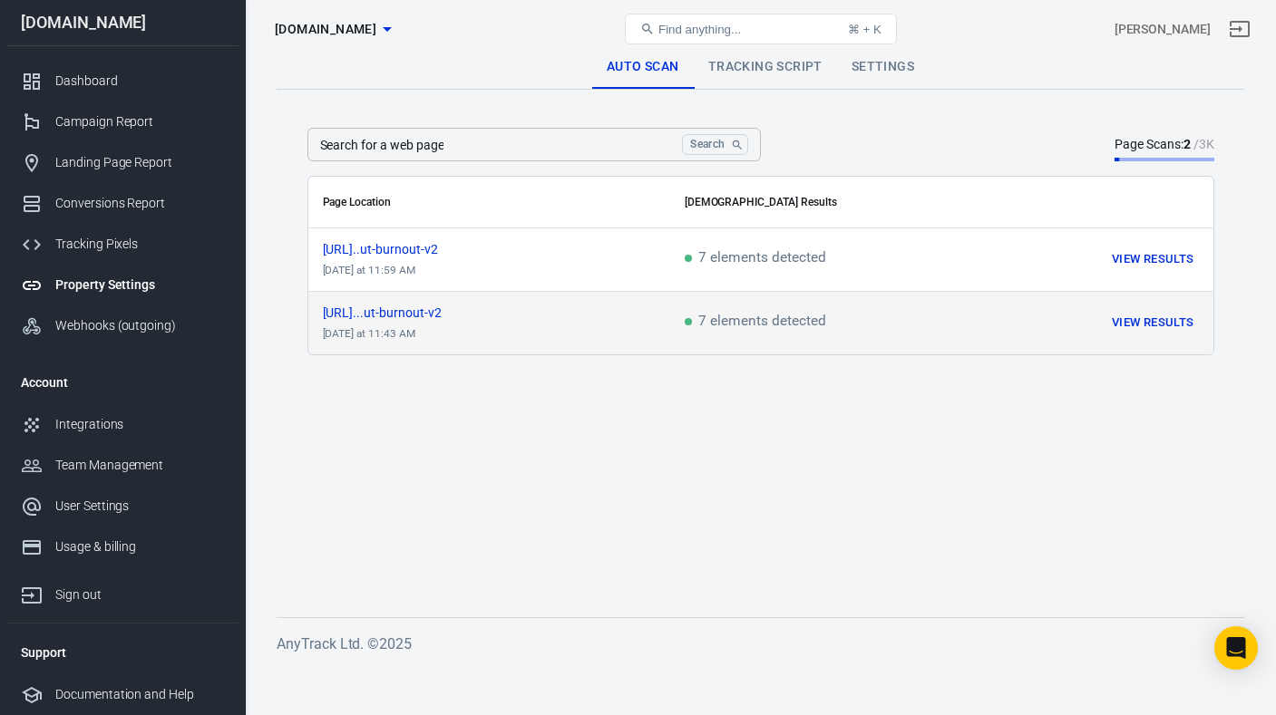
click at [1145, 325] on button "View Results" at bounding box center [1152, 323] width 91 height 28
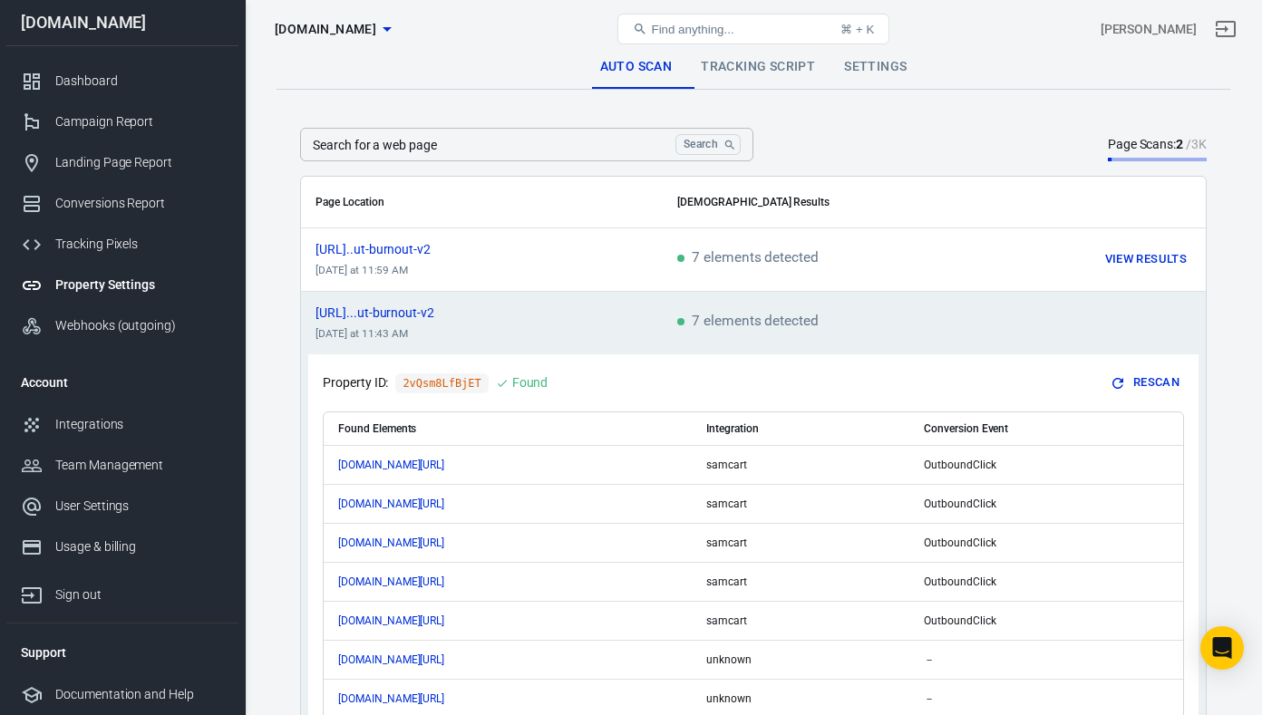
click at [874, 75] on link "Settings" at bounding box center [876, 67] width 92 height 44
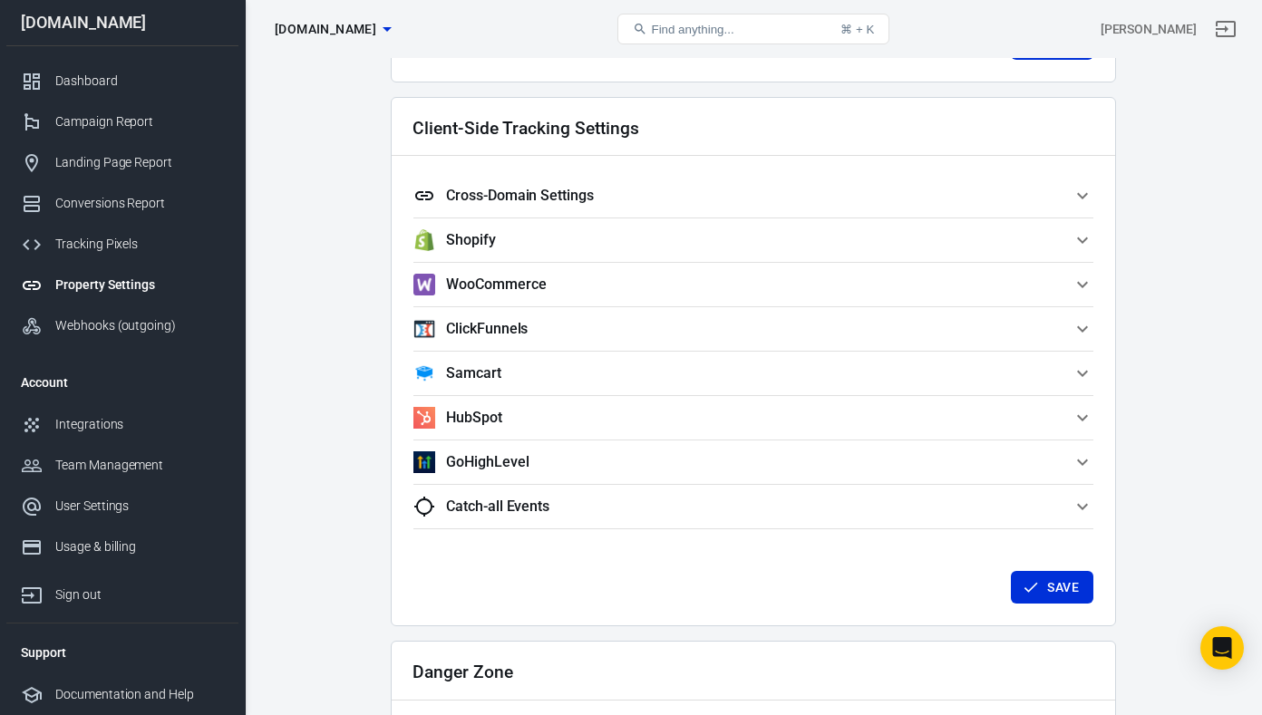
scroll to position [1718, 0]
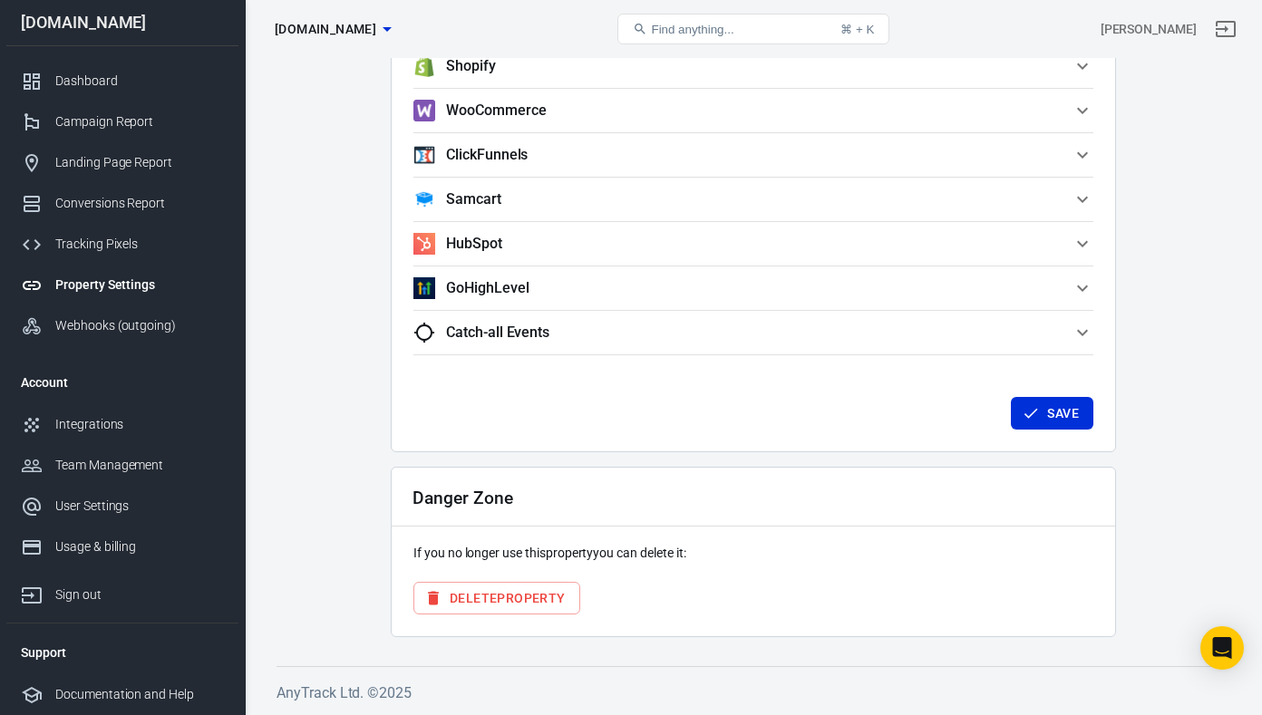
click at [1075, 199] on icon "button" at bounding box center [1083, 200] width 22 height 22
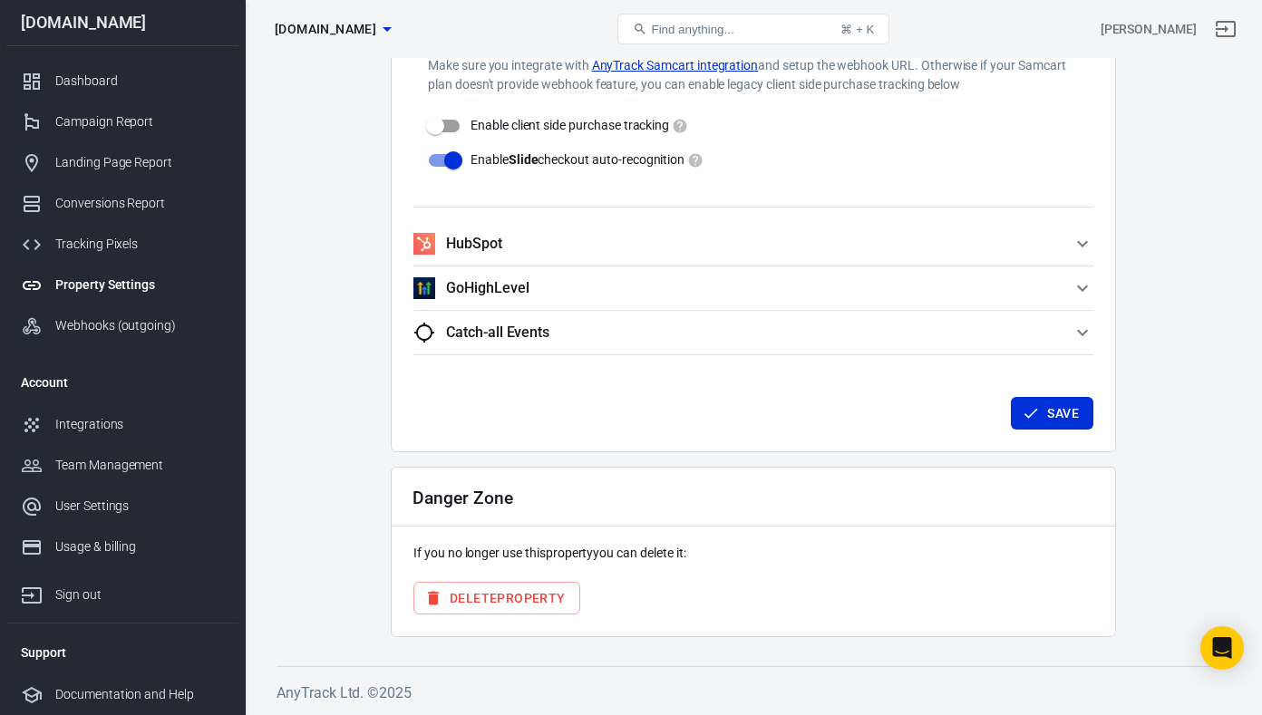
scroll to position [1912, 0]
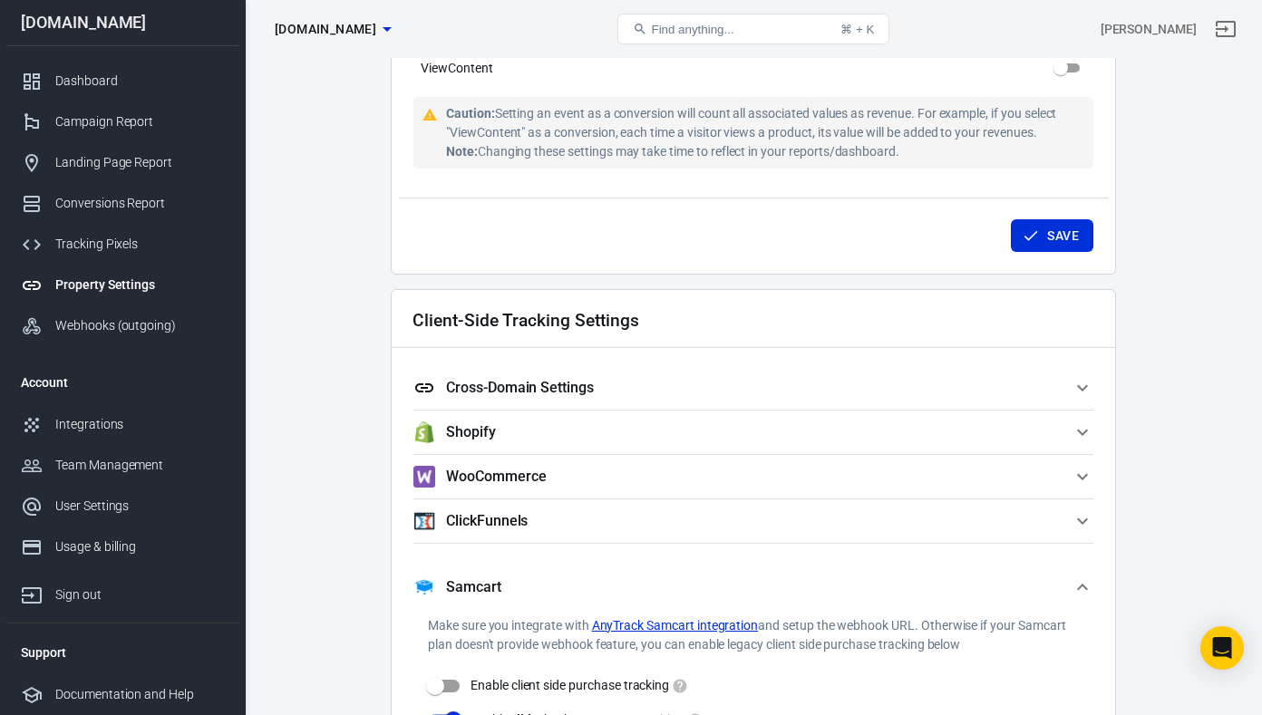
scroll to position [1368, 0]
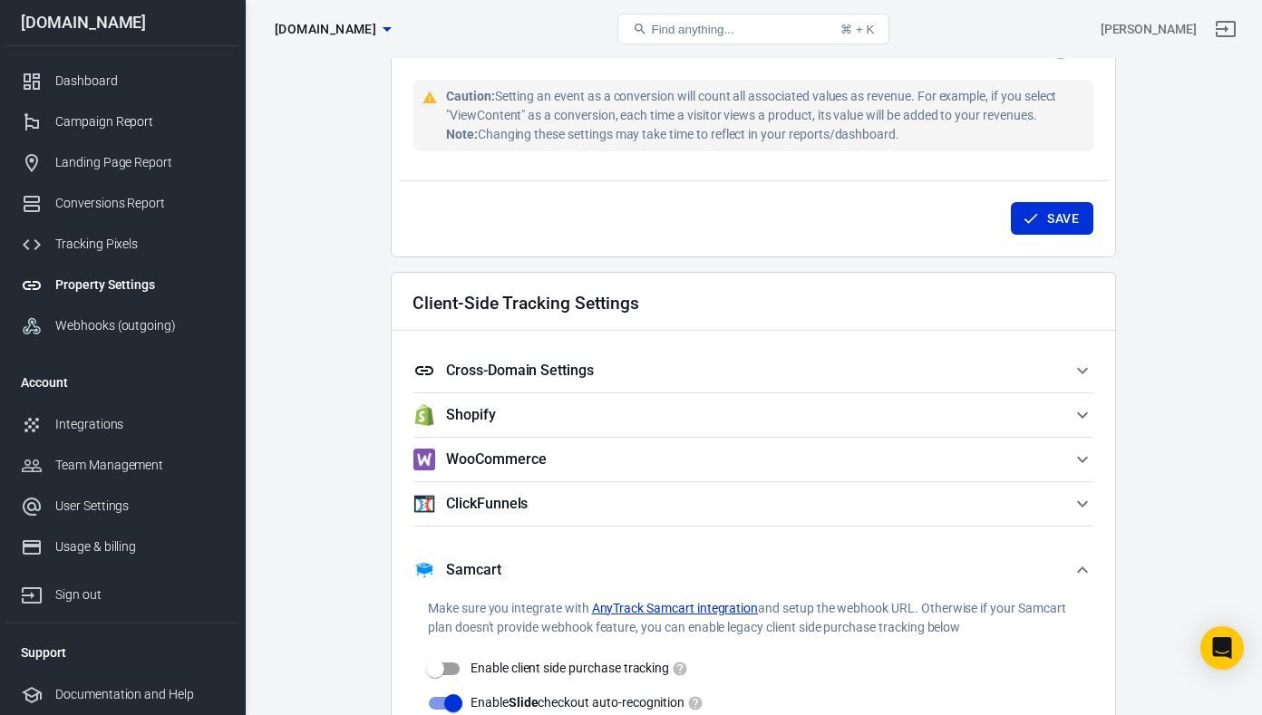
click at [1078, 367] on icon "button" at bounding box center [1083, 371] width 22 height 22
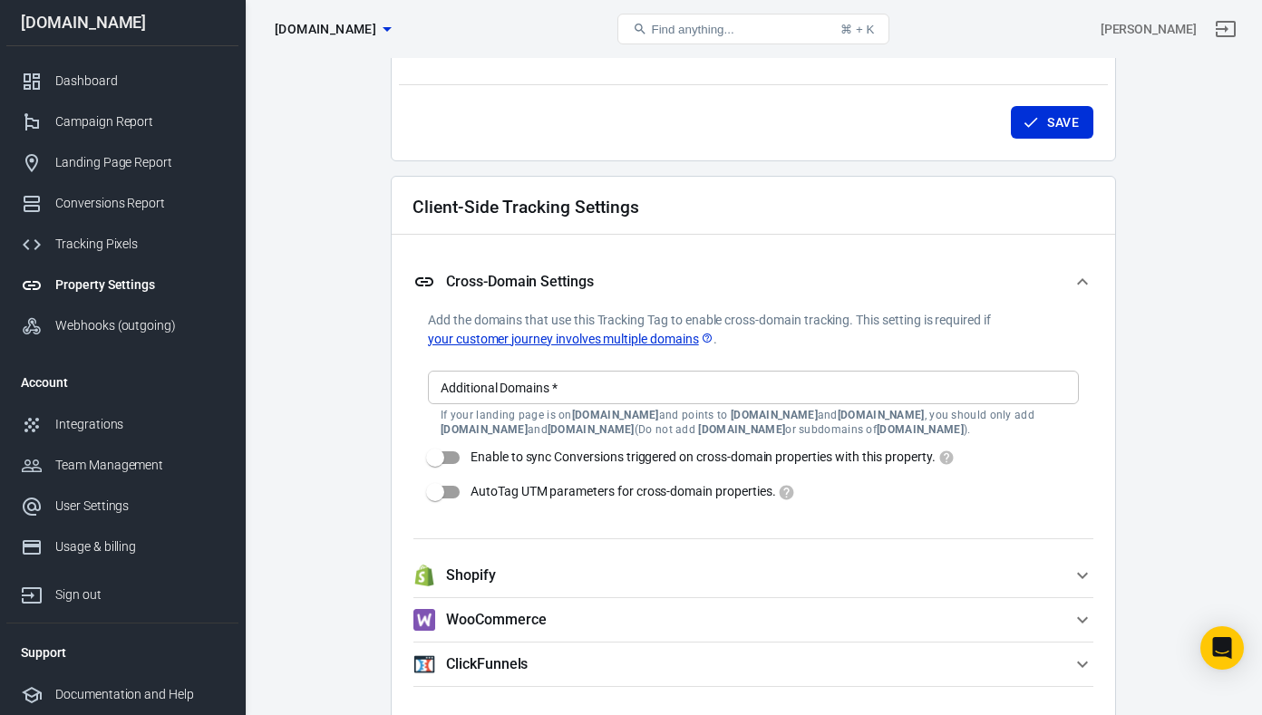
scroll to position [1465, 0]
click at [774, 383] on input "Additional Domains   *" at bounding box center [751, 386] width 637 height 23
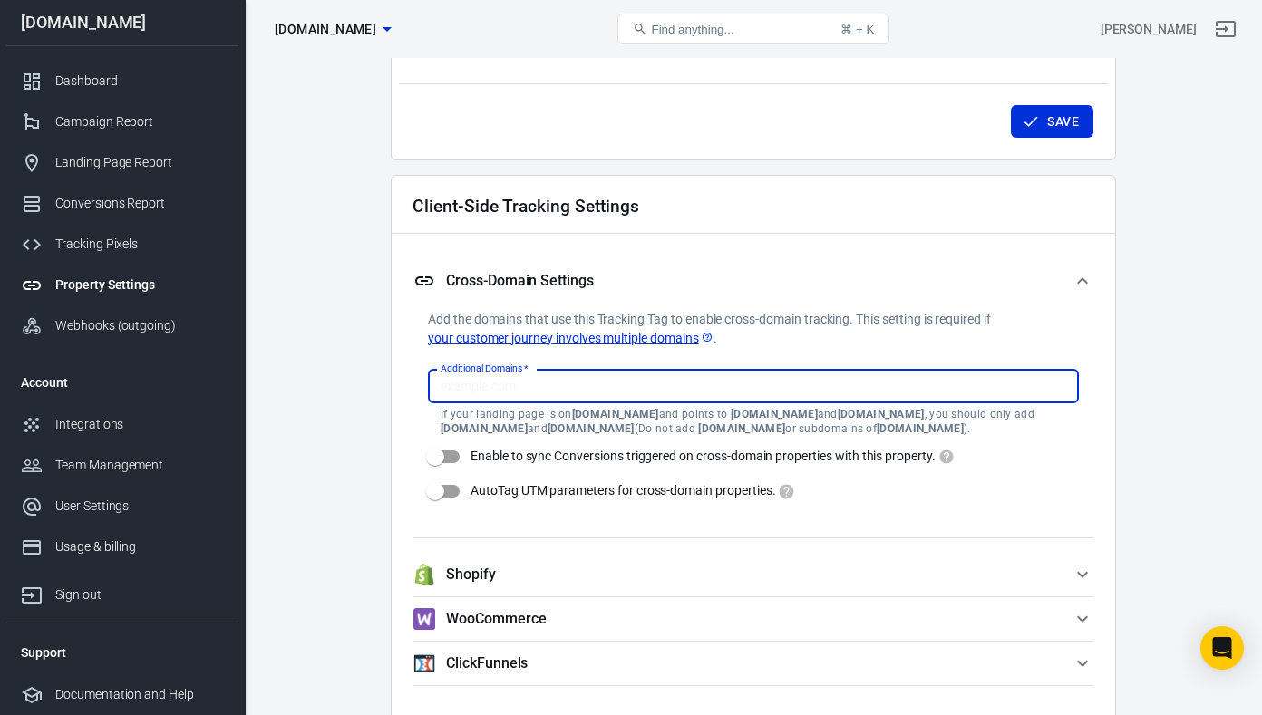
paste input "[DOMAIN_NAME]"
type input "[DOMAIN_NAME]"
click at [438, 455] on input "Enable to sync Conversions triggered on cross-domain properties with this prope…" at bounding box center [434, 457] width 103 height 34
checkbox input "true"
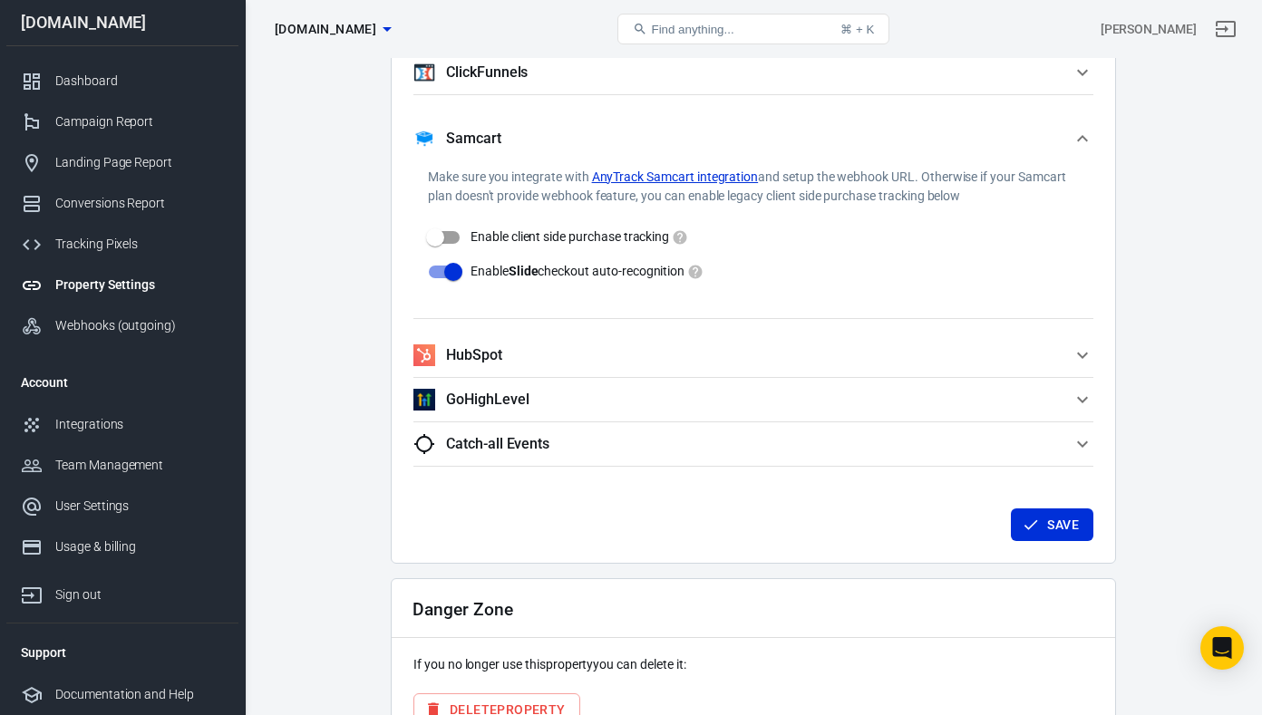
scroll to position [2189, 0]
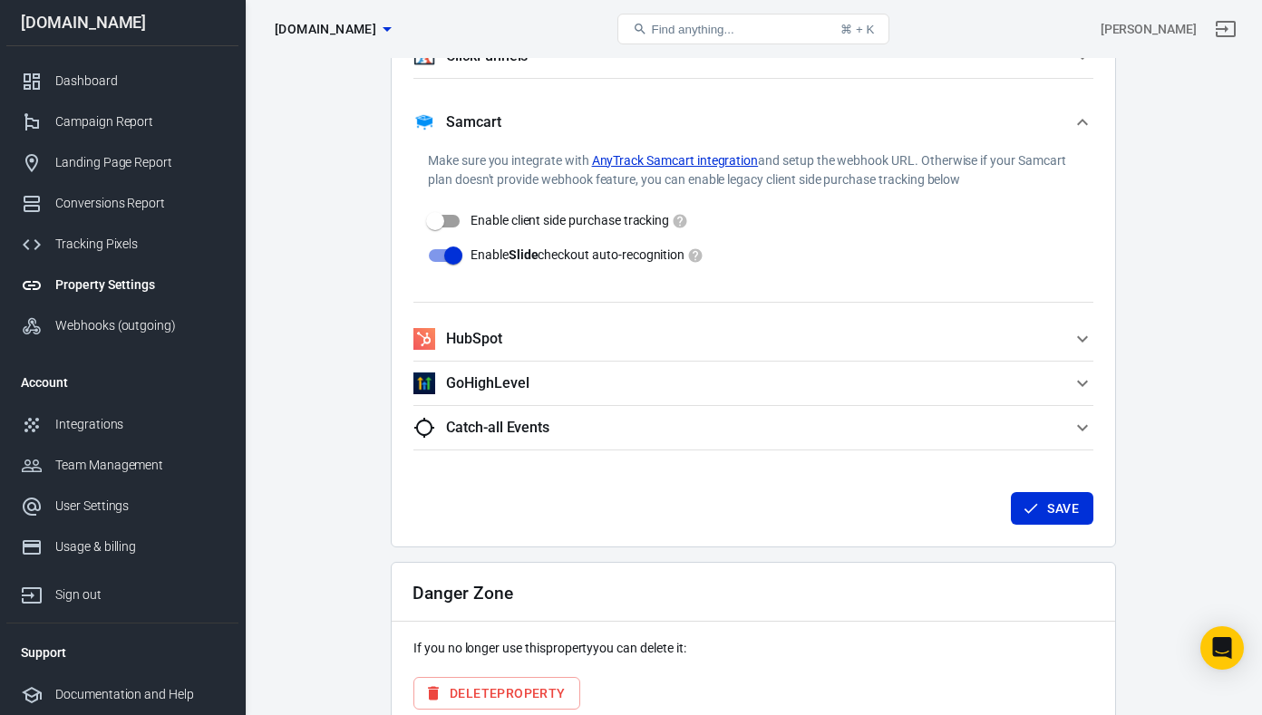
click at [1047, 513] on button "Save" at bounding box center [1052, 509] width 82 height 34
click at [73, 240] on div "Tracking Pixels" at bounding box center [139, 244] width 169 height 19
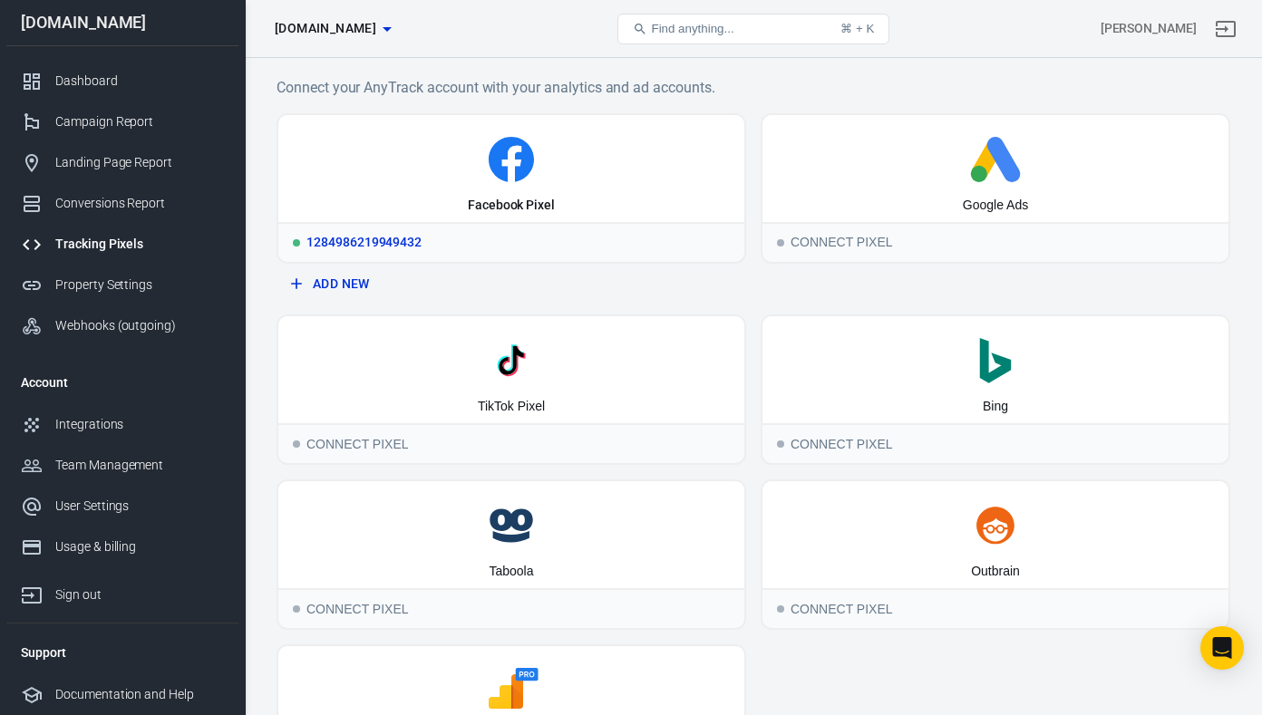
click at [484, 210] on div "Facebook Pixel" at bounding box center [511, 206] width 87 height 18
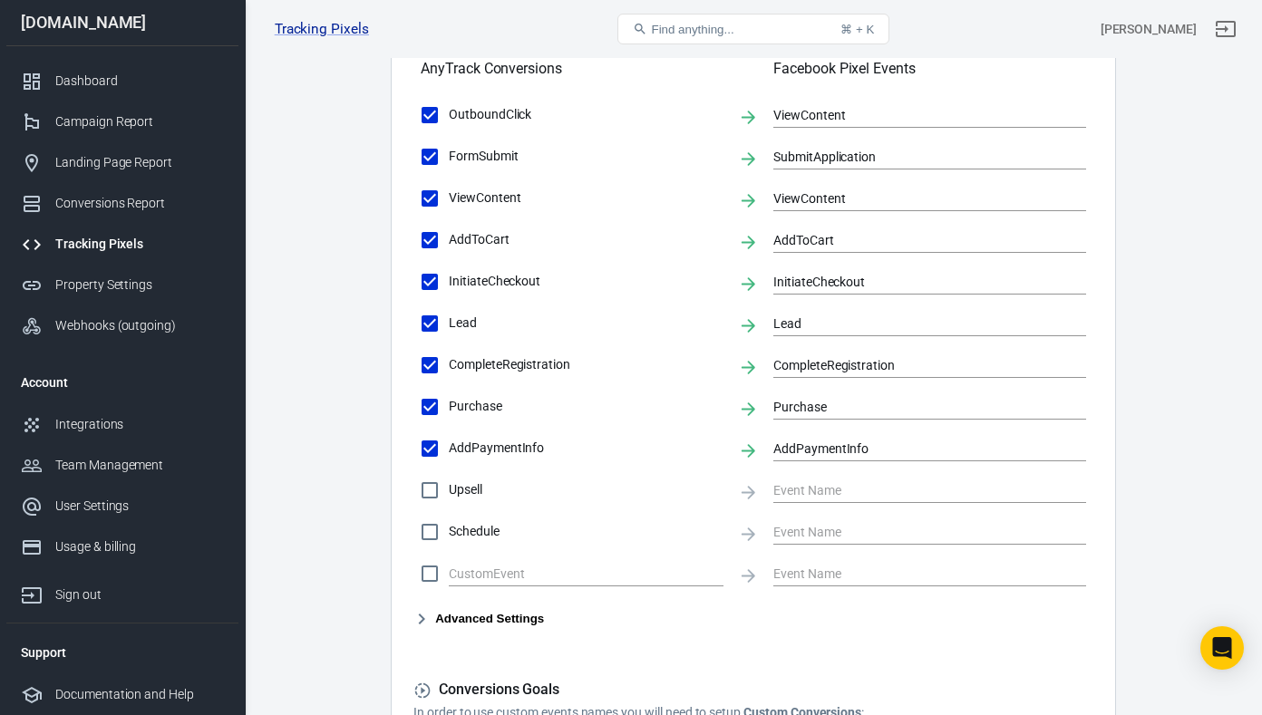
scroll to position [653, 0]
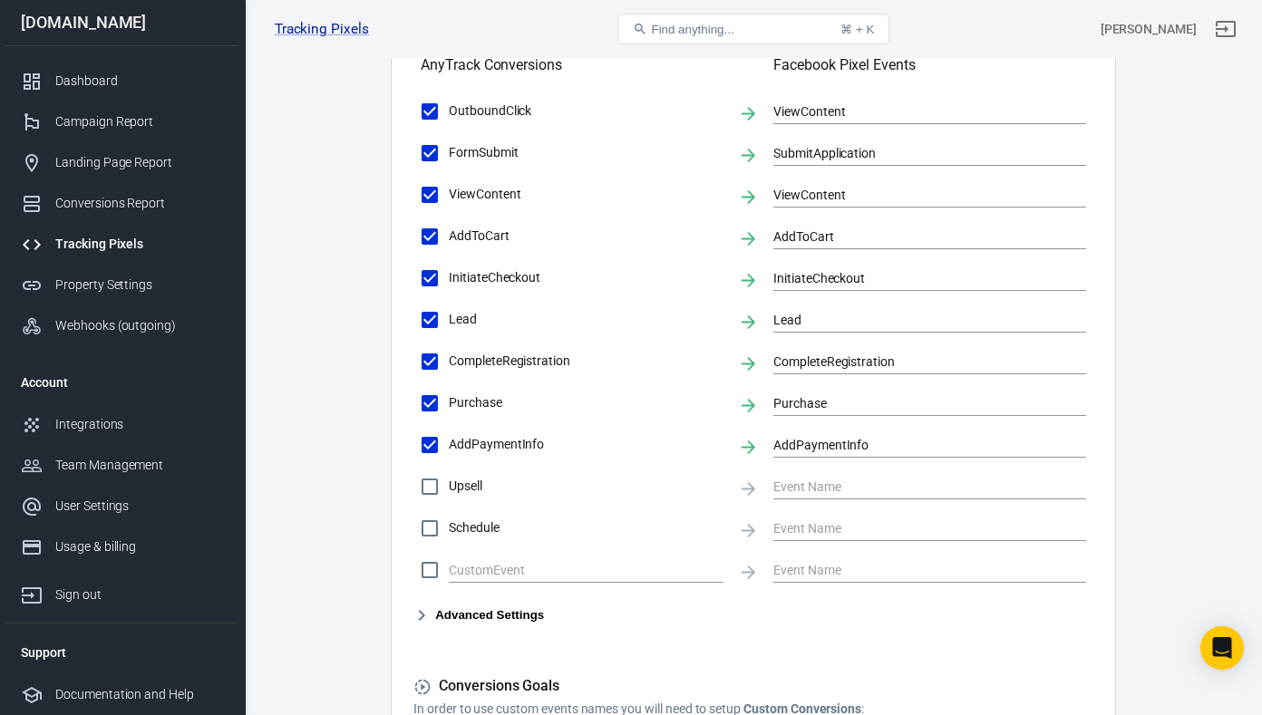
click at [430, 611] on icon "button" at bounding box center [422, 616] width 22 height 22
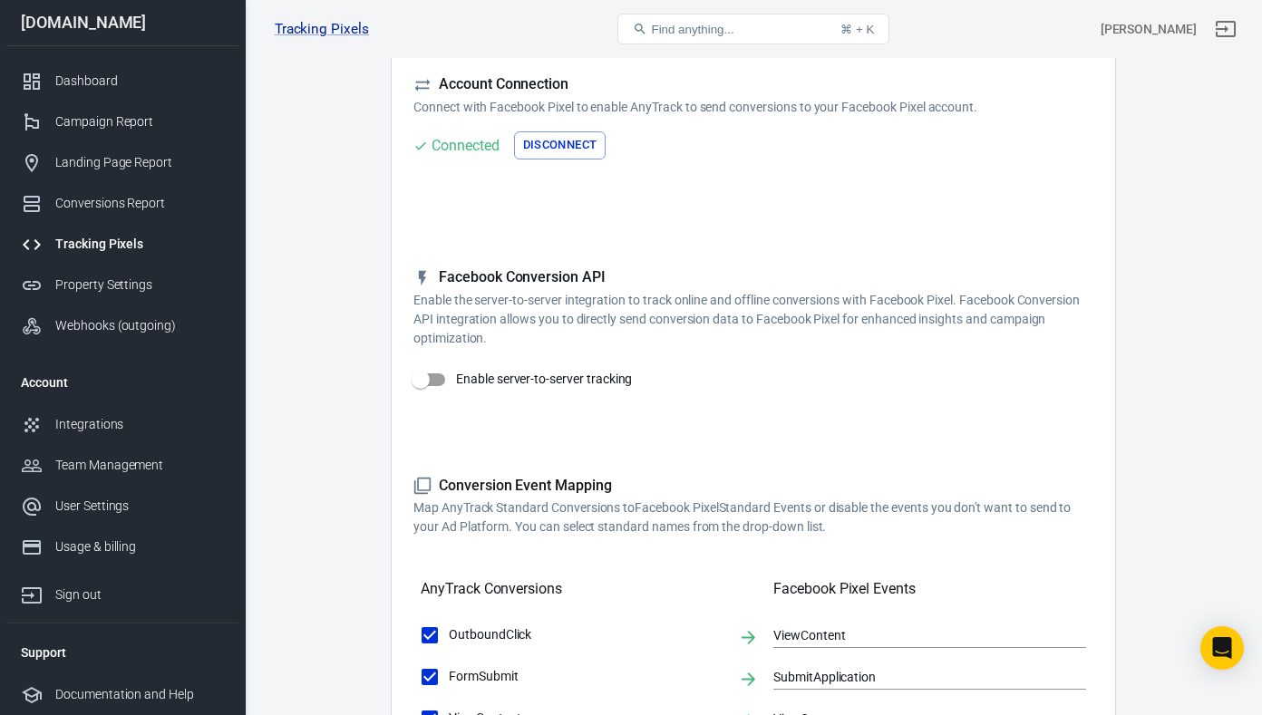
scroll to position [126, 0]
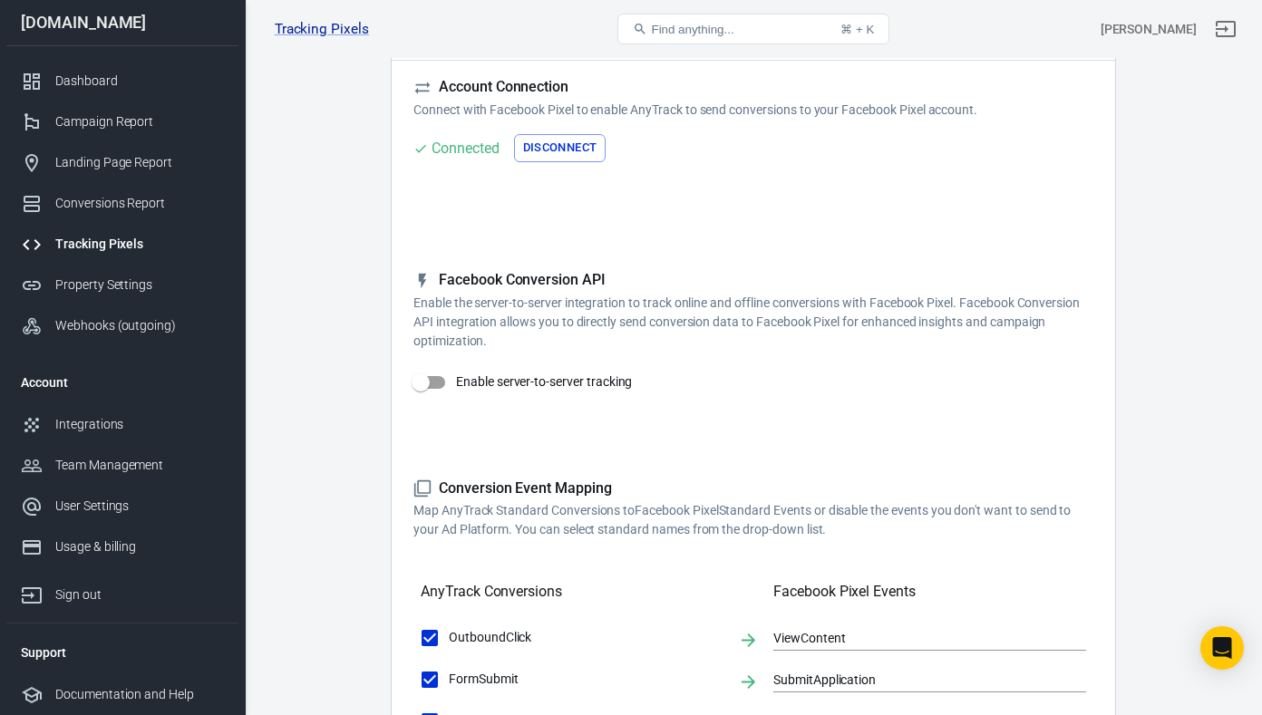
click at [418, 383] on input "Enable server-to-server tracking" at bounding box center [420, 382] width 103 height 34
checkbox input "true"
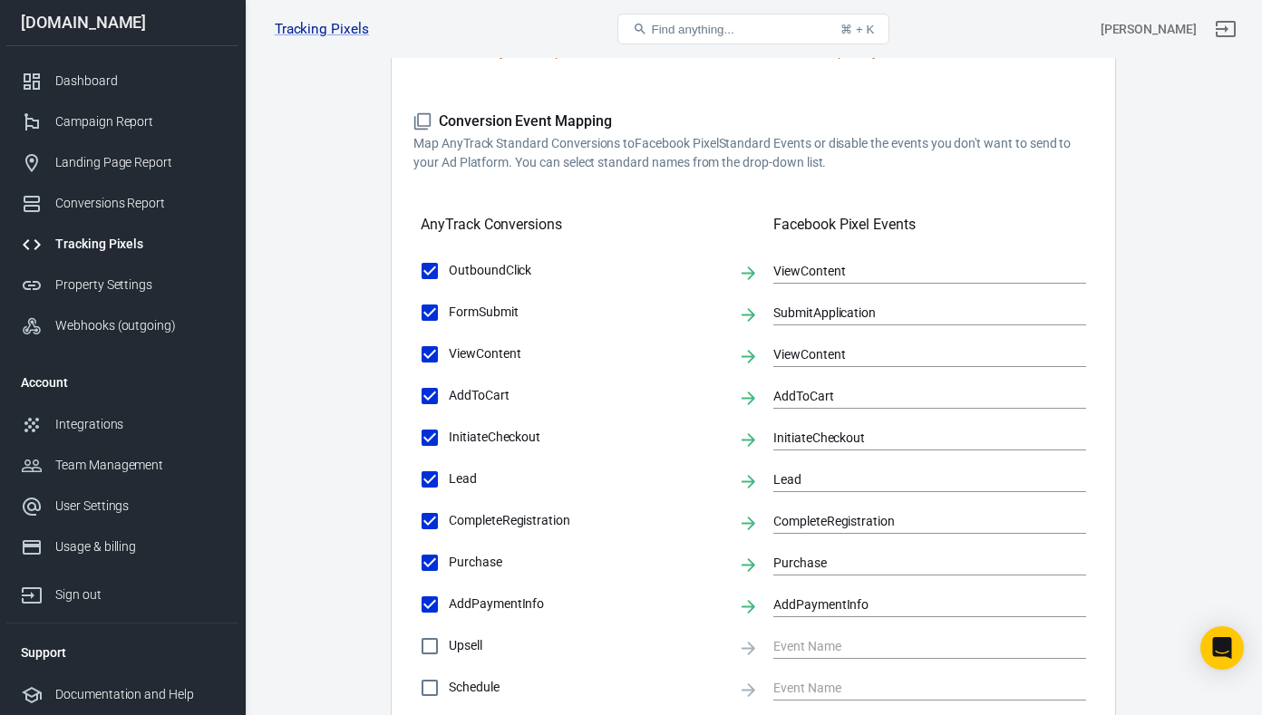
scroll to position [990, 0]
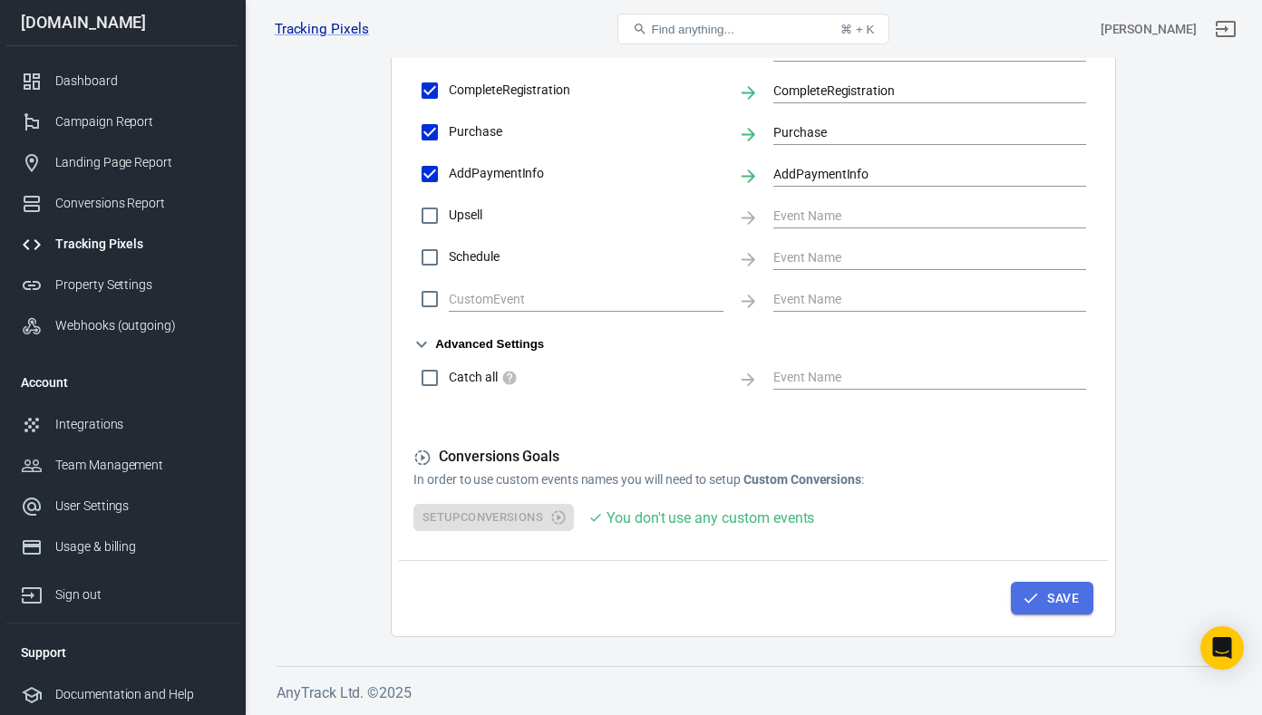
click at [1054, 598] on button "Save" at bounding box center [1052, 599] width 82 height 34
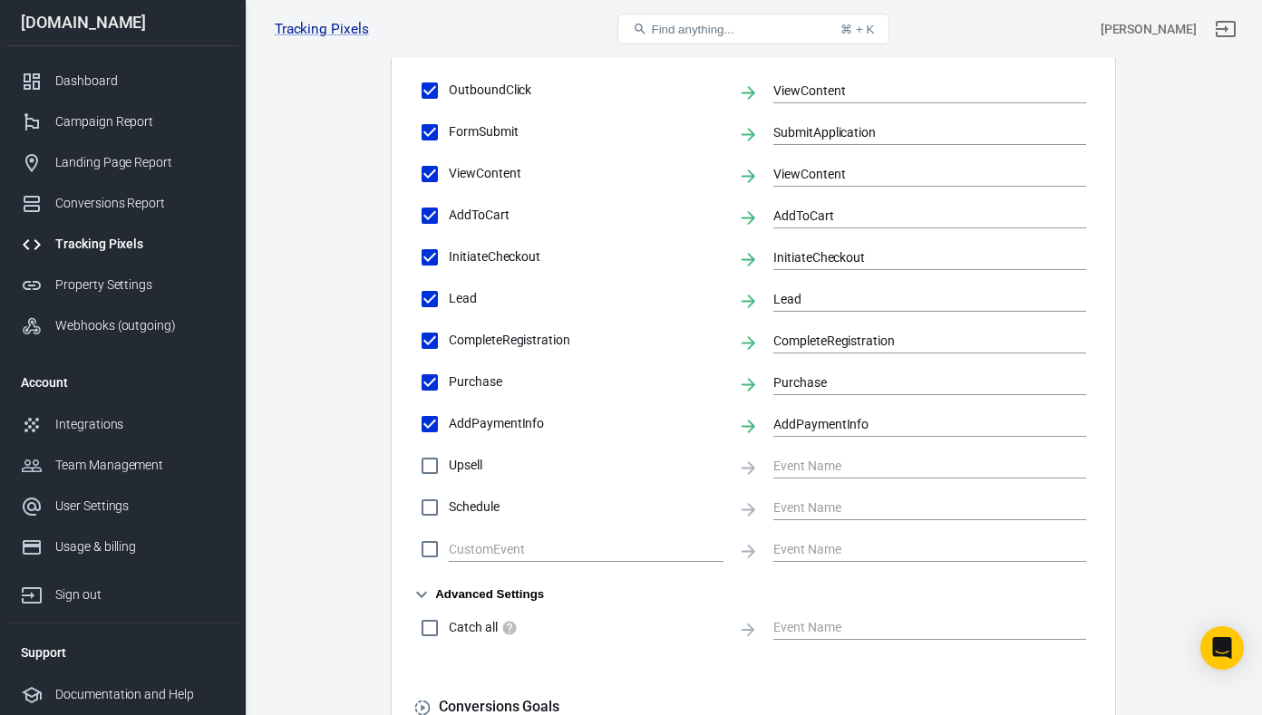
scroll to position [739, 0]
click at [436, 464] on input "Upsell" at bounding box center [430, 465] width 38 height 38
checkbox input "true"
click at [806, 459] on input "text" at bounding box center [916, 464] width 286 height 23
type input "Upsell"
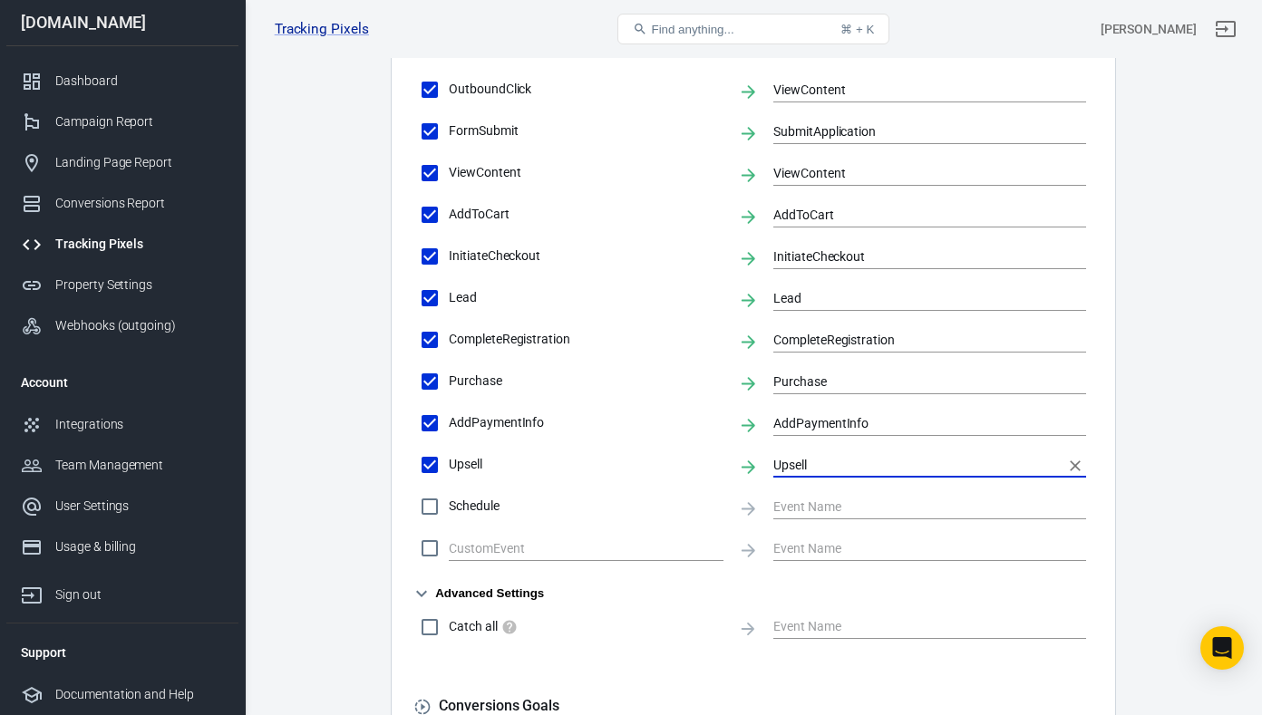
click at [1171, 378] on main "Conversions Ads Integration Settings Conversions Settings Account Connection Co…" at bounding box center [754, 96] width 954 height 1580
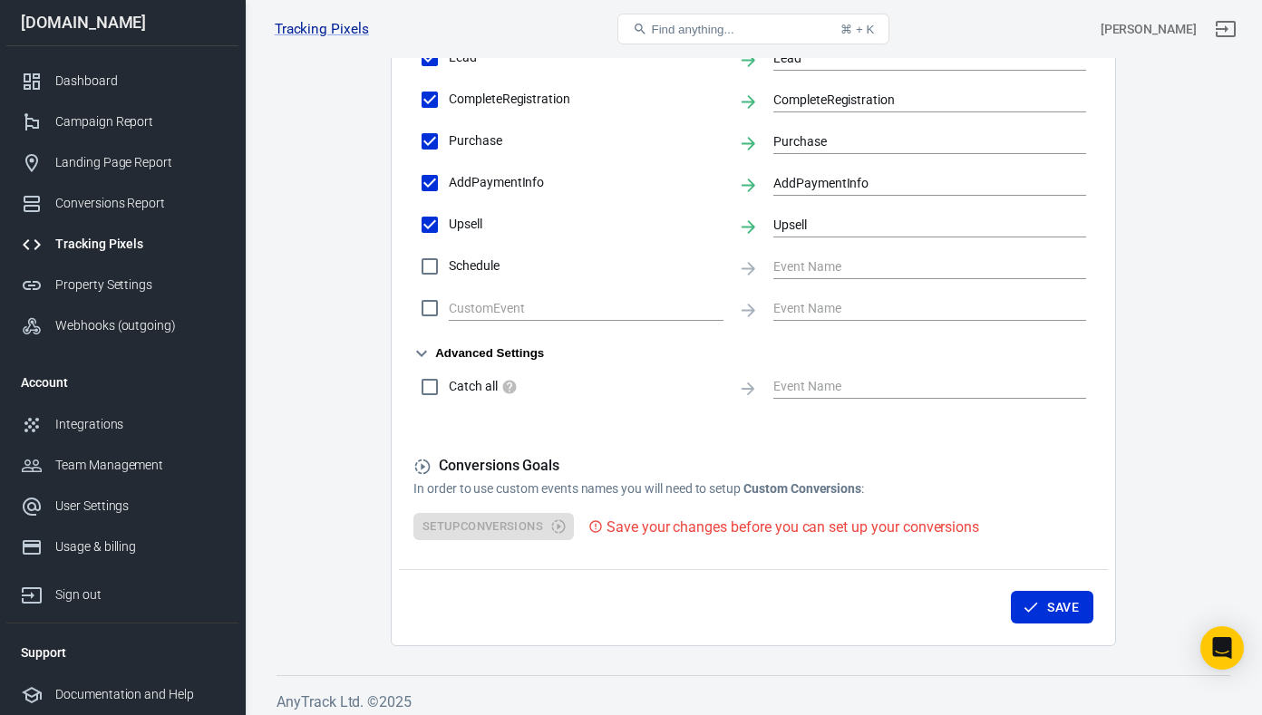
scroll to position [981, 0]
click at [1056, 607] on button "Save" at bounding box center [1052, 606] width 82 height 34
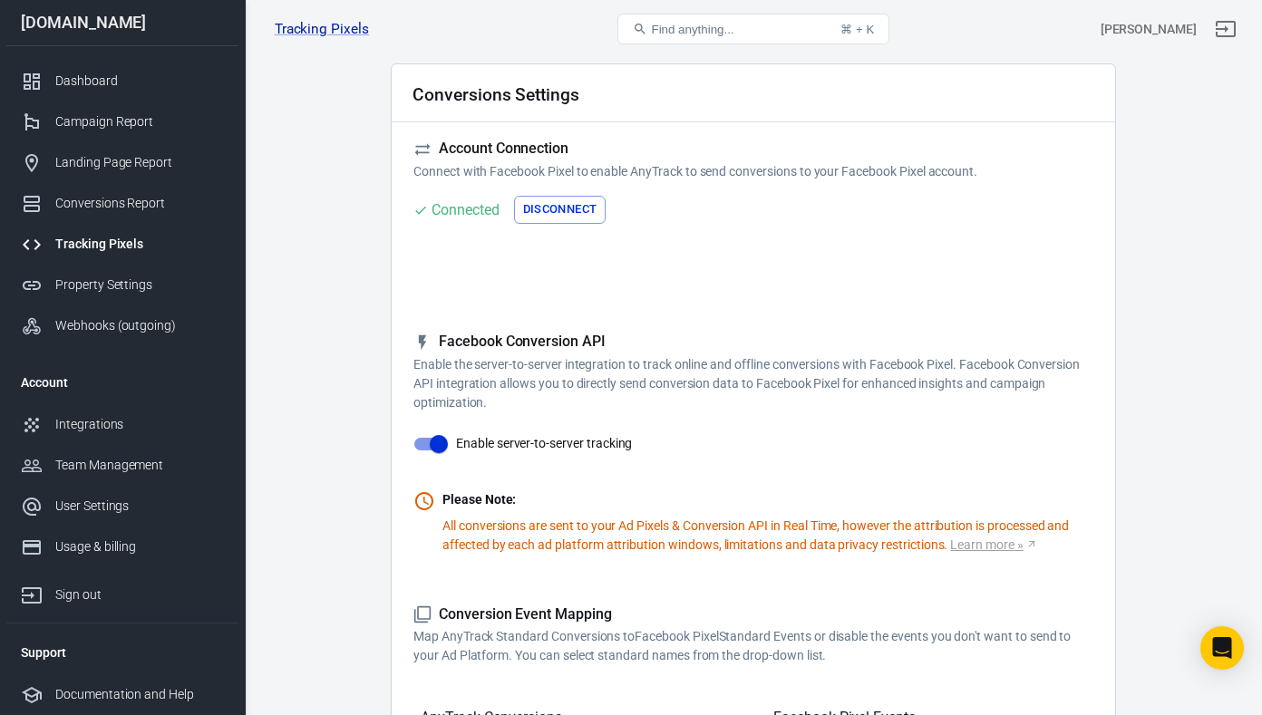
scroll to position [0, 0]
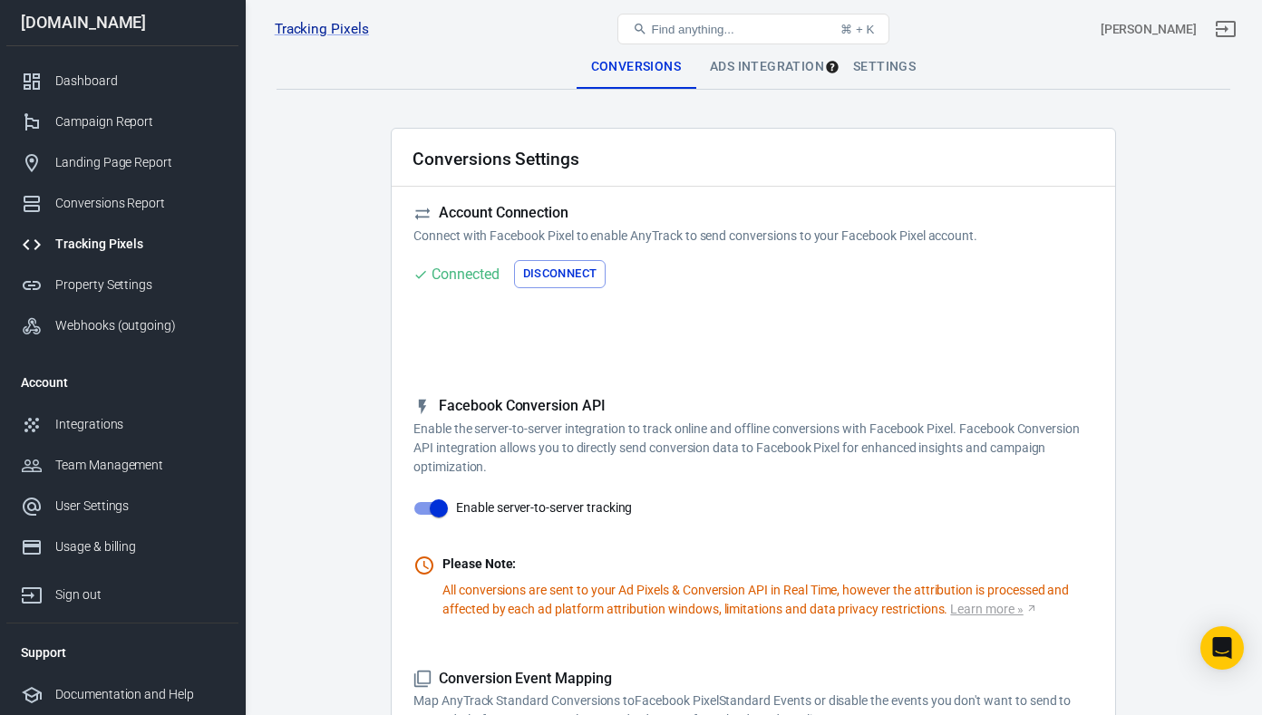
click at [774, 64] on div "Ads Integration" at bounding box center [766, 67] width 143 height 44
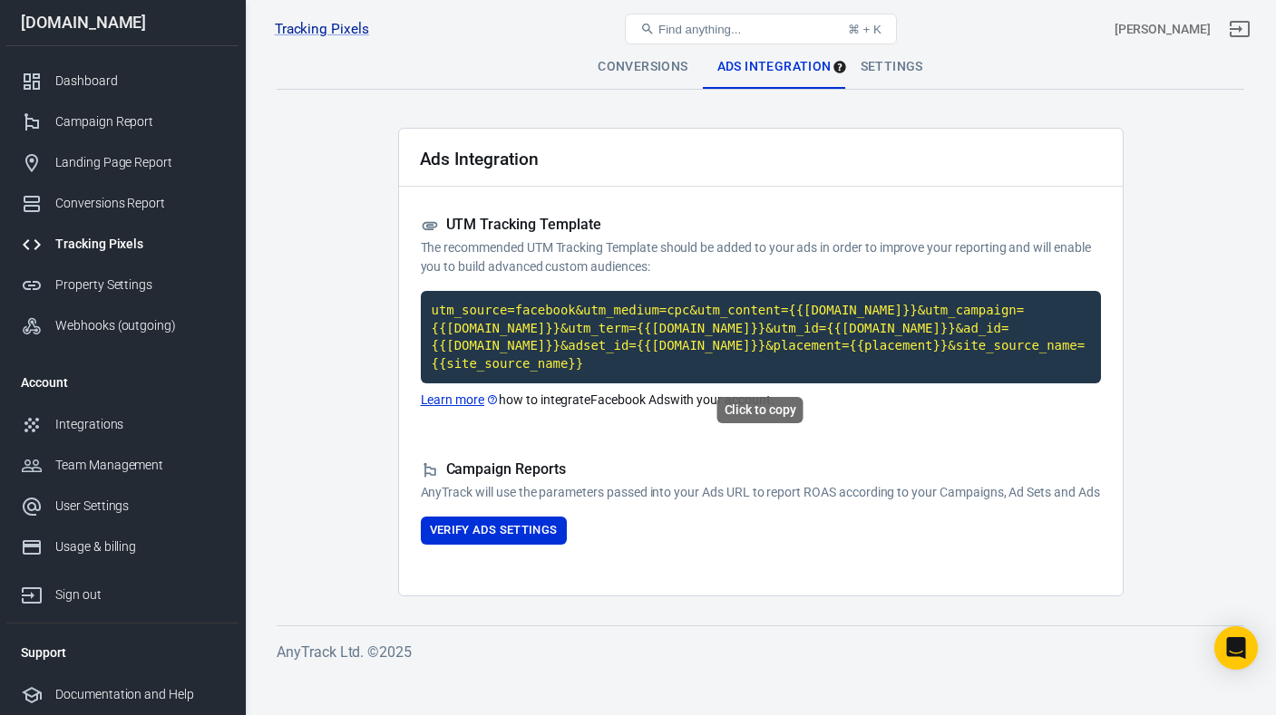
click at [895, 324] on code "utm_source=facebook&utm_medium=cpc&utm_content={{[DOMAIN_NAME]}}&utm_campaign={…" at bounding box center [761, 337] width 680 height 92
click at [78, 247] on div "Tracking Pixels" at bounding box center [139, 244] width 169 height 19
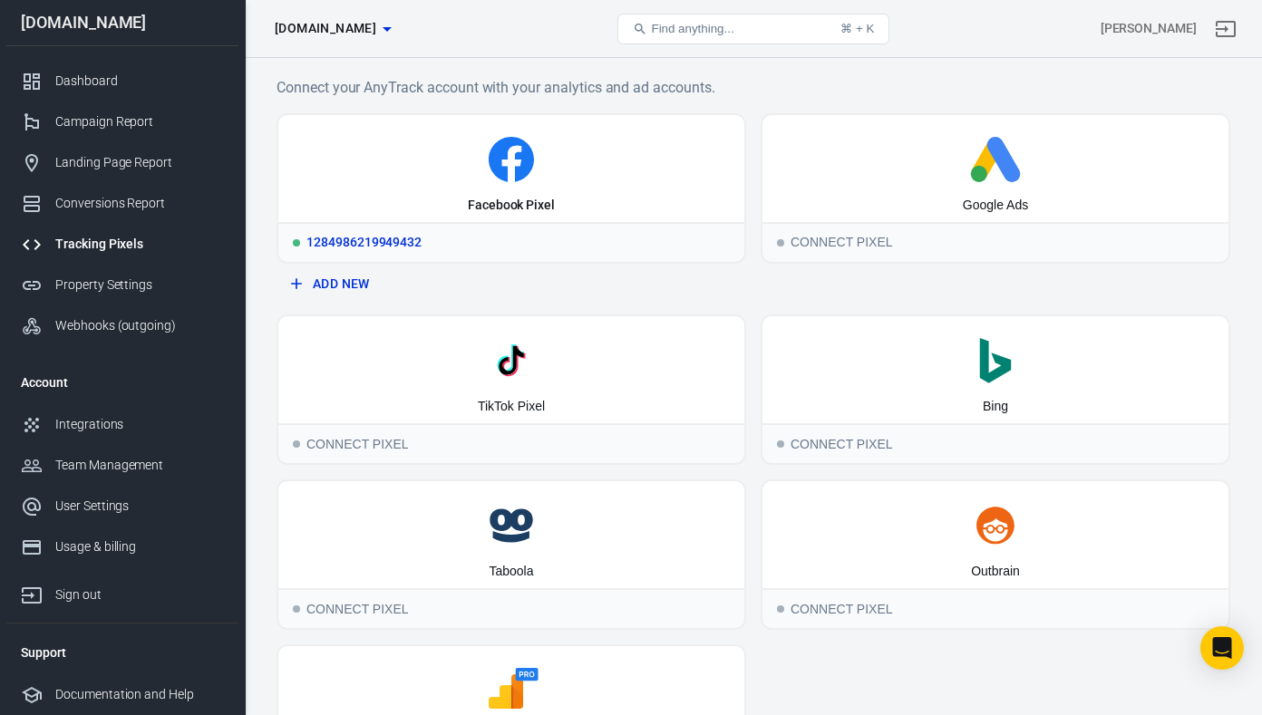
click at [602, 187] on div "Facebook Pixel" at bounding box center [511, 168] width 466 height 107
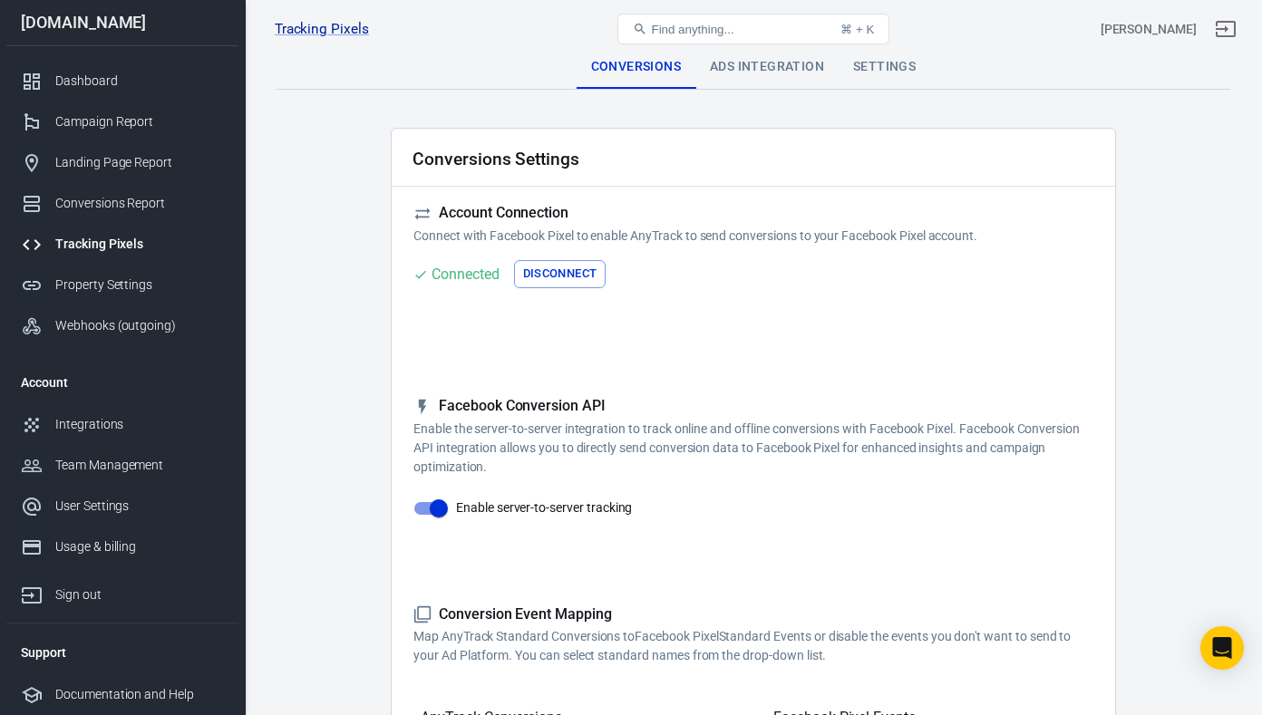
click at [801, 65] on div "Ads Integration" at bounding box center [766, 67] width 143 height 44
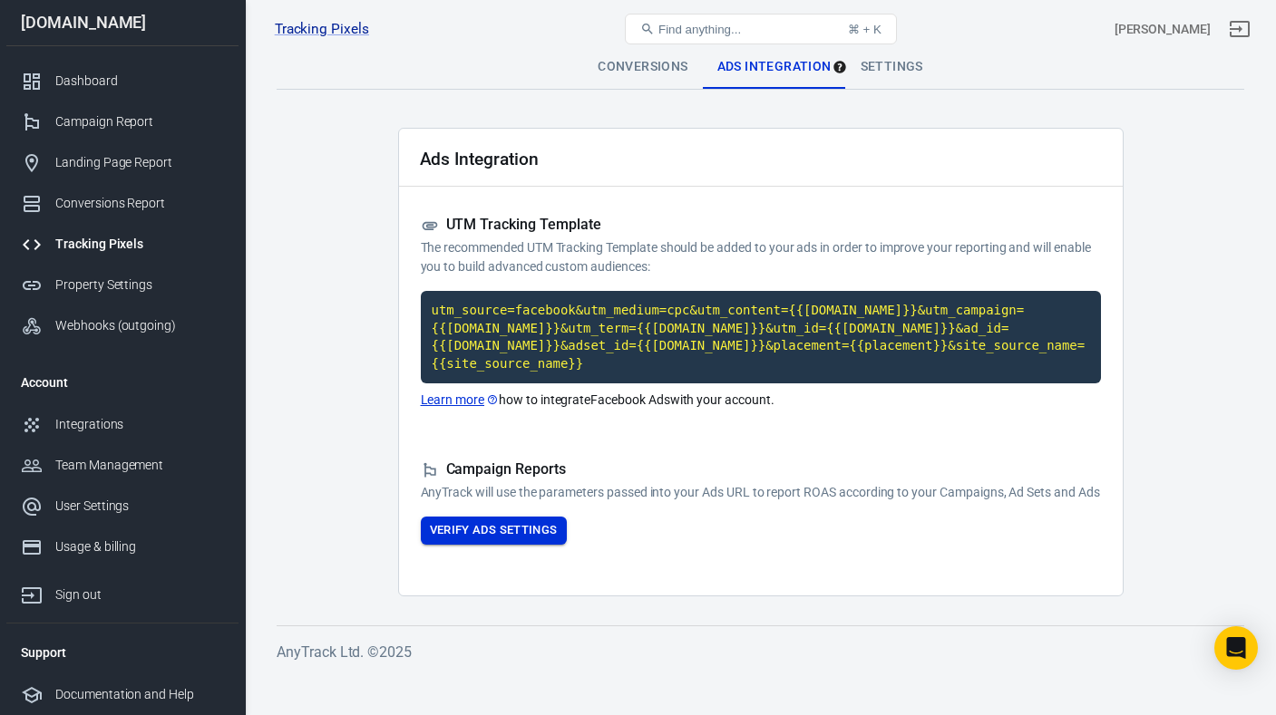
click at [511, 545] on button "Verify Ads Settings" at bounding box center [494, 531] width 146 height 28
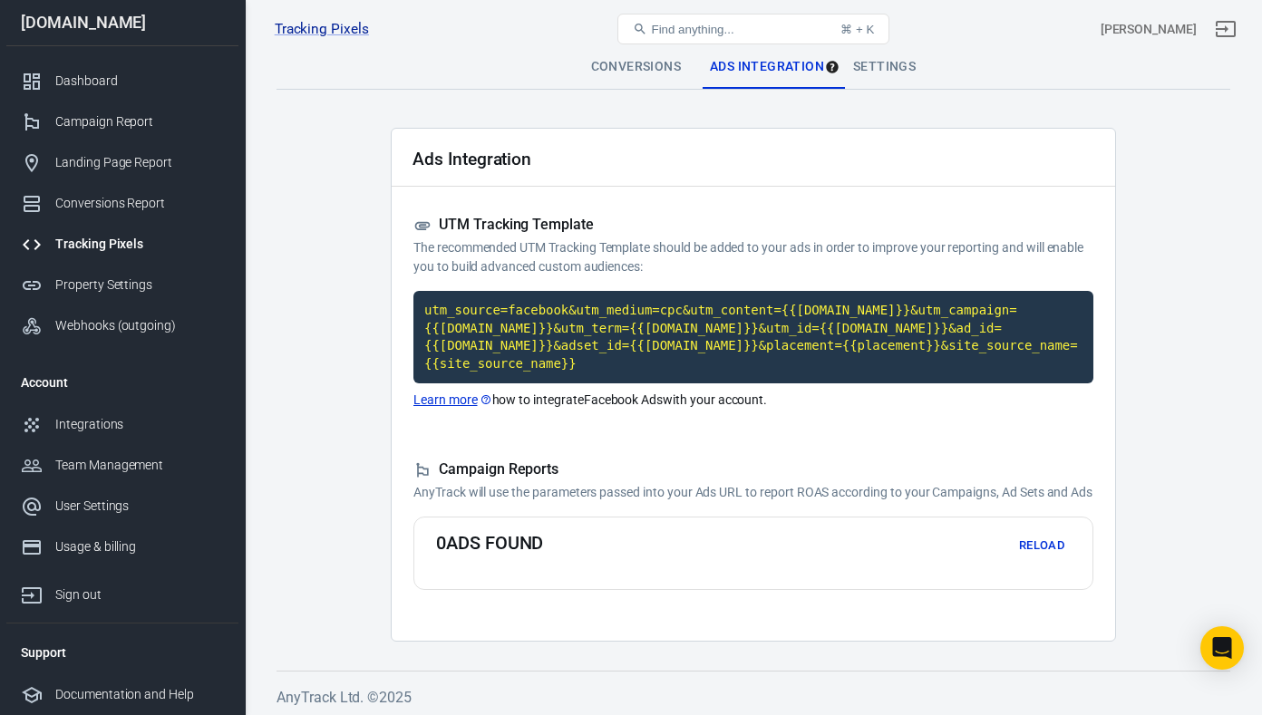
scroll to position [24, 0]
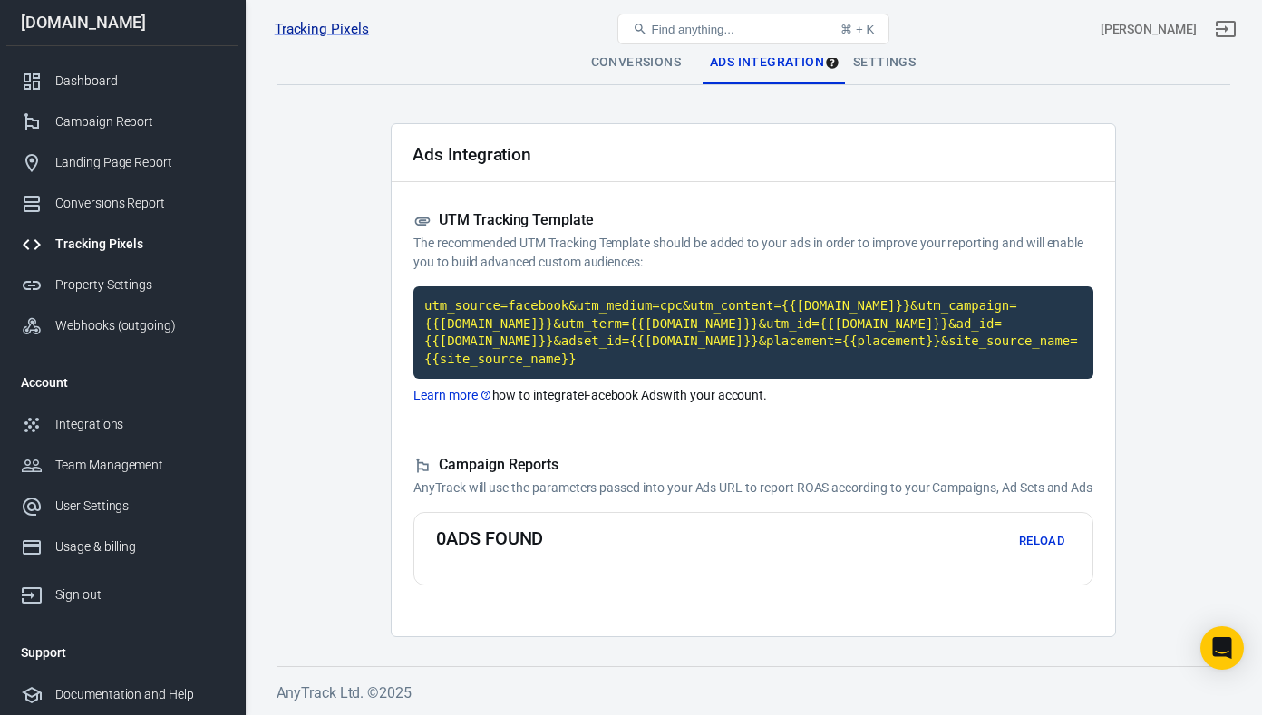
click at [1039, 539] on button "Reload" at bounding box center [1042, 542] width 58 height 28
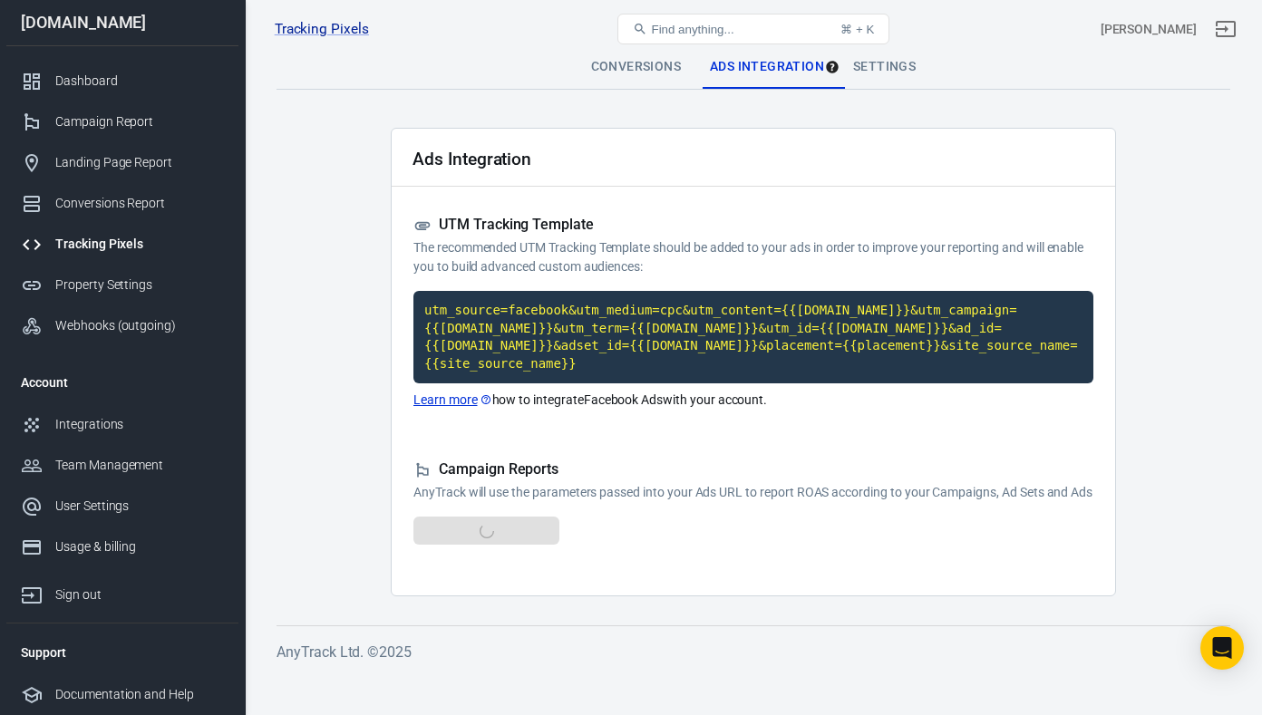
scroll to position [0, 0]
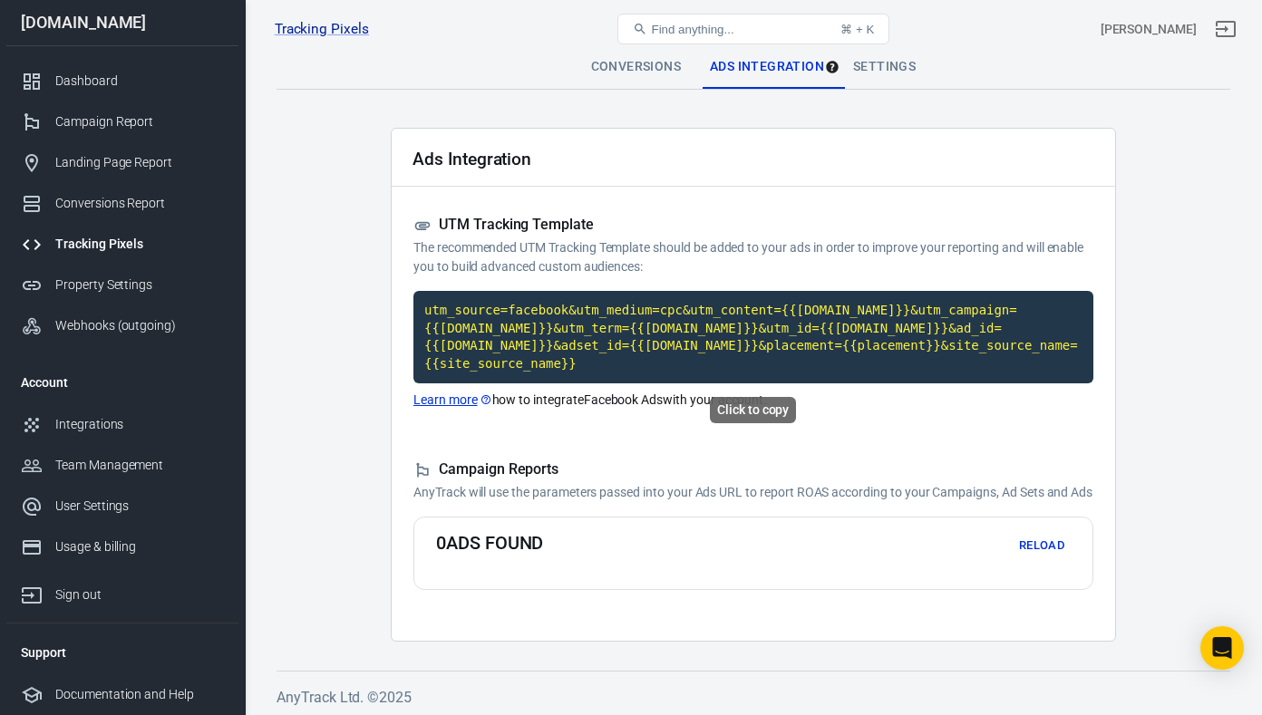
click at [635, 344] on code "utm_source=facebook&utm_medium=cpc&utm_content={{[DOMAIN_NAME]}}&utm_campaign={…" at bounding box center [753, 337] width 680 height 92
click at [100, 423] on div "Integrations" at bounding box center [139, 424] width 169 height 19
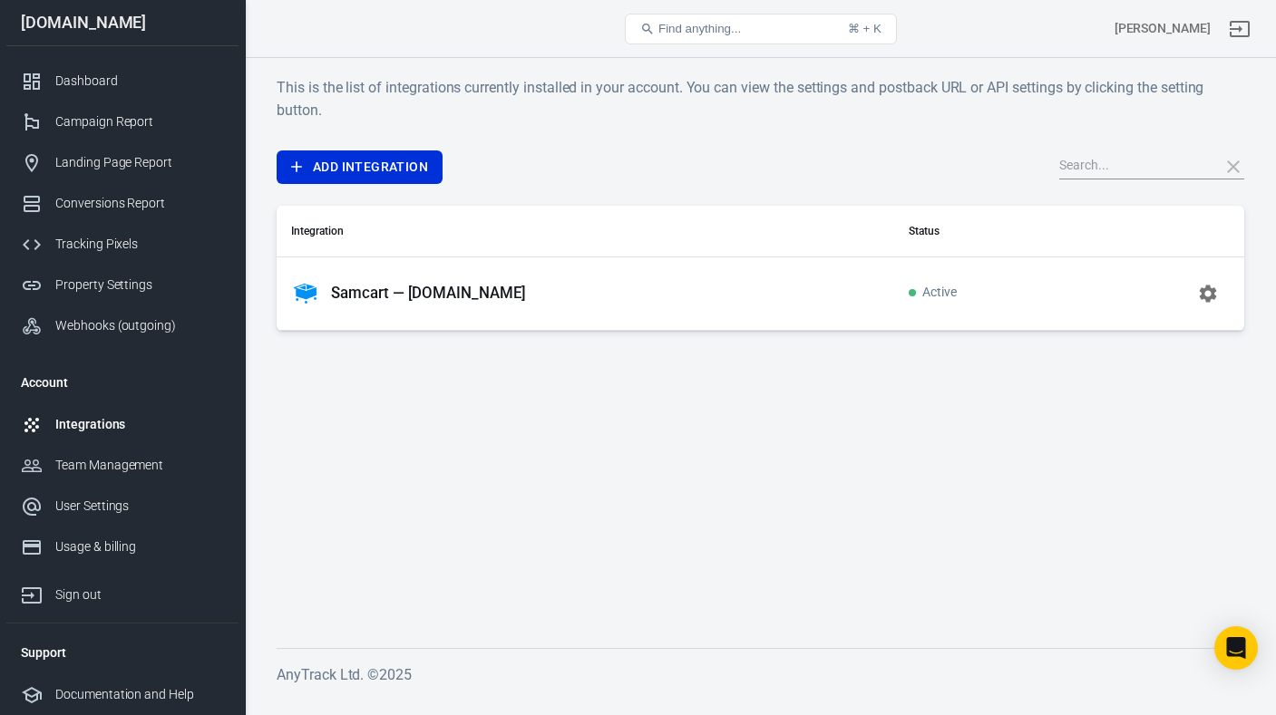
click at [428, 299] on p "Samcart — [DOMAIN_NAME]" at bounding box center [428, 293] width 195 height 19
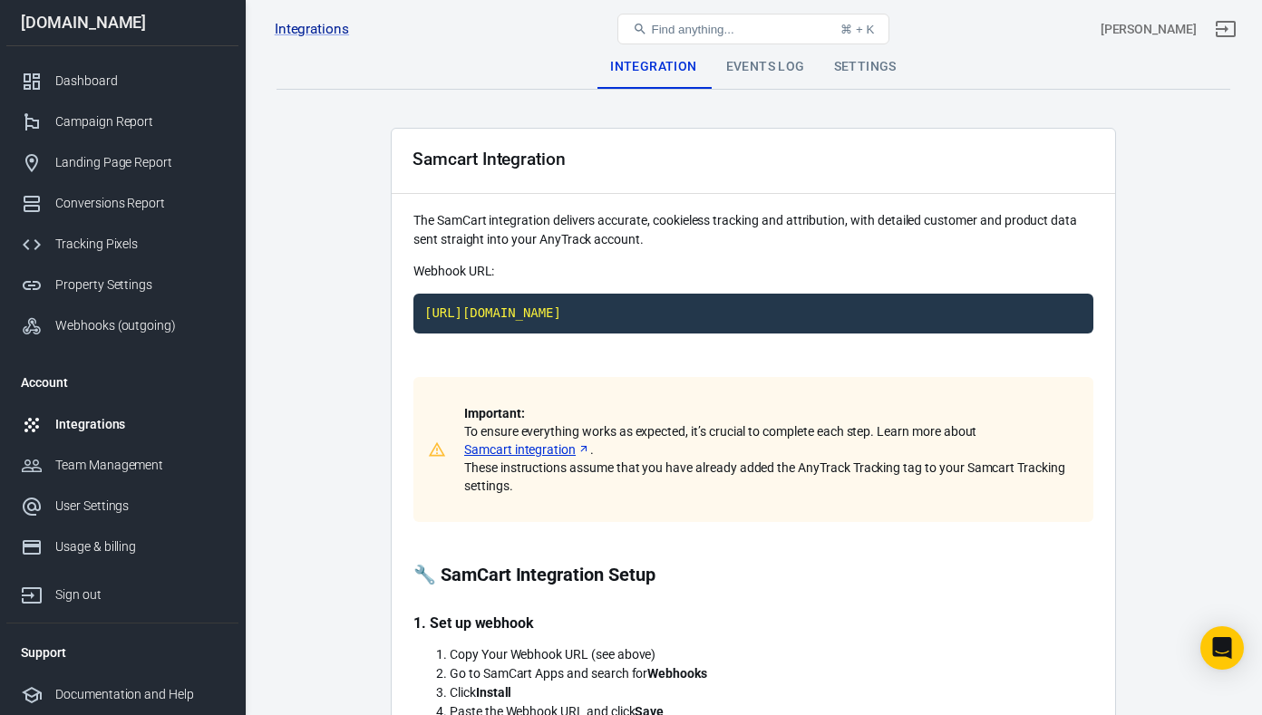
click at [787, 66] on div "Events Log" at bounding box center [766, 67] width 108 height 44
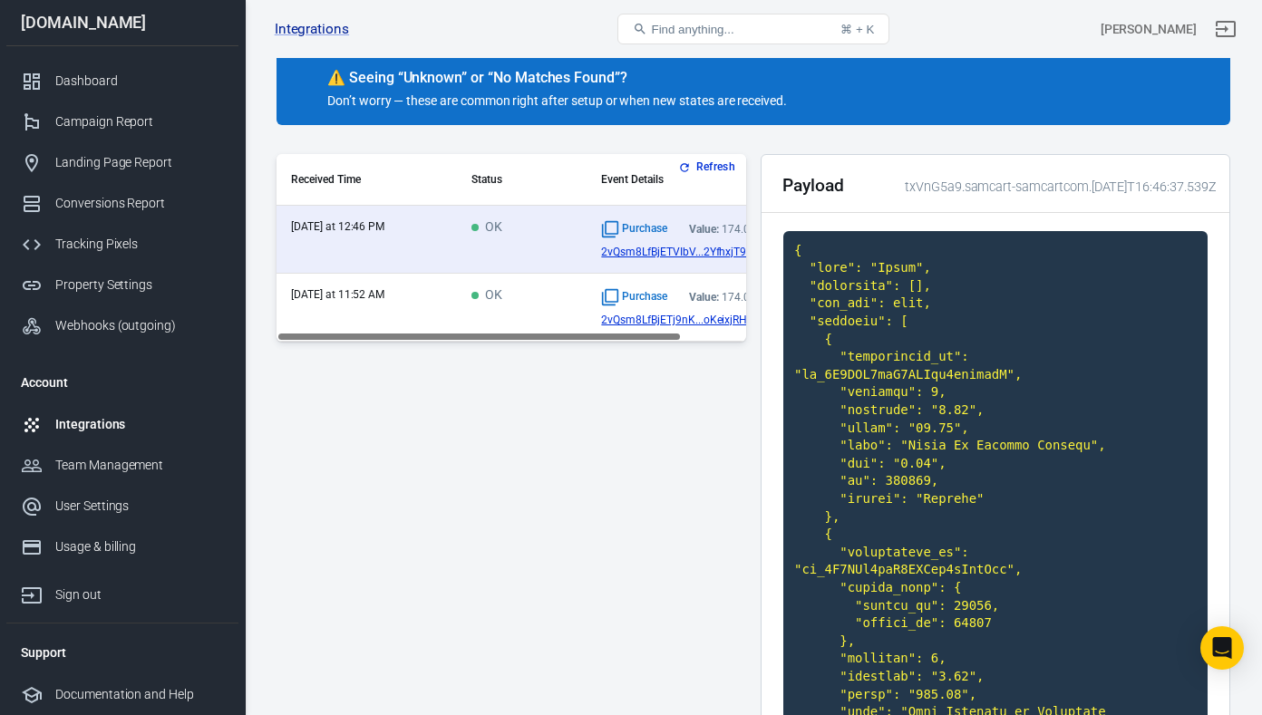
scroll to position [171, 0]
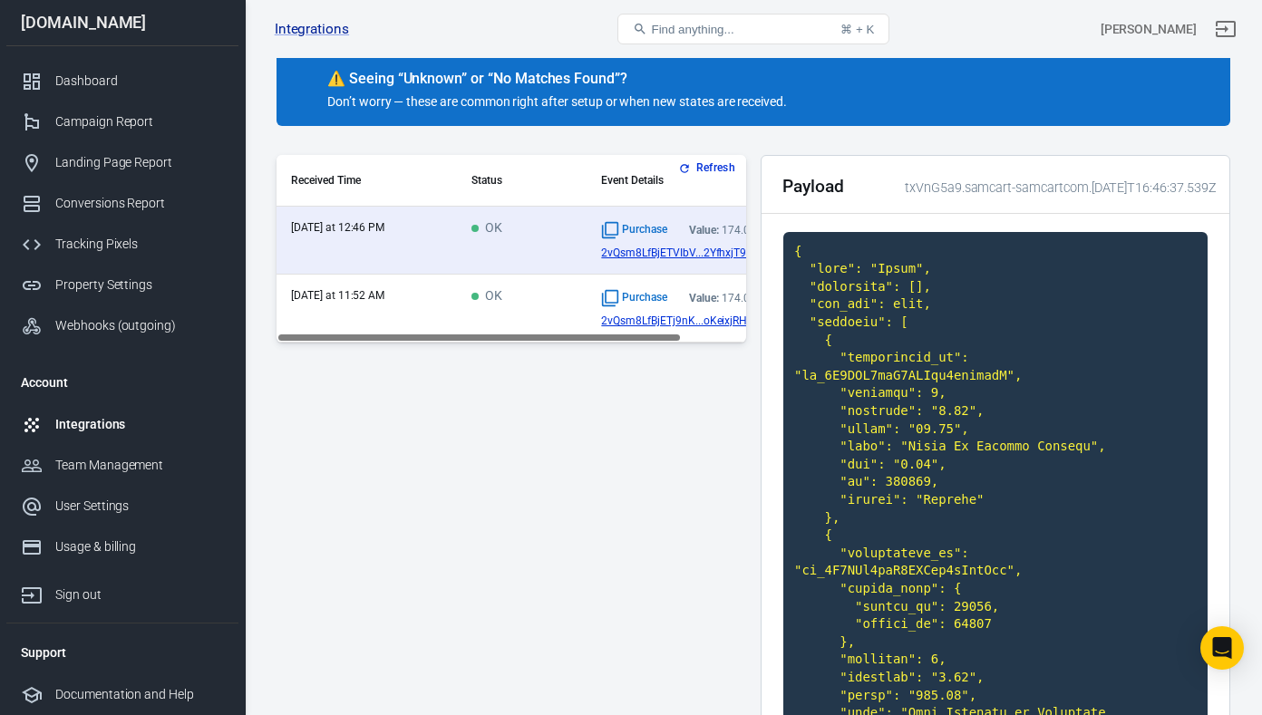
click at [515, 299] on td "OK" at bounding box center [522, 309] width 130 height 68
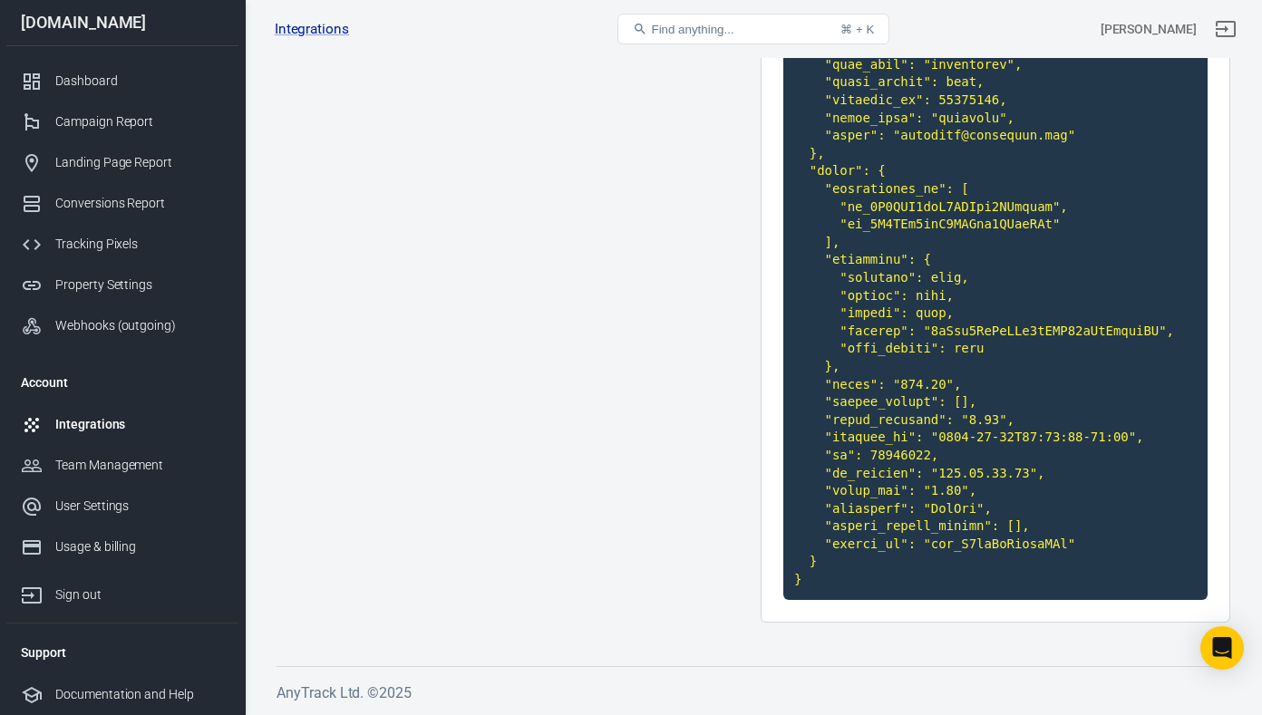
scroll to position [0, 0]
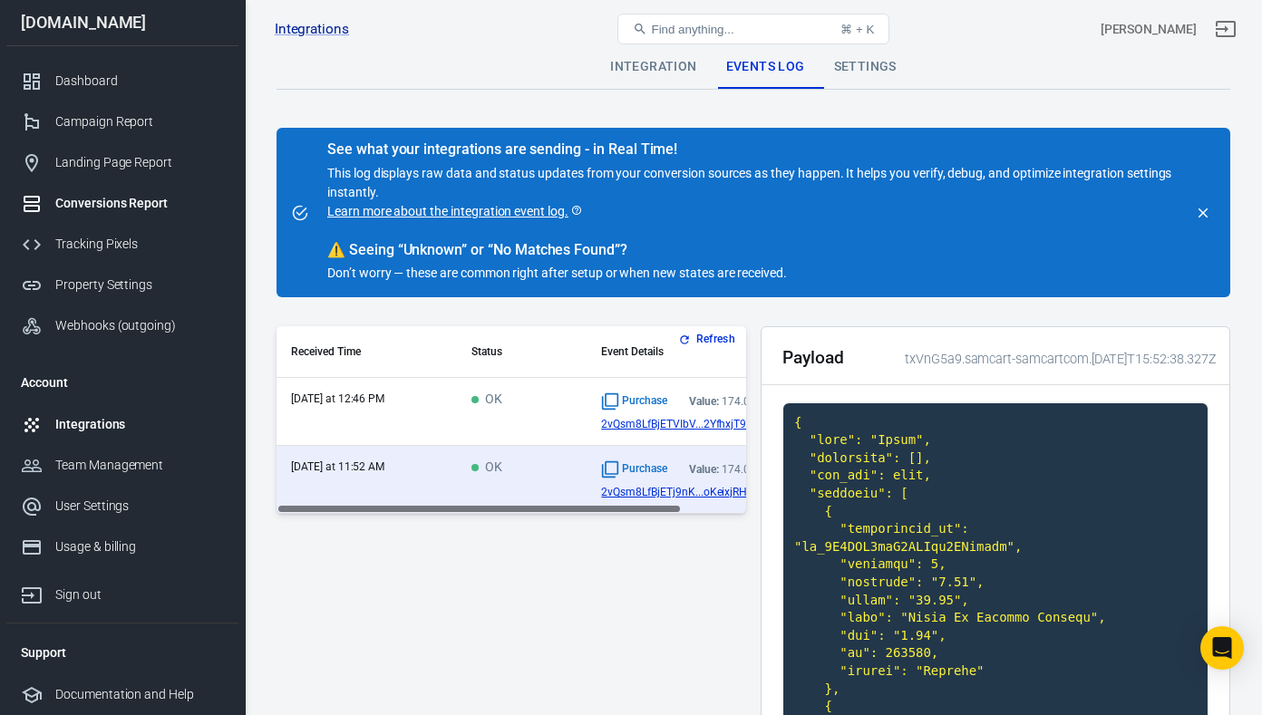
click at [86, 204] on div "Conversions Report" at bounding box center [139, 203] width 169 height 19
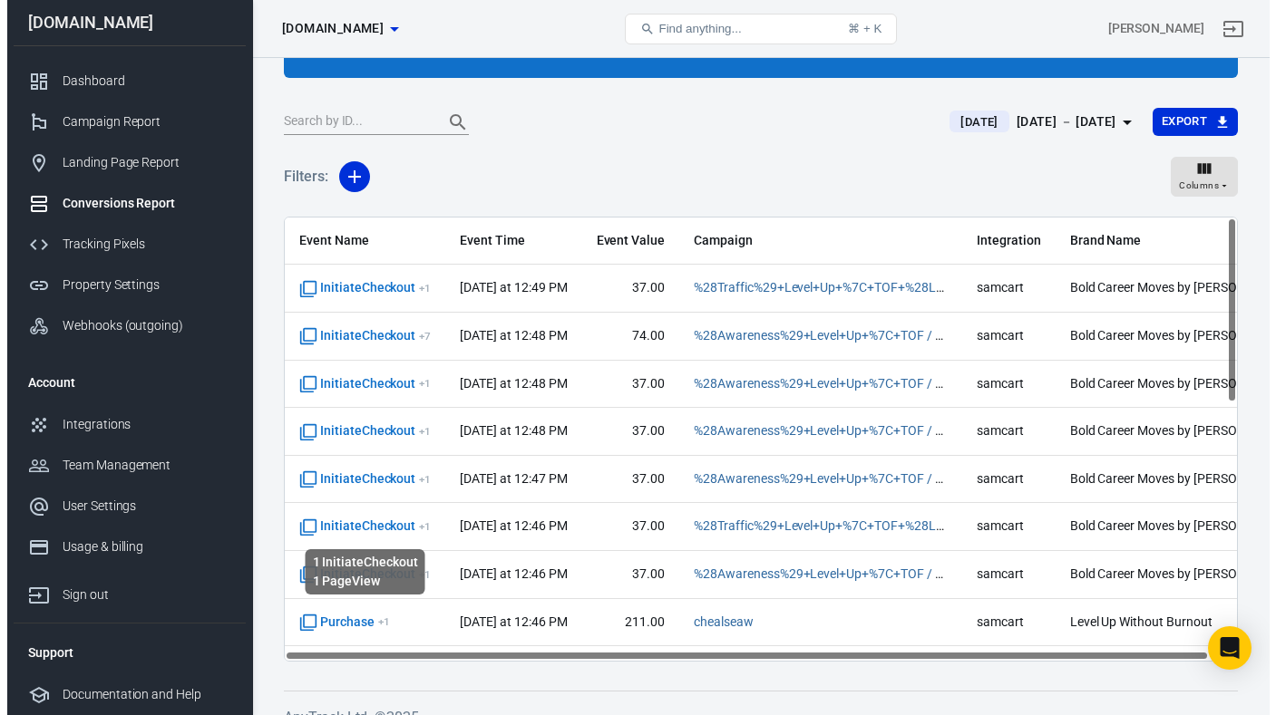
scroll to position [151, 0]
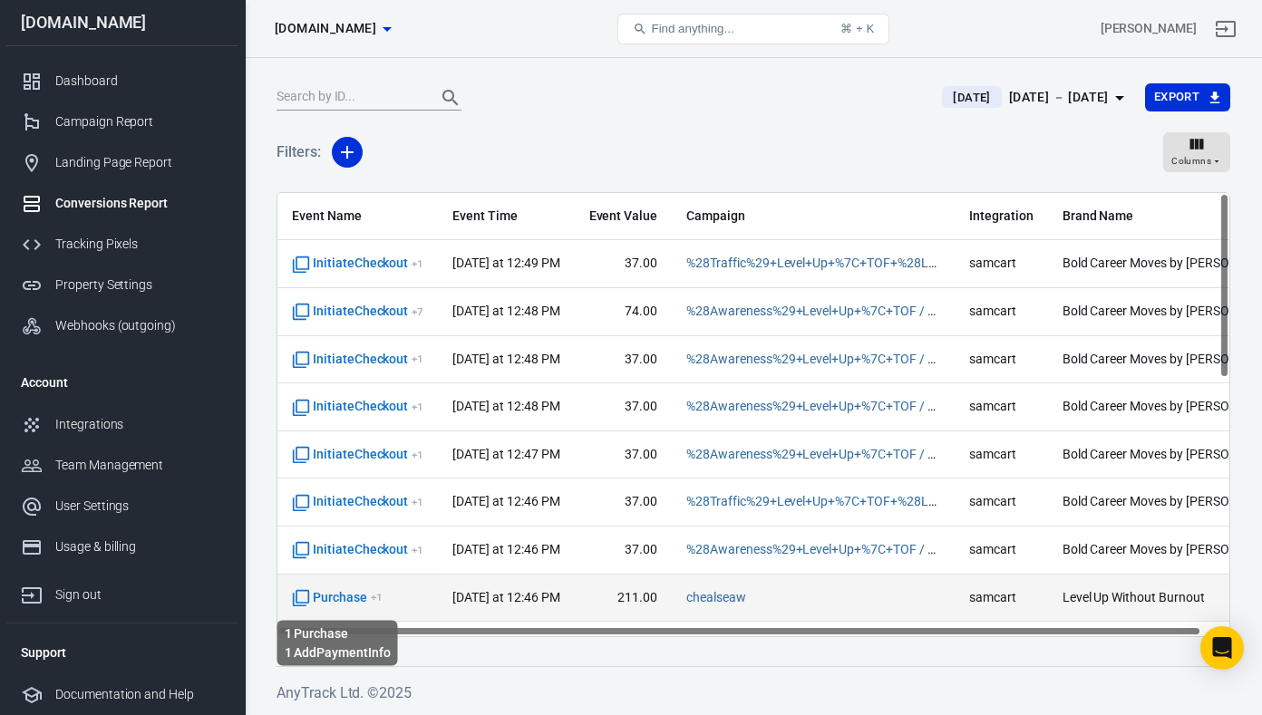
click at [336, 599] on span "Purchase + 1" at bounding box center [337, 598] width 91 height 18
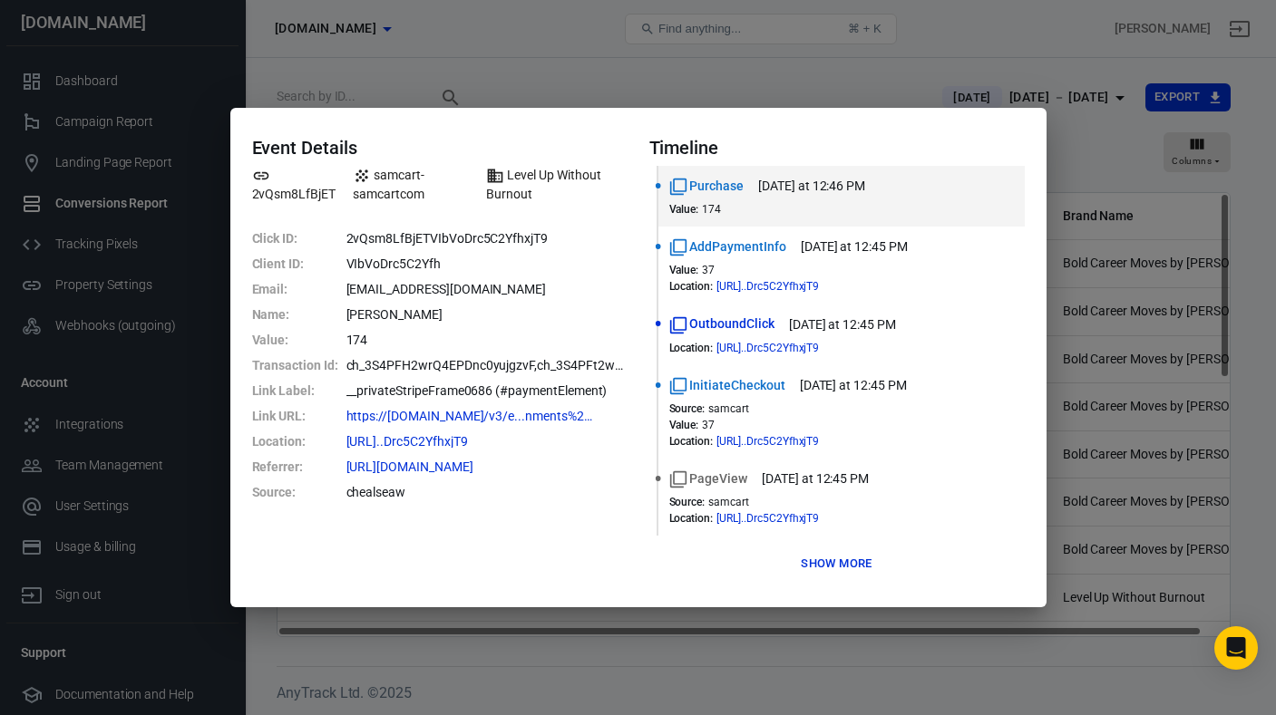
click at [812, 566] on button "Show more" at bounding box center [836, 564] width 80 height 28
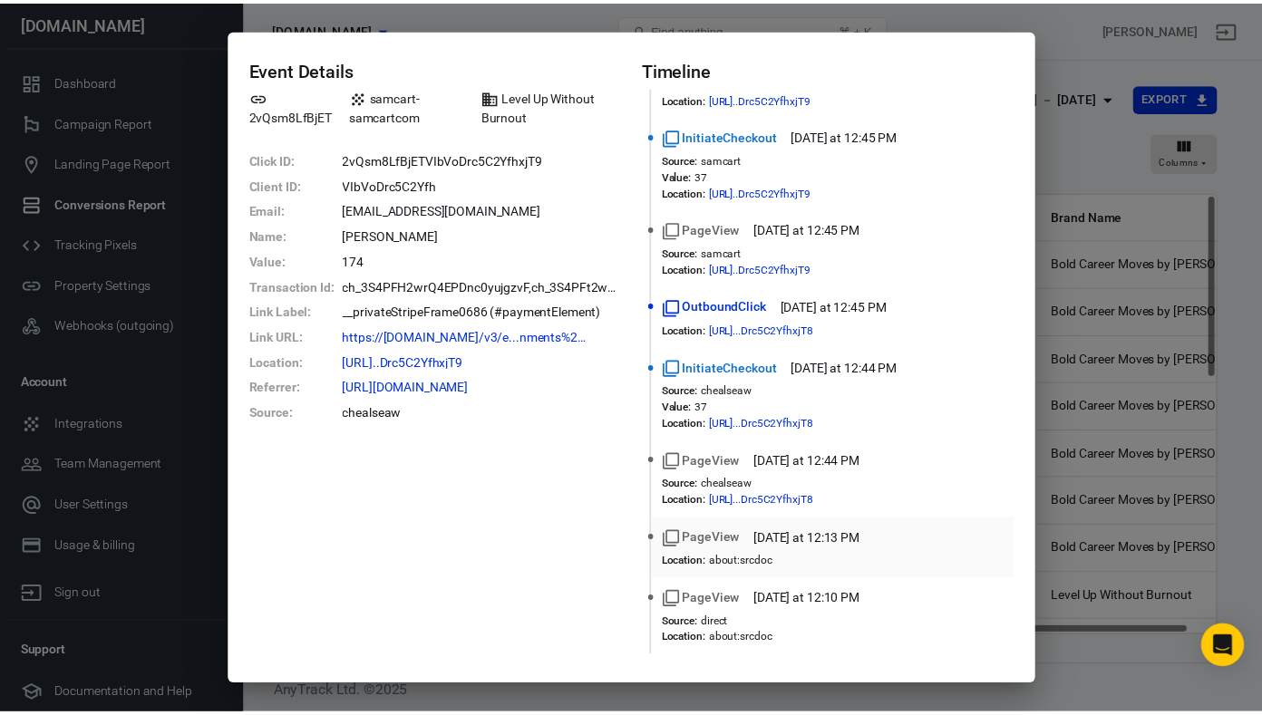
scroll to position [0, 0]
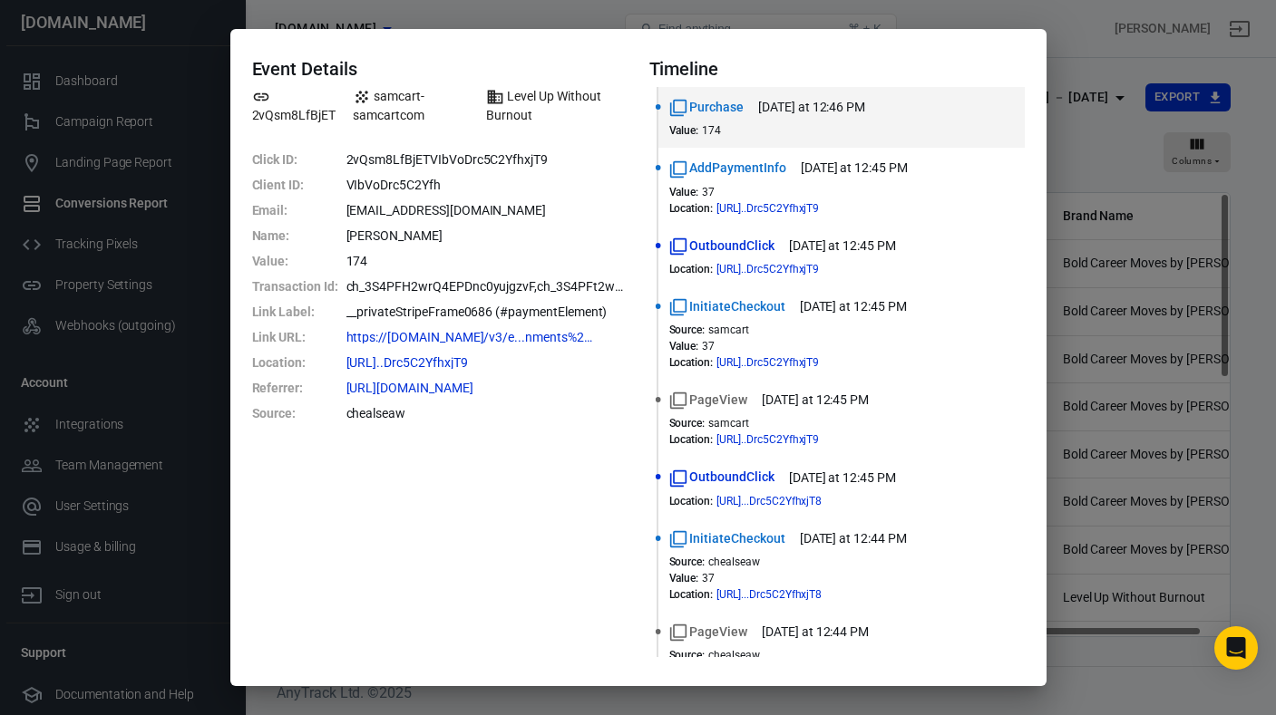
click at [1071, 38] on div "Event Details 2vQsm8LfBjET samcart-samcartcom Level Up Without Burnout Click ID…" at bounding box center [638, 357] width 1276 height 715
